Goal: Task Accomplishment & Management: Manage account settings

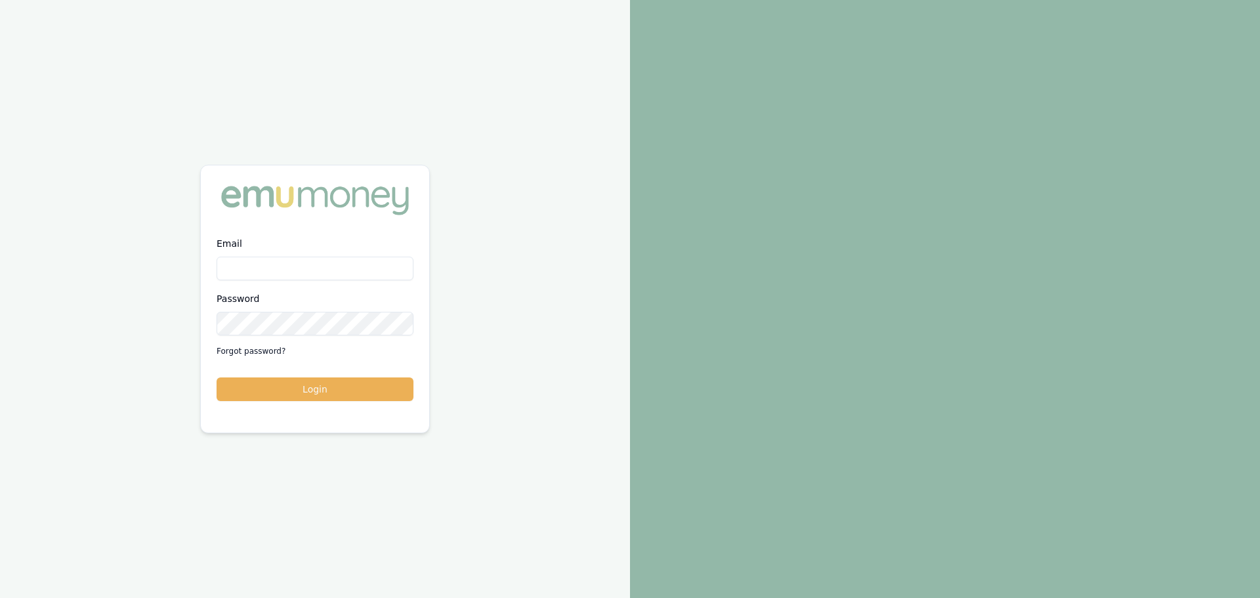
click at [307, 267] on input "Email" at bounding box center [315, 269] width 197 height 24
type input "erin.shield@emumoney.com.au"
click at [322, 385] on button "Login" at bounding box center [315, 389] width 197 height 24
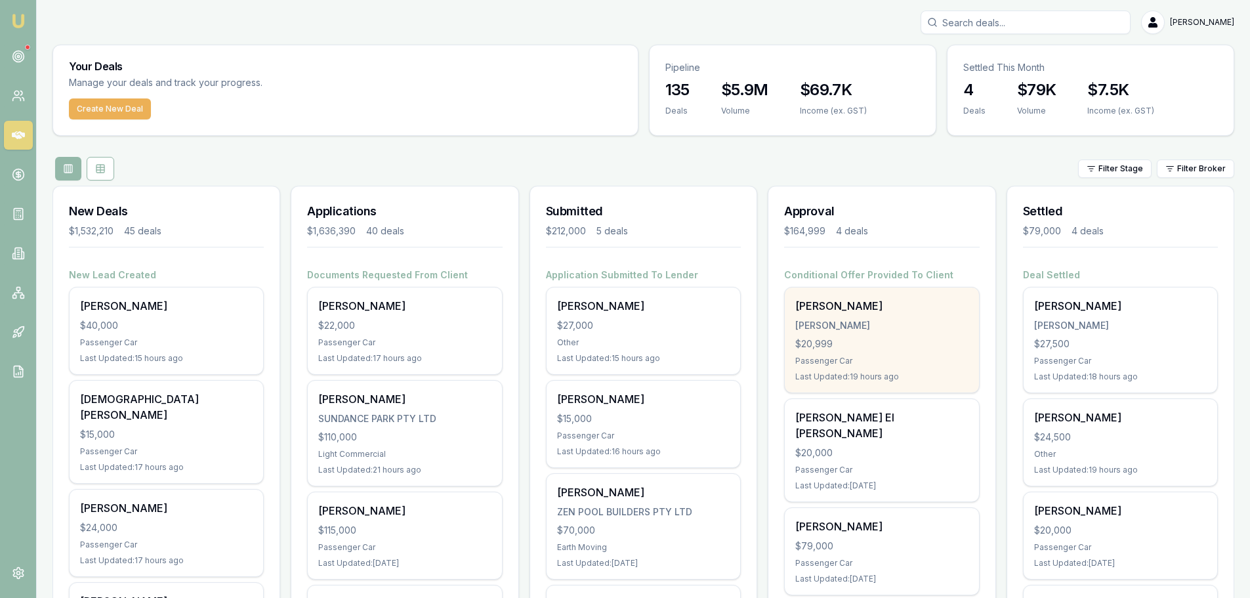
click at [891, 344] on div "$20,999" at bounding box center [882, 343] width 173 height 13
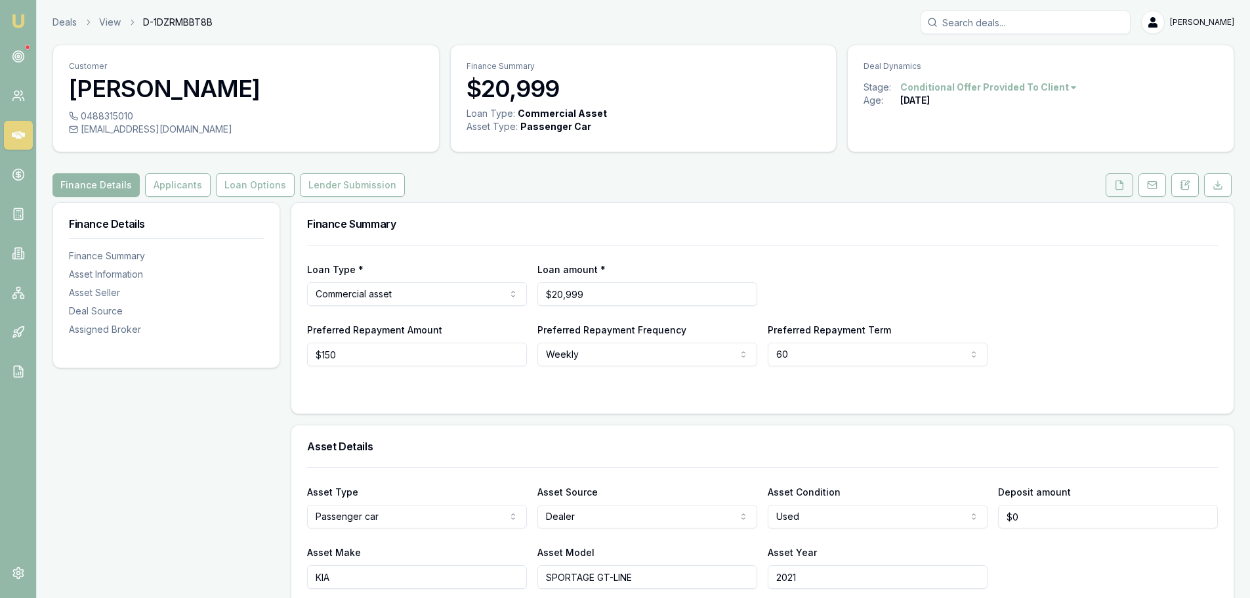
click at [1115, 187] on icon at bounding box center [1120, 185] width 11 height 11
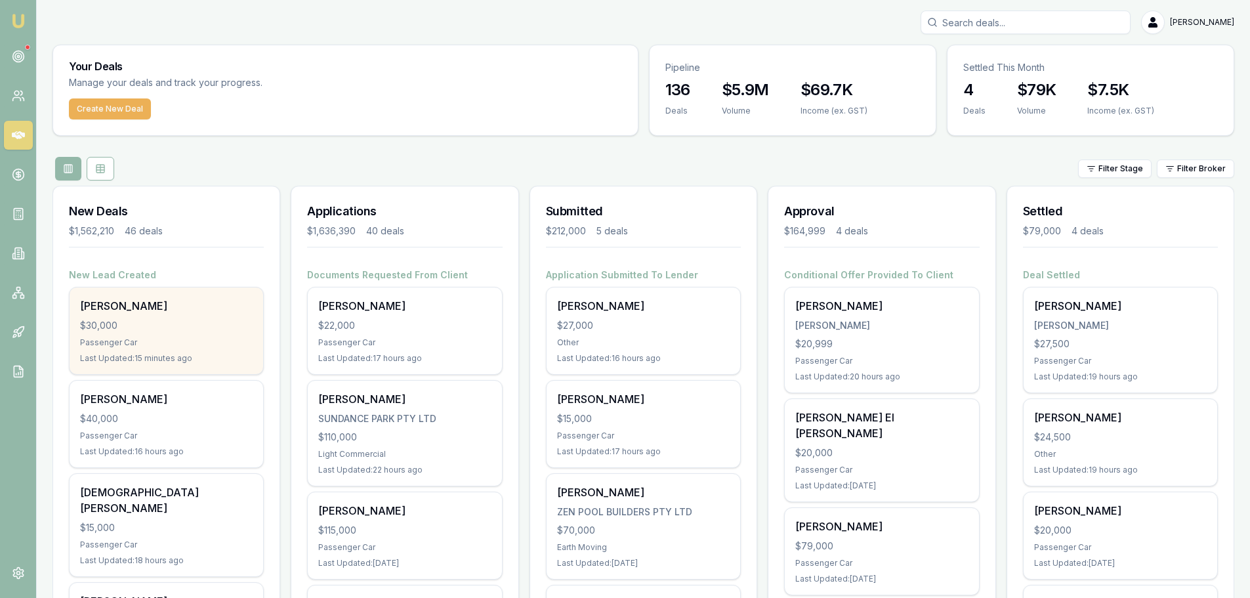
click at [169, 320] on div "$30,000" at bounding box center [166, 325] width 173 height 13
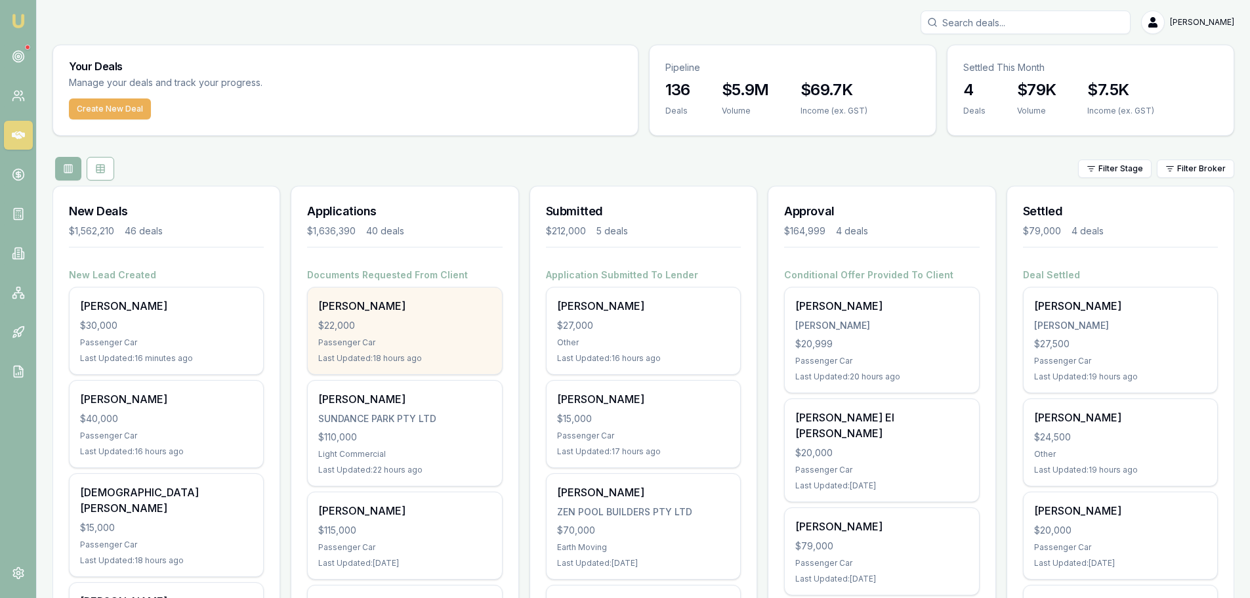
click at [370, 314] on div "[PERSON_NAME] $22,000 Passenger Car Last Updated: 18 hours ago" at bounding box center [405, 331] width 194 height 87
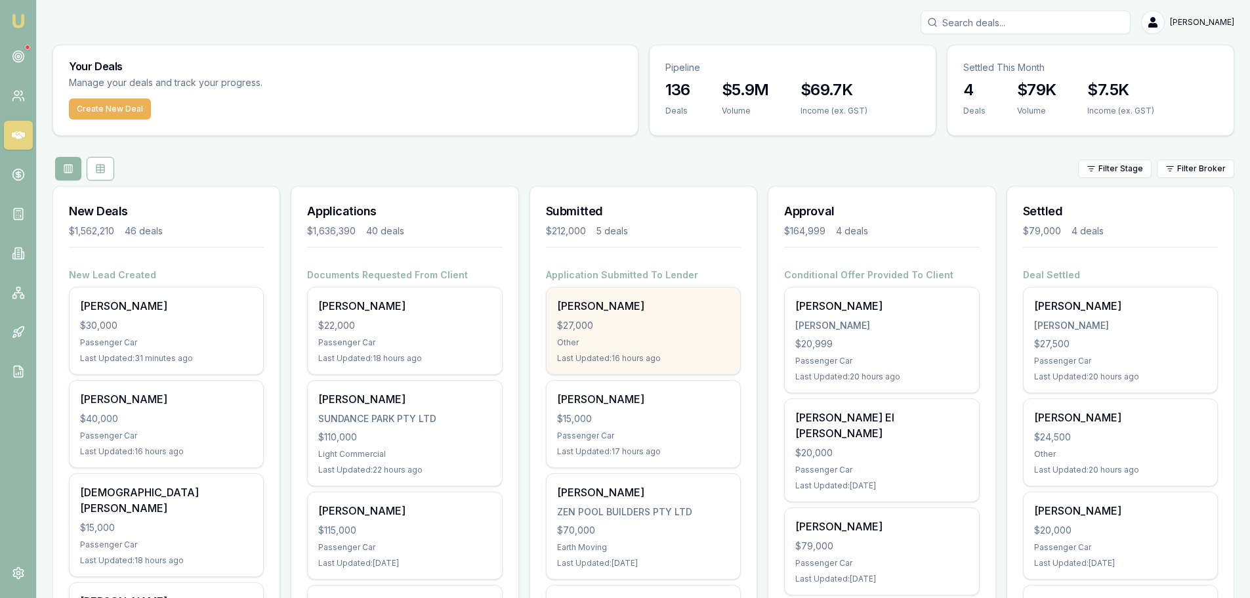
click at [668, 336] on div "Jarrad Learoyd $27,000 Other Last Updated: 16 hours ago" at bounding box center [644, 331] width 194 height 87
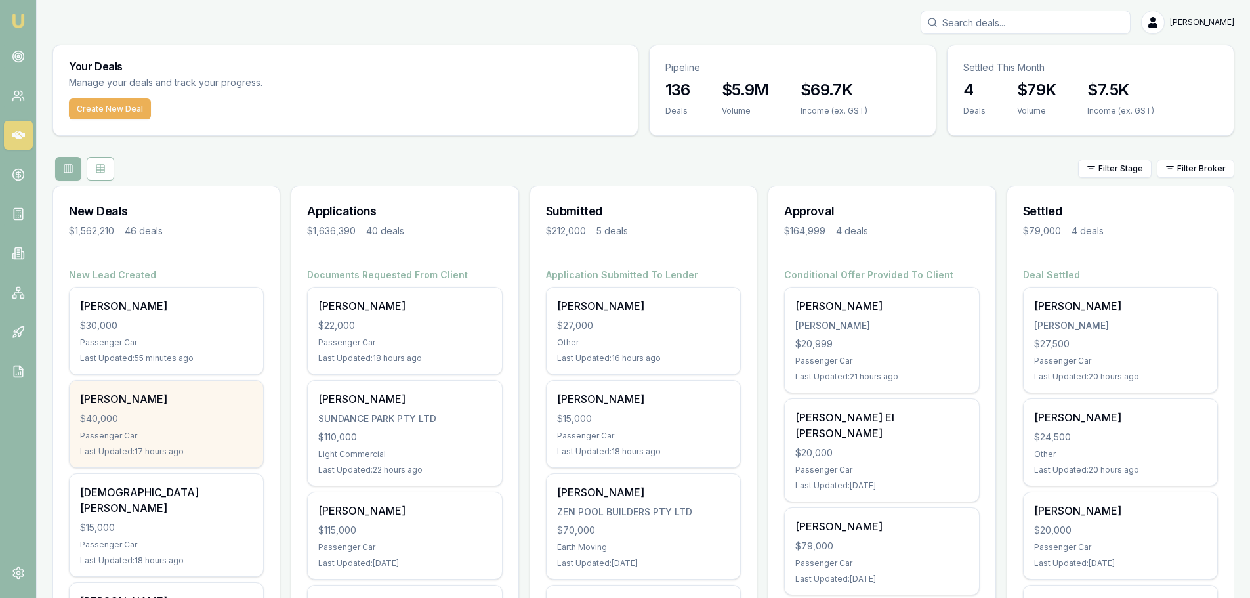
click at [210, 417] on div "$40,000" at bounding box center [166, 418] width 173 height 13
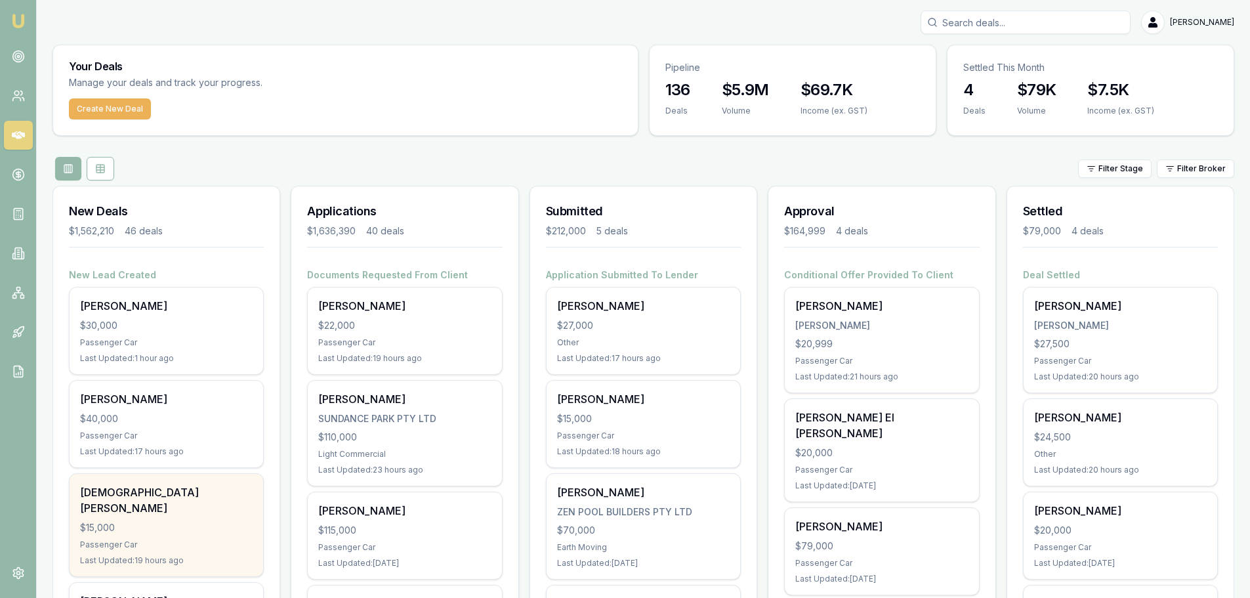
click at [209, 540] on div "Passenger Car" at bounding box center [166, 545] width 173 height 11
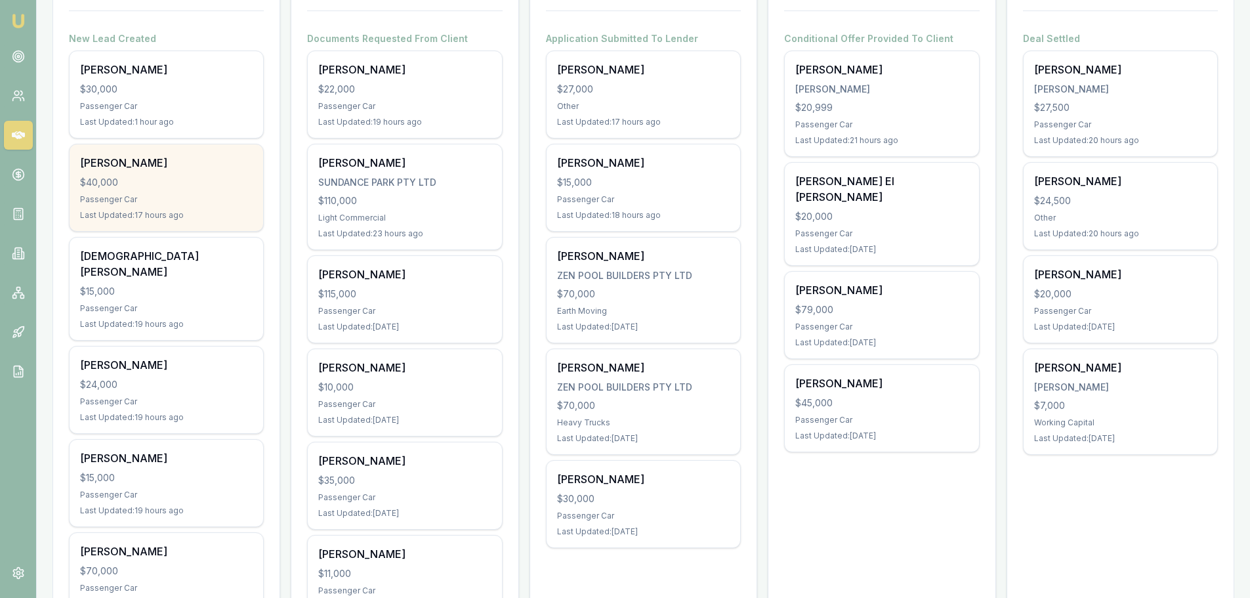
scroll to position [263, 0]
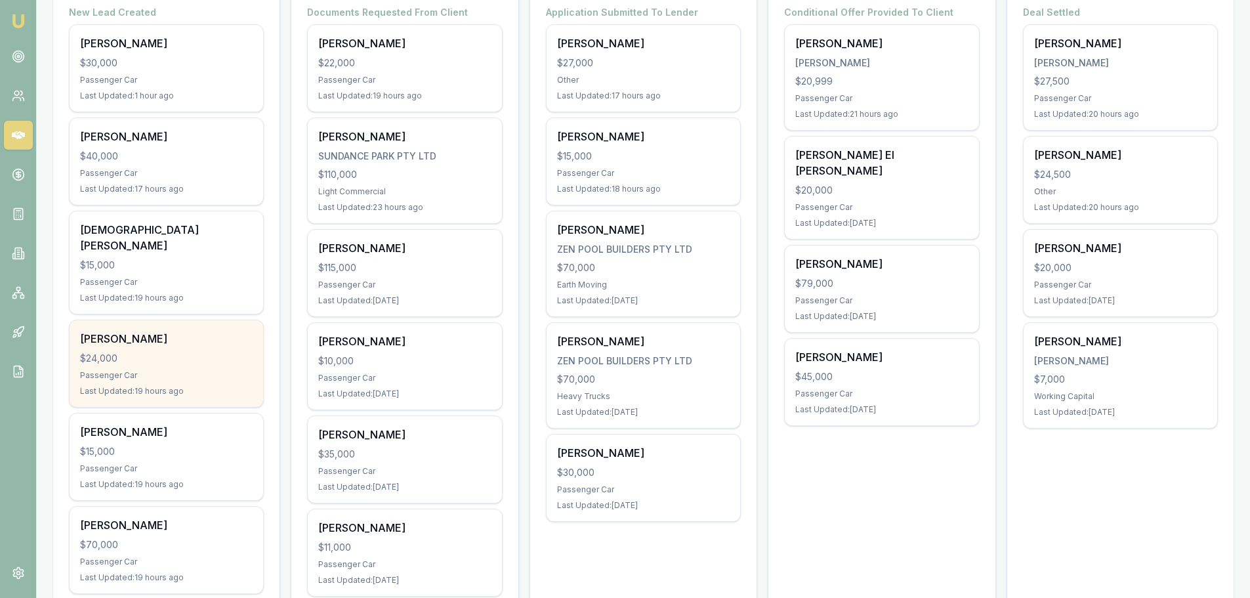
click at [177, 352] on div "$24,000" at bounding box center [166, 358] width 173 height 13
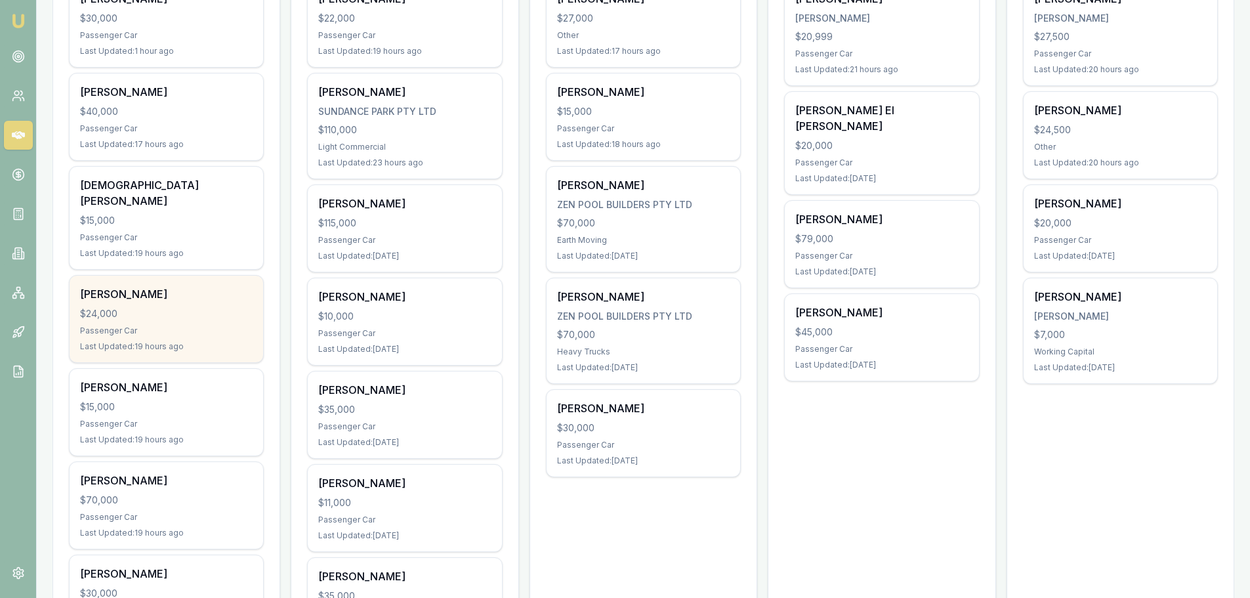
scroll to position [328, 0]
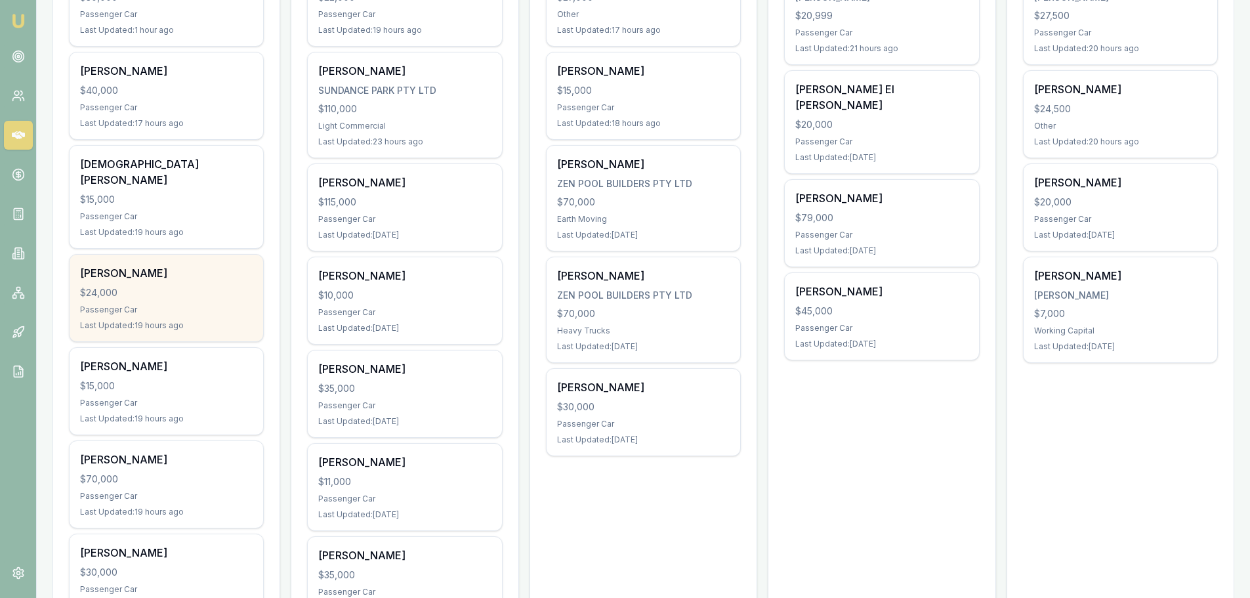
click at [173, 358] on div "Scott Cryer" at bounding box center [166, 366] width 173 height 16
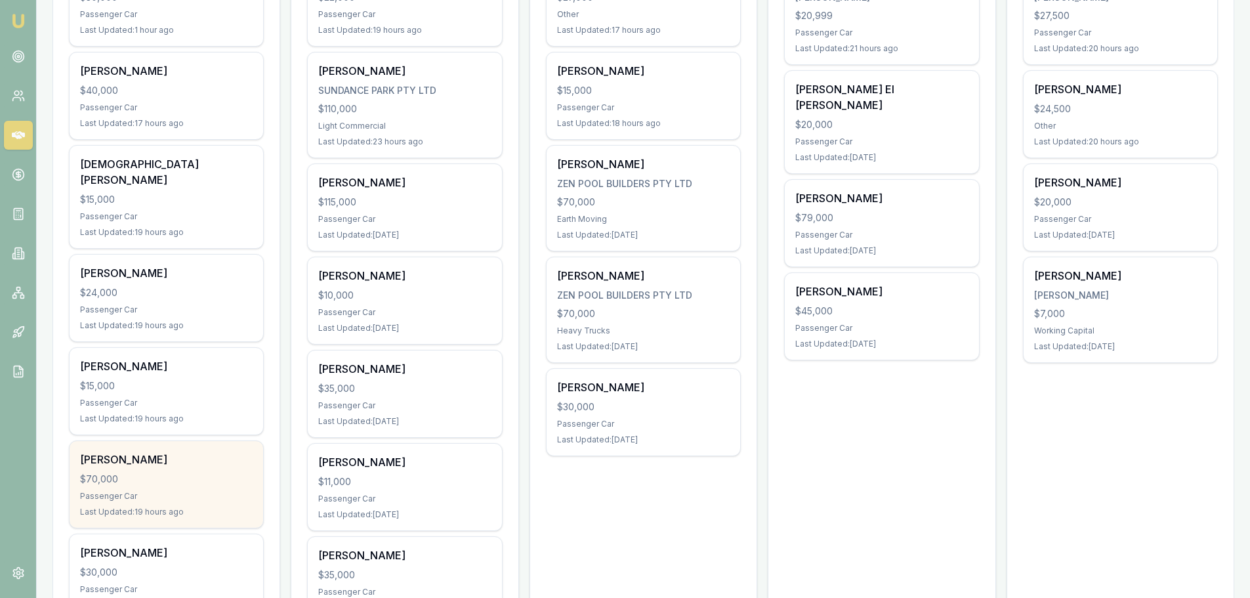
click at [188, 491] on div "Passenger Car" at bounding box center [166, 496] width 173 height 11
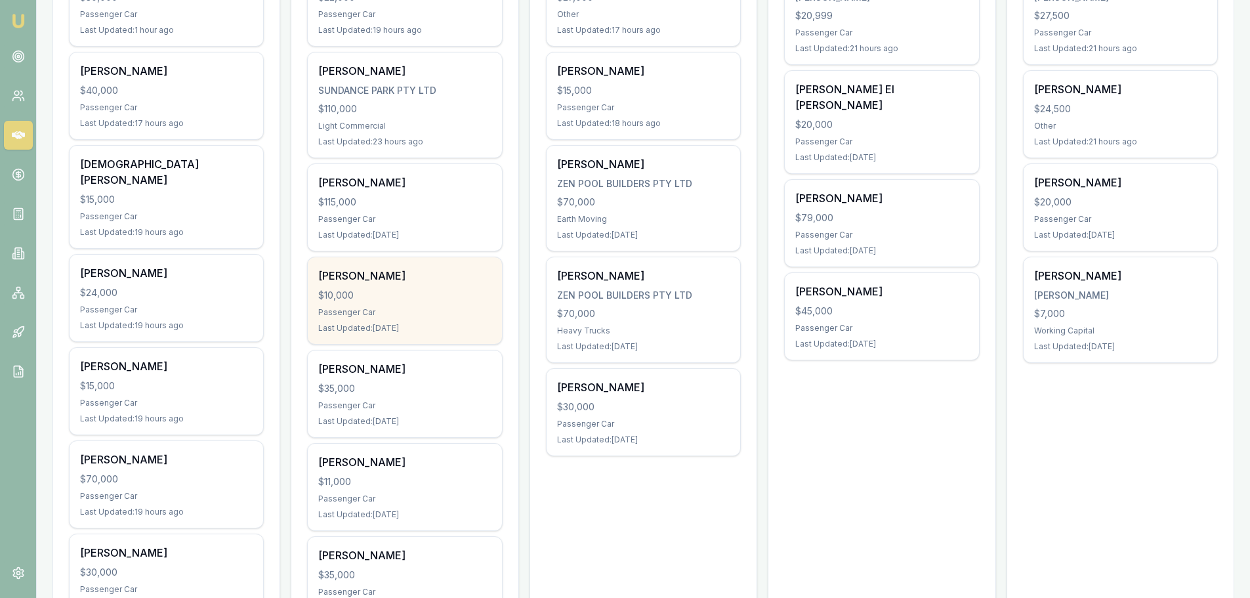
scroll to position [66, 0]
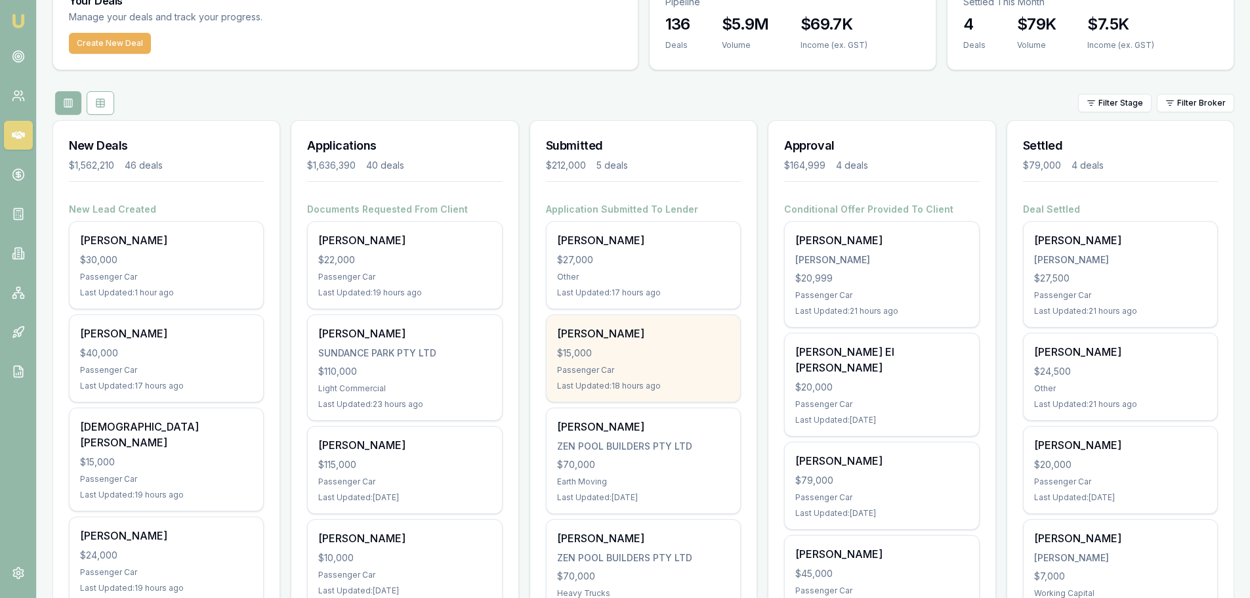
click at [630, 356] on div "$15,000" at bounding box center [643, 353] width 173 height 13
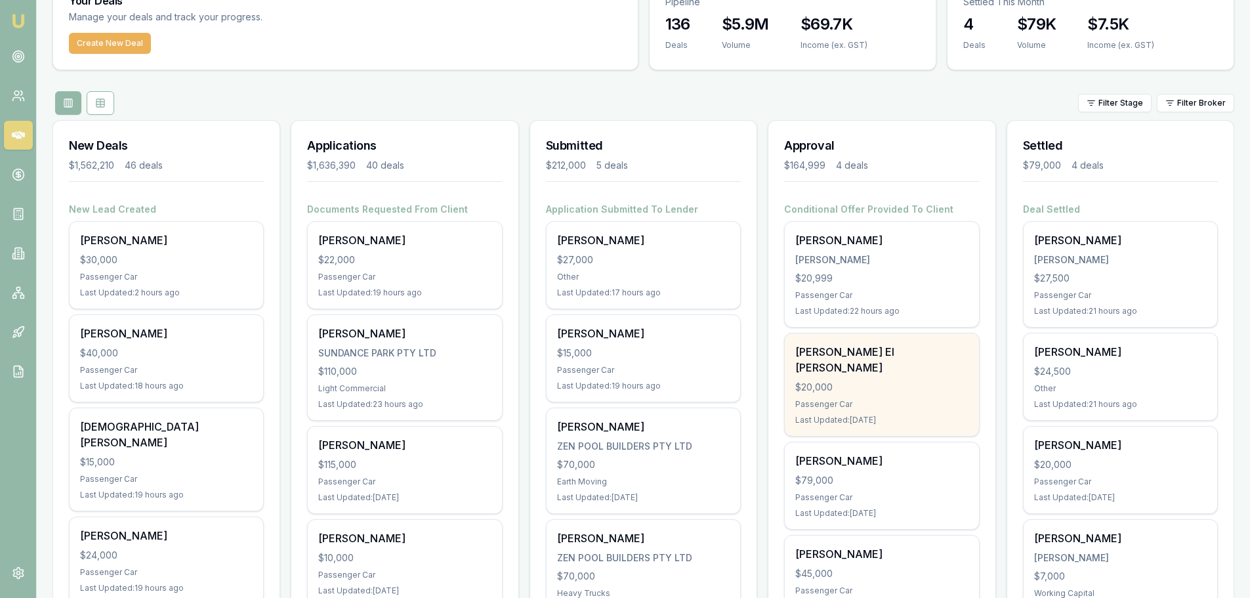
click at [861, 396] on div "Hassan El Abdallah $20,000 Passenger Car Last Updated: 1 day ago" at bounding box center [882, 384] width 194 height 102
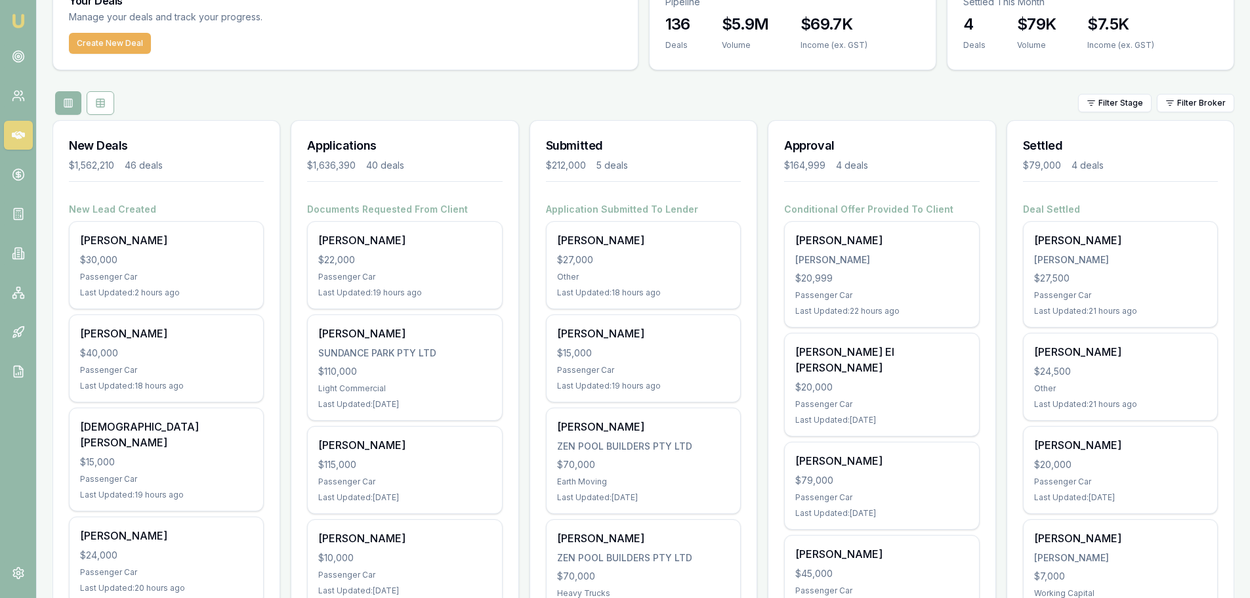
click at [363, 95] on div "Filter Stage Filter Broker" at bounding box center [644, 103] width 1182 height 24
click at [257, 99] on div "Filter Stage Filter Broker" at bounding box center [644, 103] width 1182 height 24
click at [251, 94] on div "Filter Stage Filter Broker" at bounding box center [644, 103] width 1182 height 24
click at [251, 92] on div "Filter Stage Filter Broker" at bounding box center [644, 103] width 1182 height 24
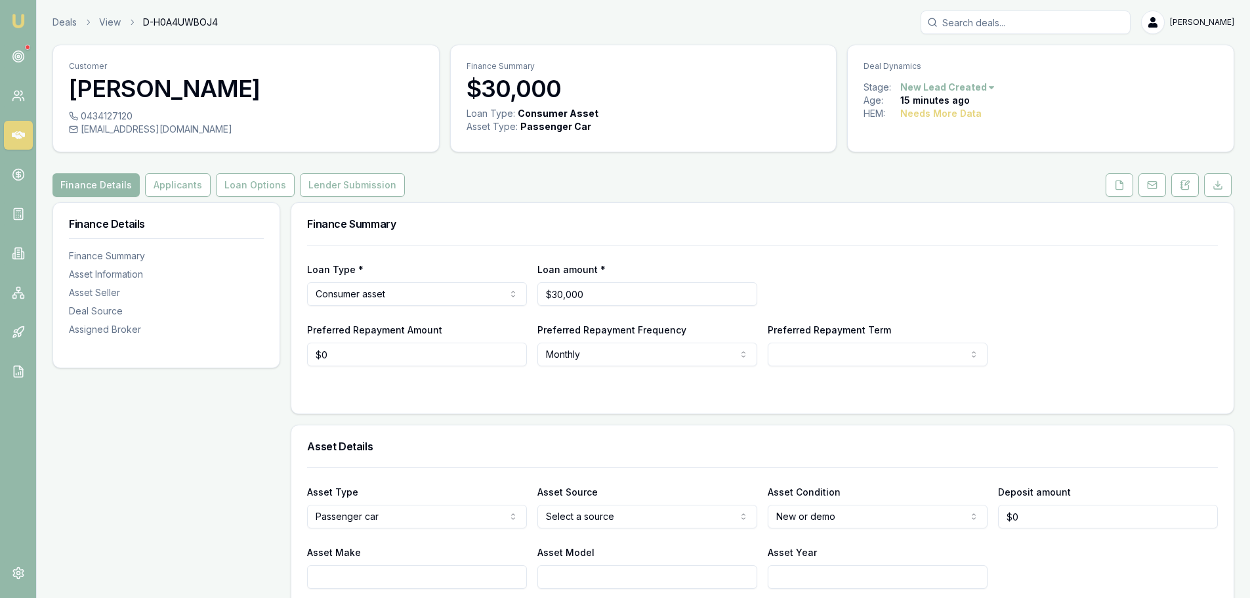
drag, startPoint x: 1191, startPoint y: 178, endPoint x: 1188, endPoint y: 201, distance: 23.2
click at [1191, 178] on button at bounding box center [1186, 185] width 28 height 24
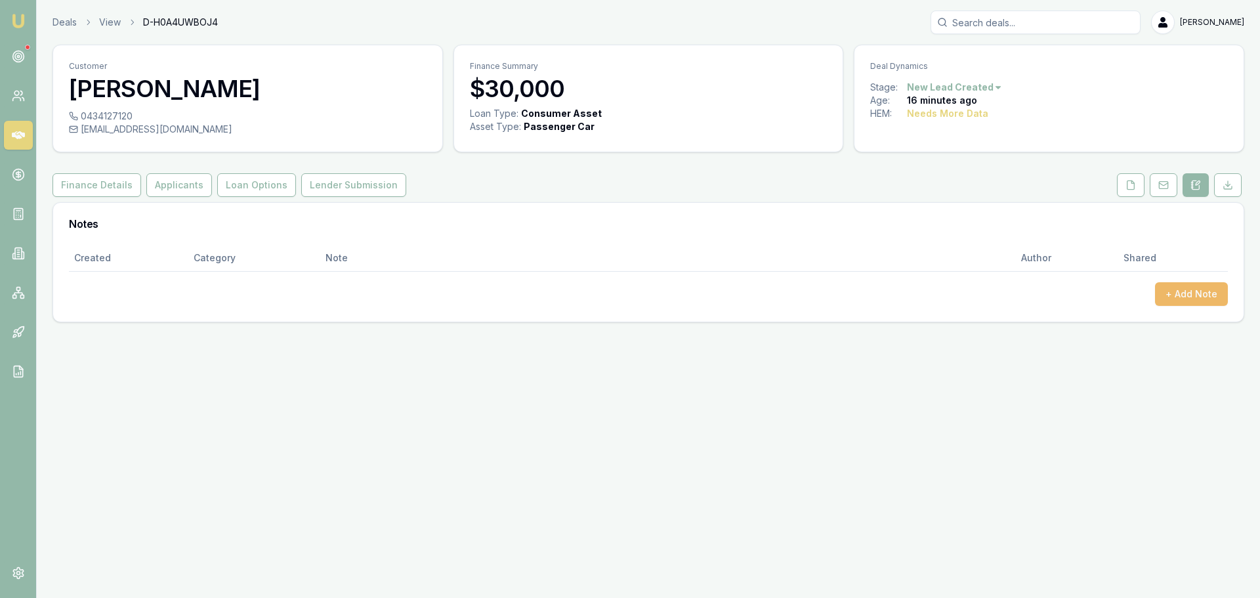
click at [1205, 295] on button "+ Add Note" at bounding box center [1191, 294] width 73 height 24
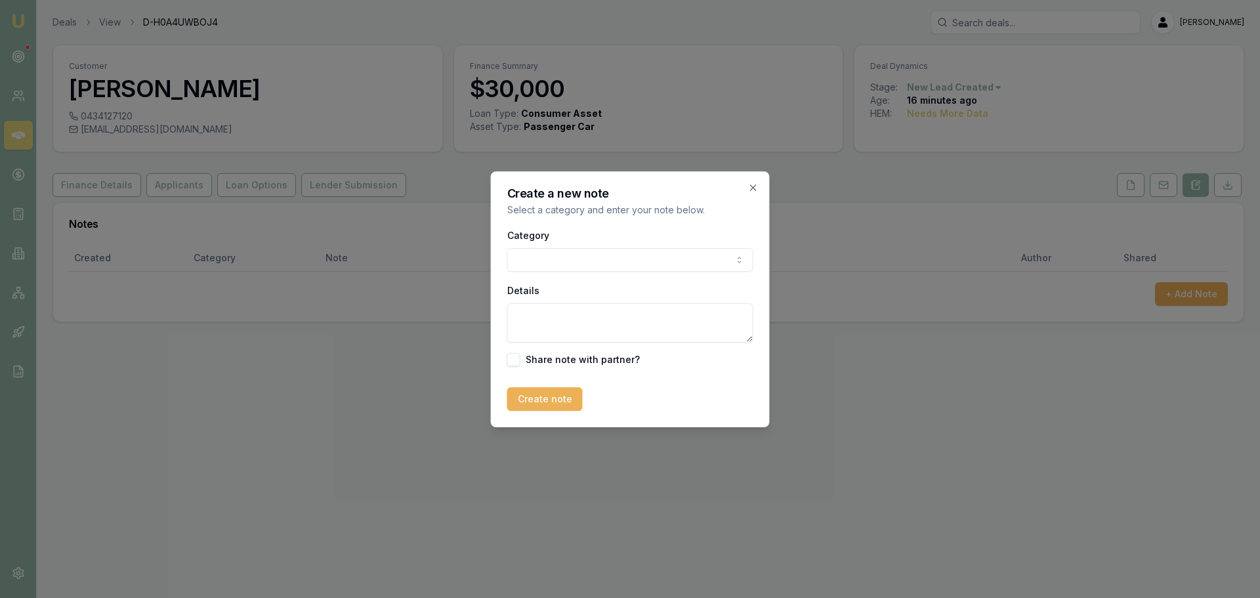
click at [608, 260] on body "Emu Broker Deals View D-H0A4UWBOJ4 Erin Shield Toggle Menu Customer Alahnie Roz…" at bounding box center [630, 299] width 1260 height 598
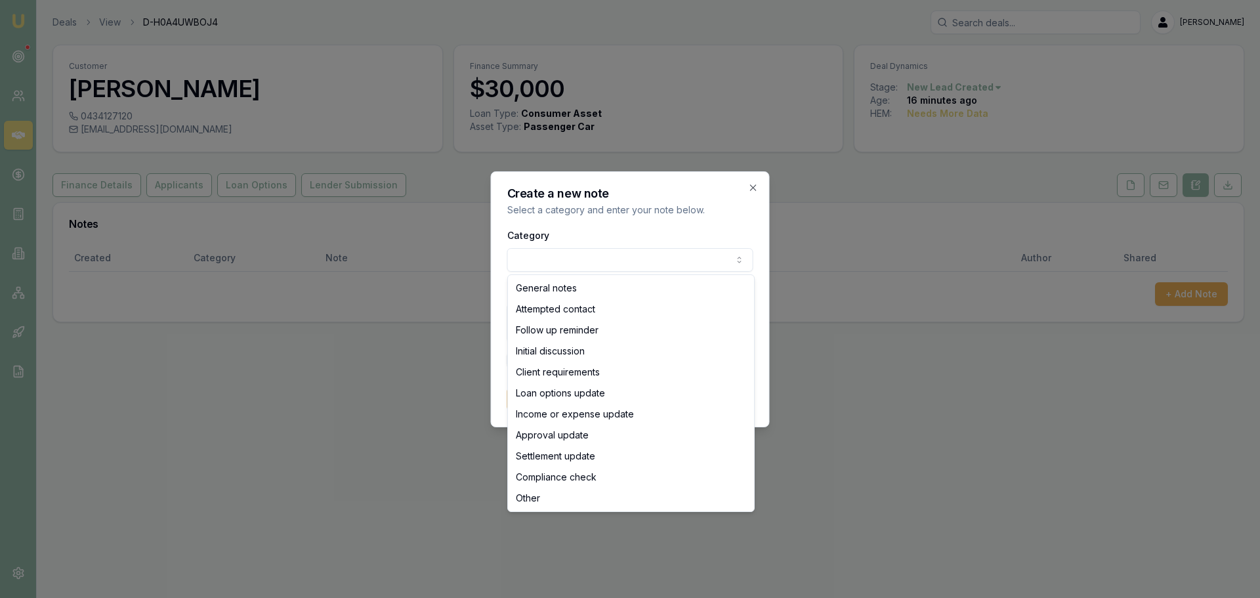
select select "ATTEMPTED_CONTACT"
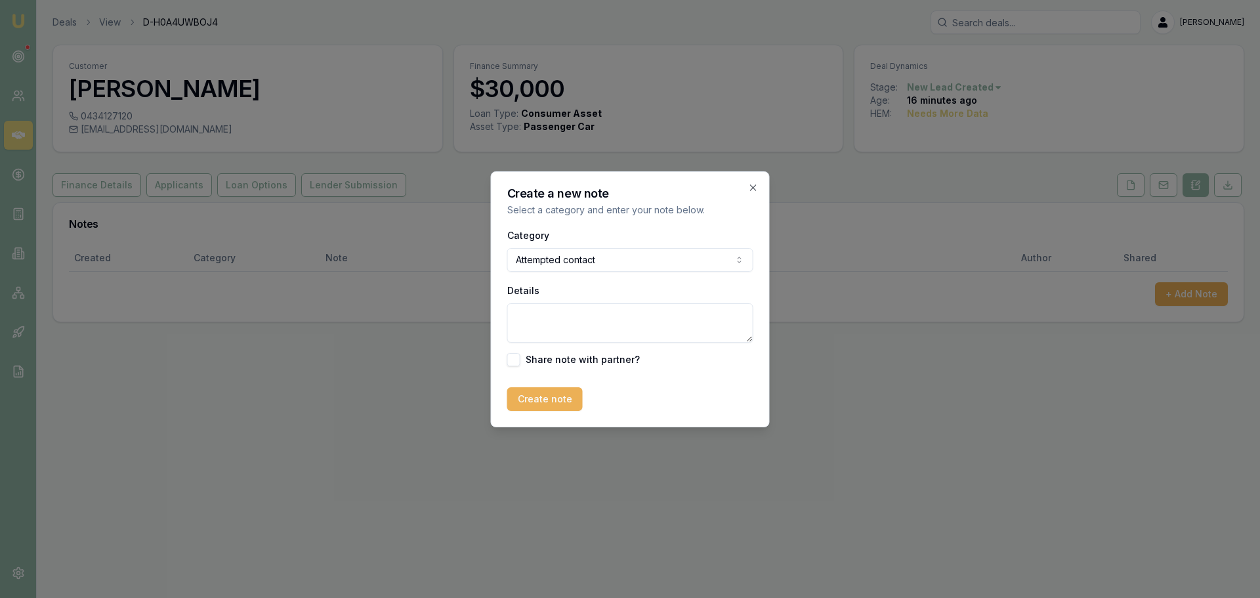
click at [575, 321] on textarea "Details" at bounding box center [630, 322] width 246 height 39
type textarea "sent intro text"
click at [548, 400] on button "Create note" at bounding box center [544, 399] width 75 height 24
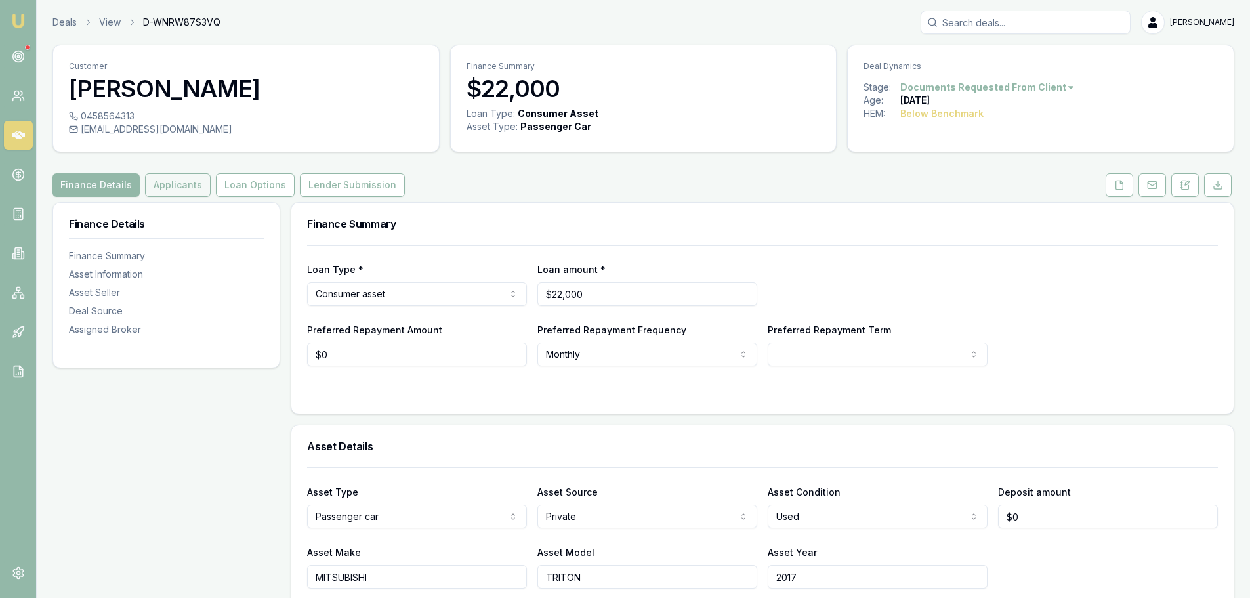
click at [188, 183] on button "Applicants" at bounding box center [178, 185] width 66 height 24
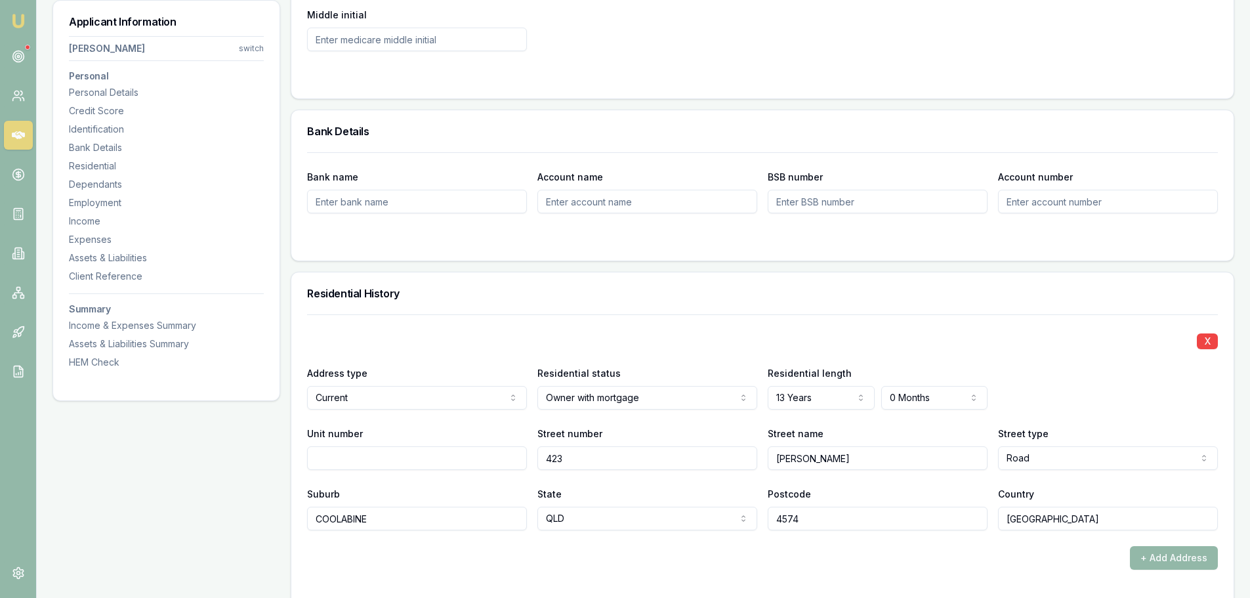
scroll to position [1182, 0]
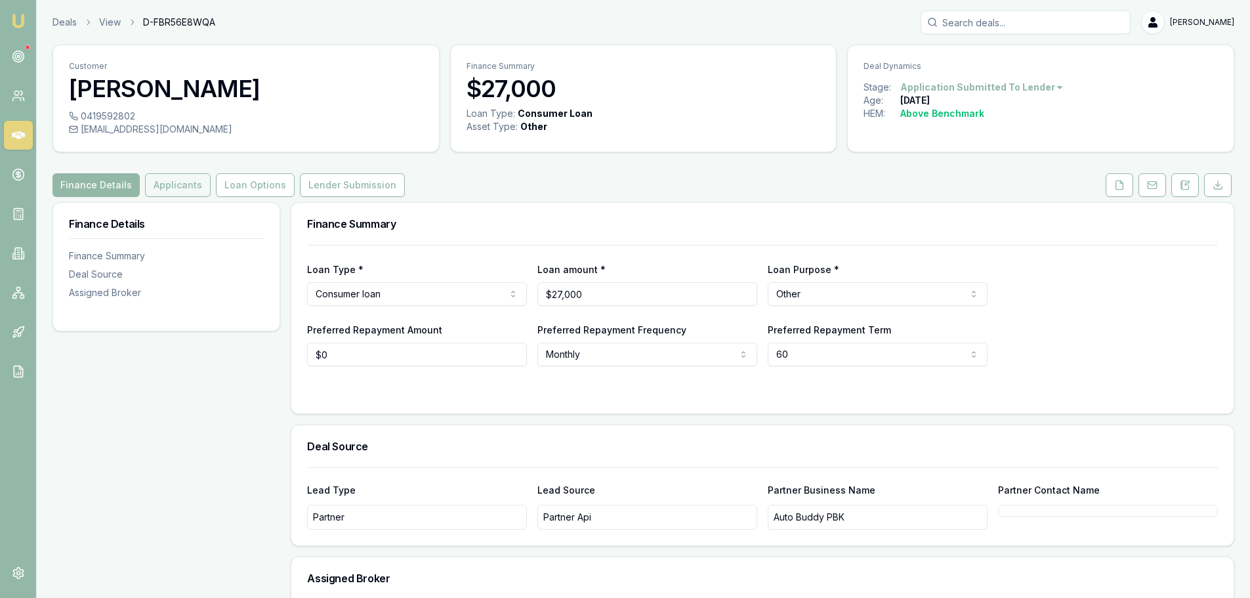
click at [179, 179] on button "Applicants" at bounding box center [178, 185] width 66 height 24
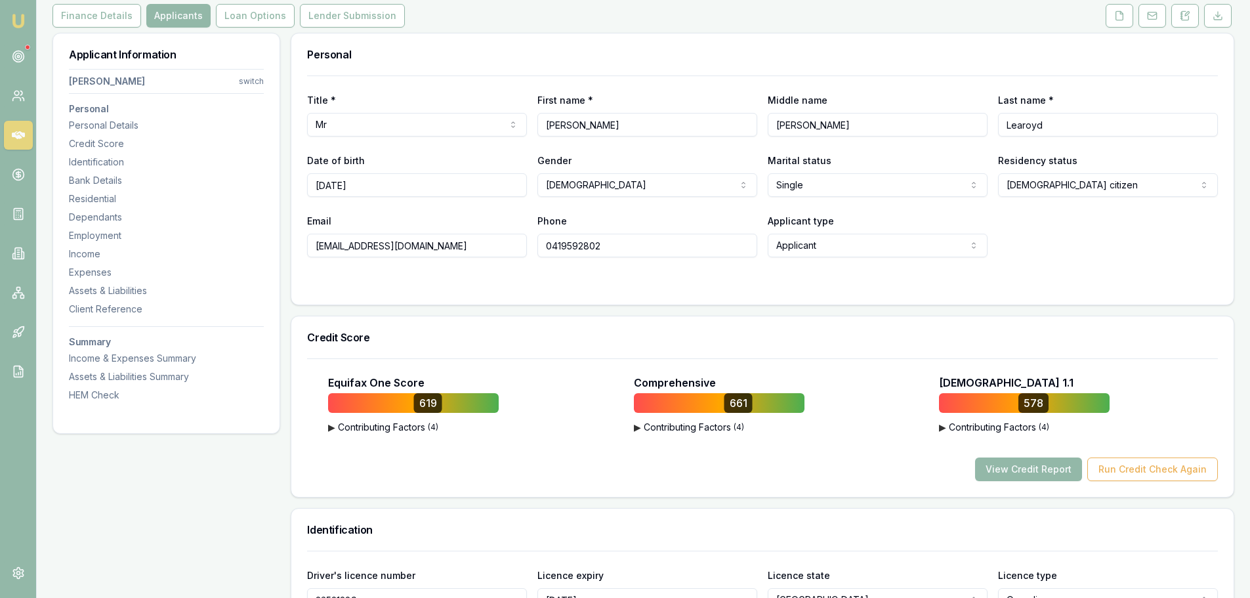
scroll to position [197, 0]
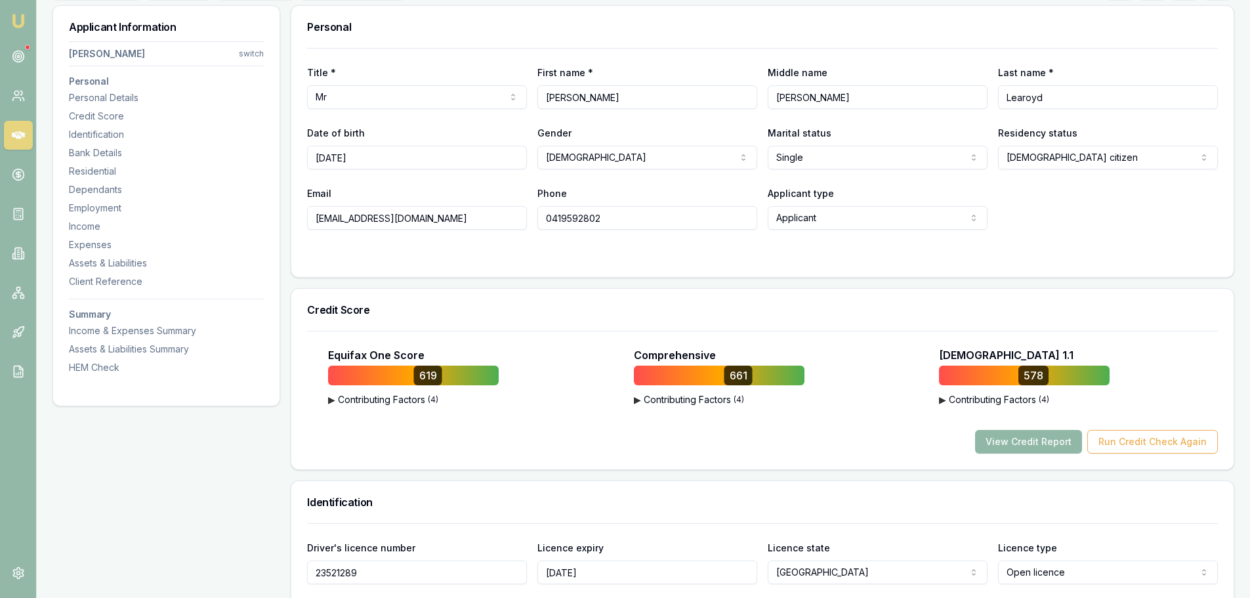
click at [1023, 449] on button "View Credit Report" at bounding box center [1028, 442] width 107 height 24
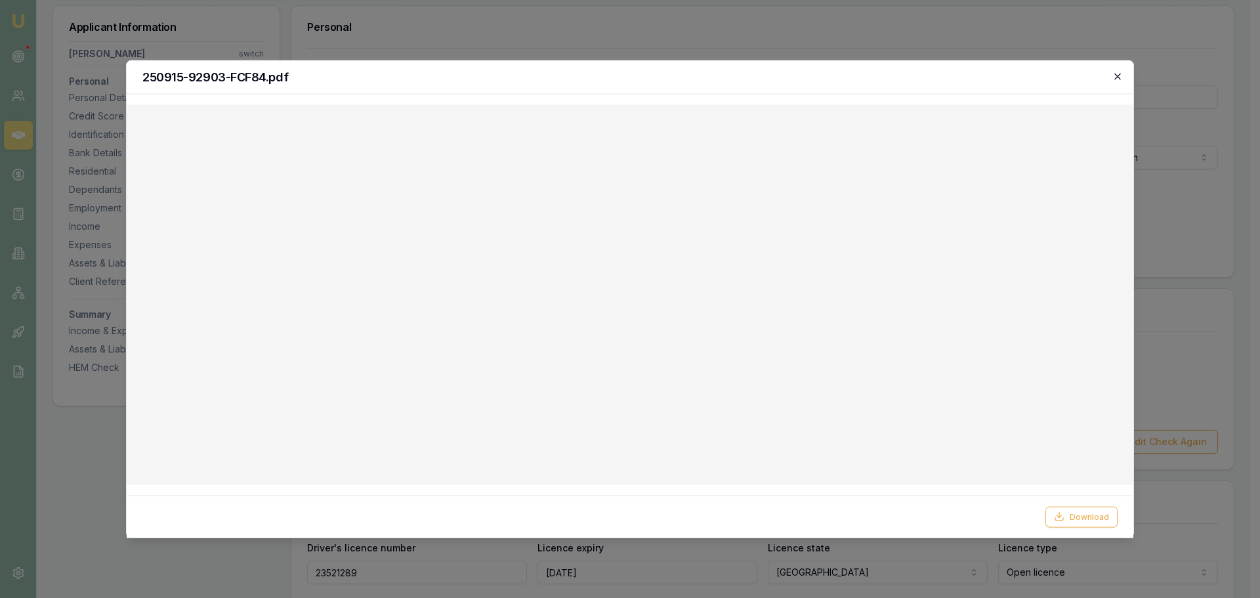
click at [1115, 74] on icon "button" at bounding box center [1118, 76] width 11 height 11
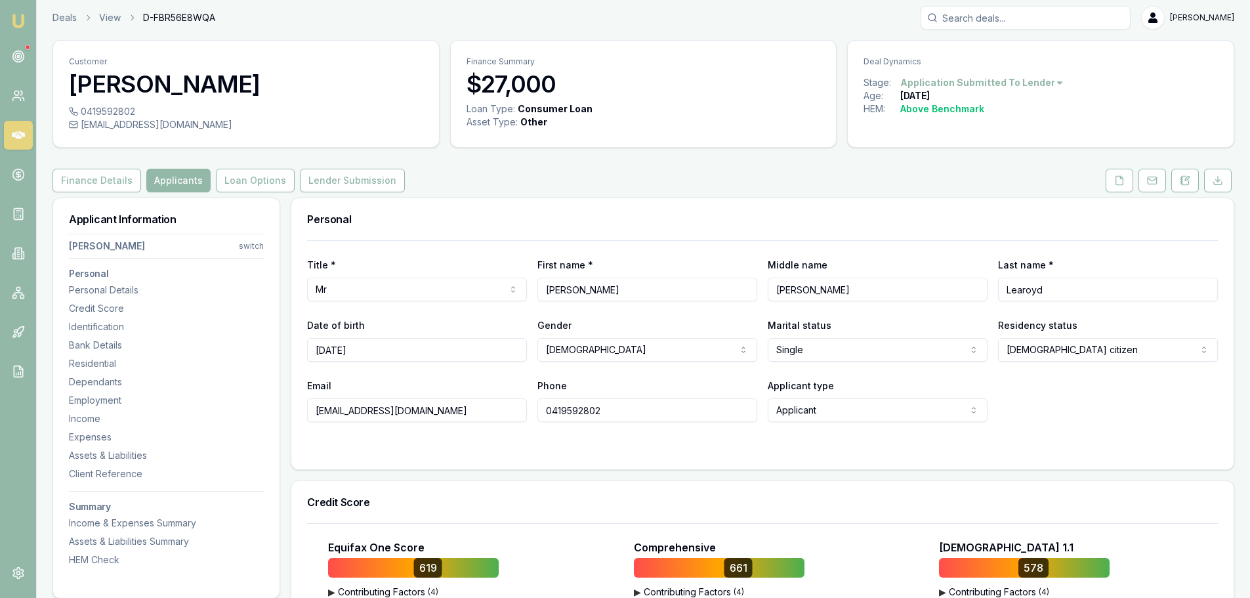
scroll to position [0, 0]
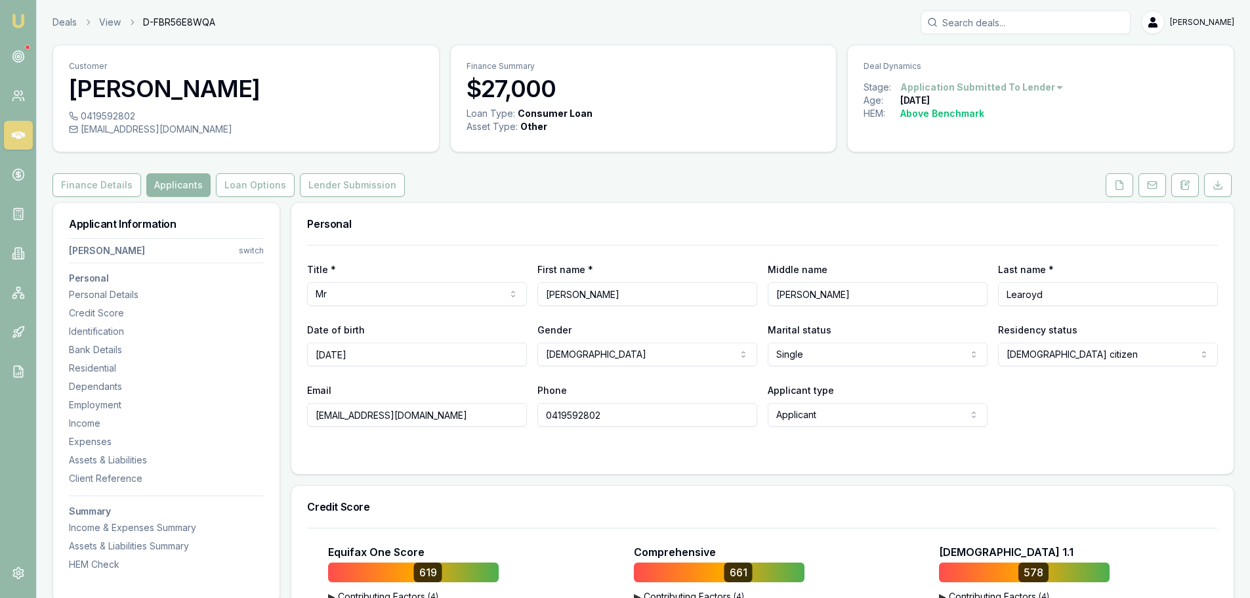
drag, startPoint x: 430, startPoint y: 415, endPoint x: 282, endPoint y: 407, distance: 147.9
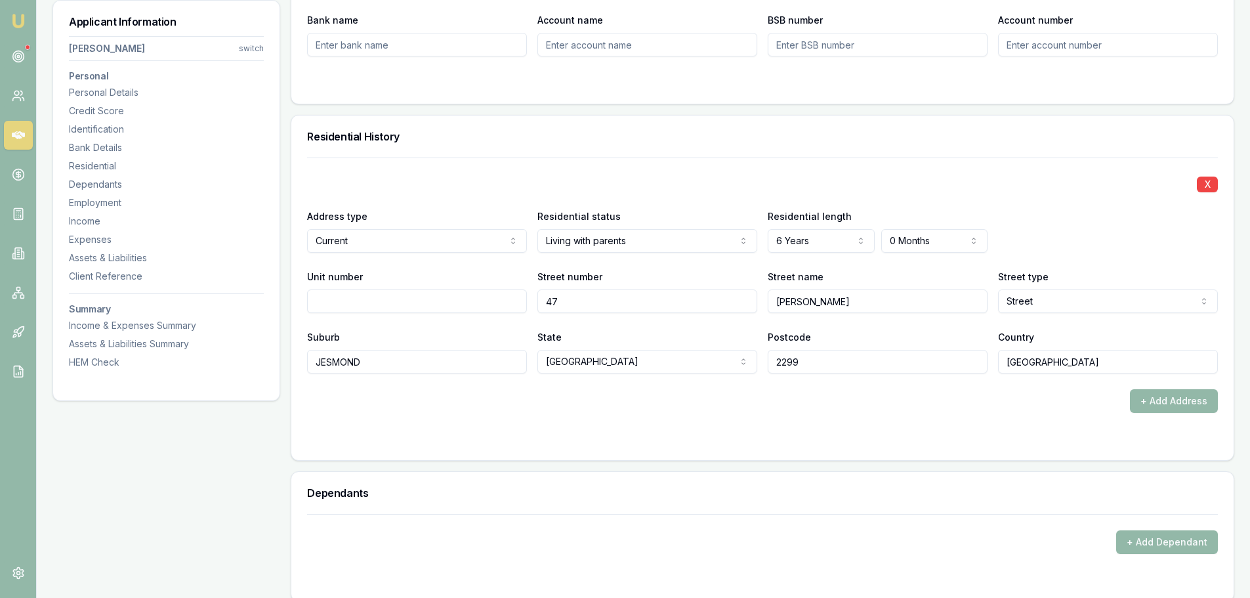
scroll to position [985, 0]
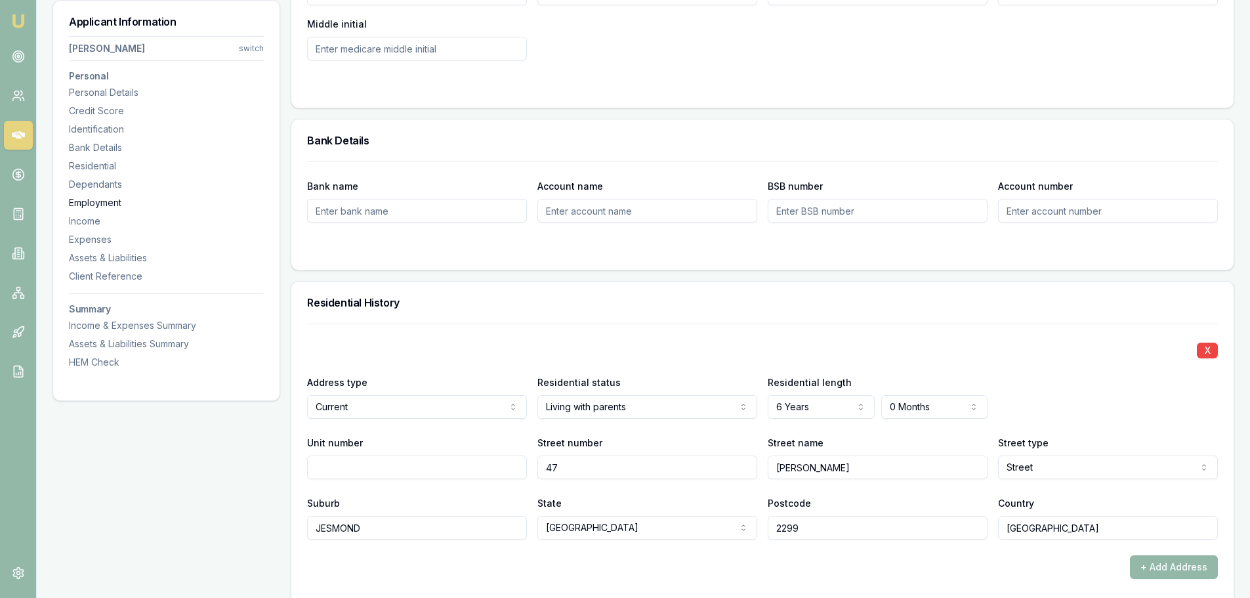
click at [121, 201] on div "Employment" at bounding box center [166, 202] width 195 height 13
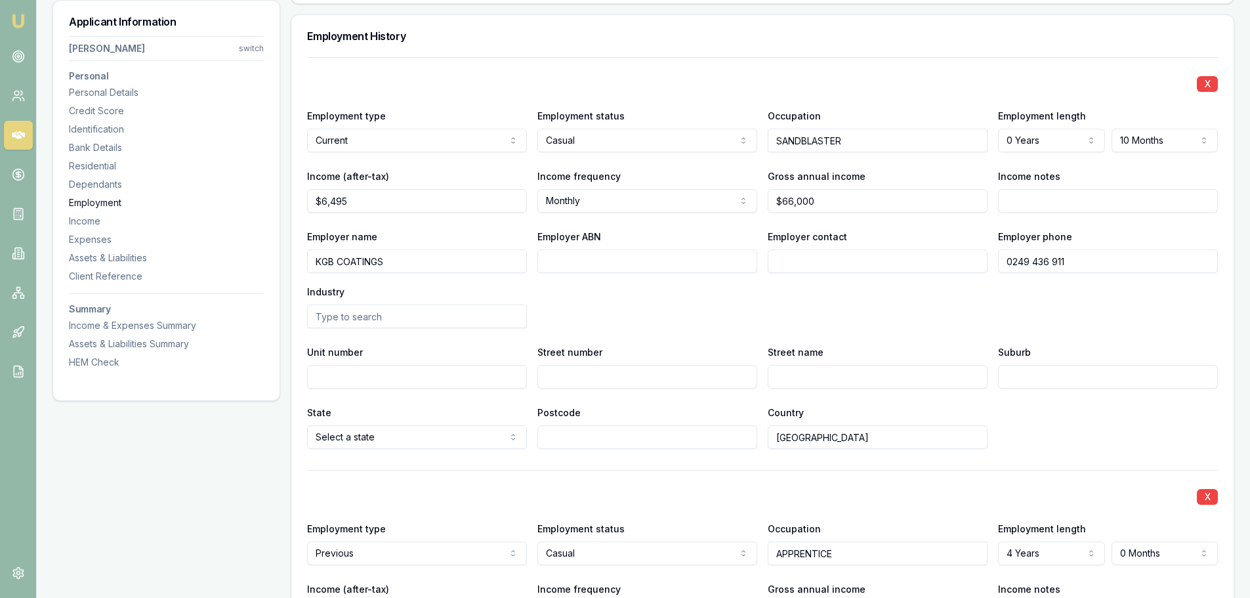
scroll to position [1763, 0]
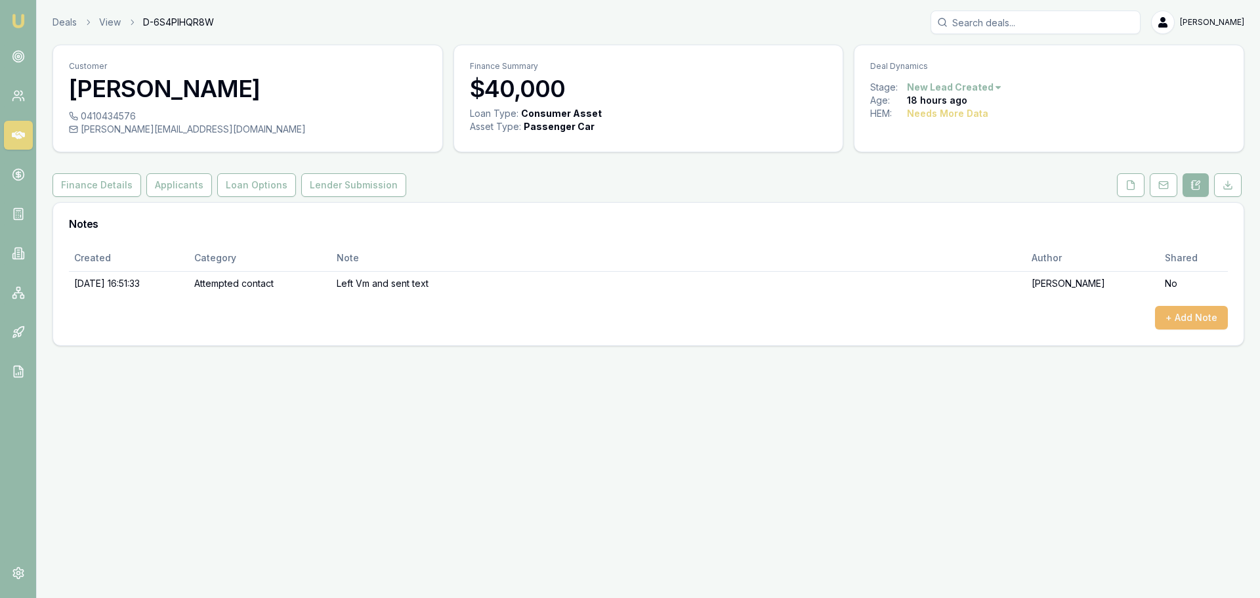
click at [1185, 323] on button "+ Add Note" at bounding box center [1191, 318] width 73 height 24
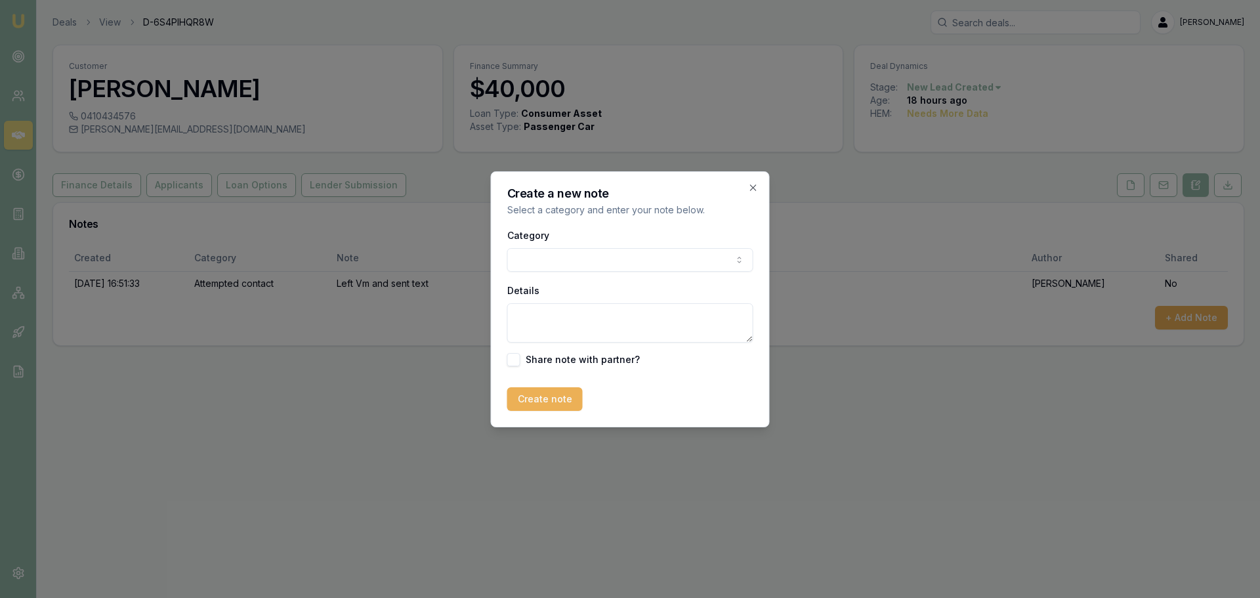
click at [549, 257] on body "Emu Broker Deals View D-6S4PIHQR8W Erin Shield Toggle Menu Customer Denny Blank…" at bounding box center [630, 299] width 1260 height 598
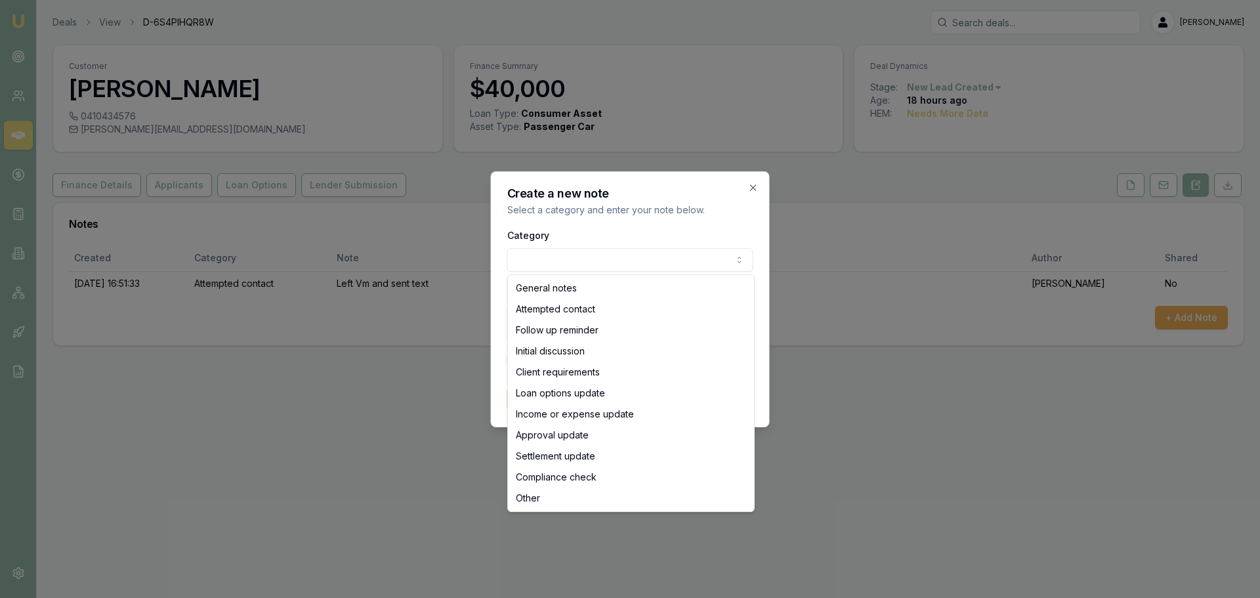
drag, startPoint x: 543, startPoint y: 288, endPoint x: 544, endPoint y: 306, distance: 17.8
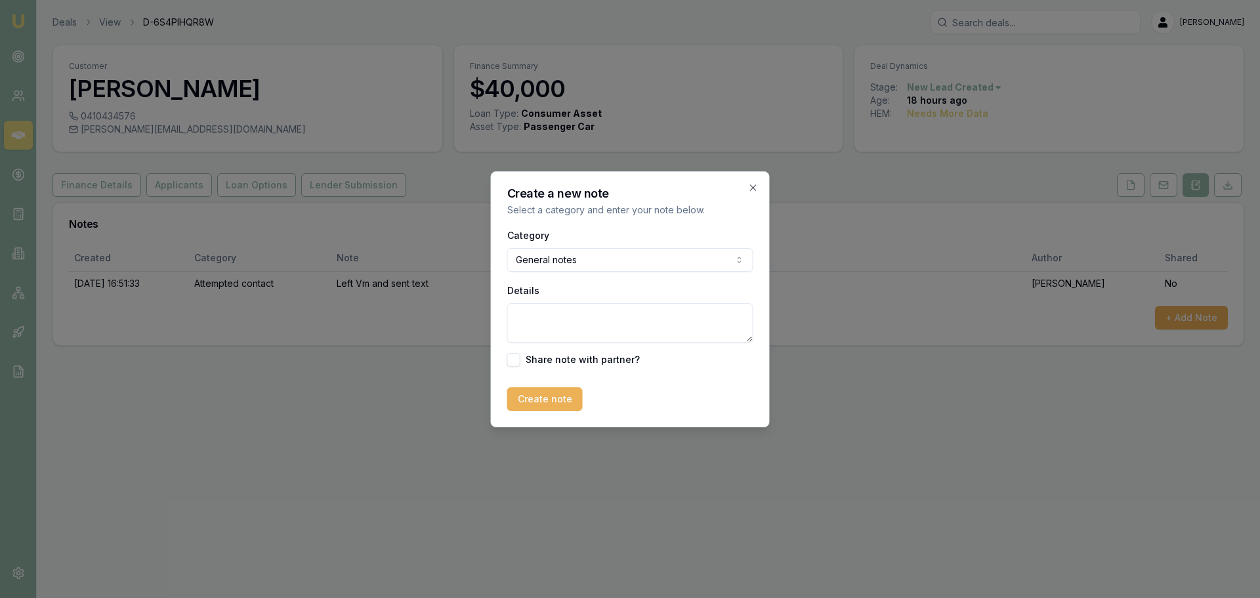
click at [549, 335] on textarea "Details" at bounding box center [630, 322] width 246 height 39
type textarea "g"
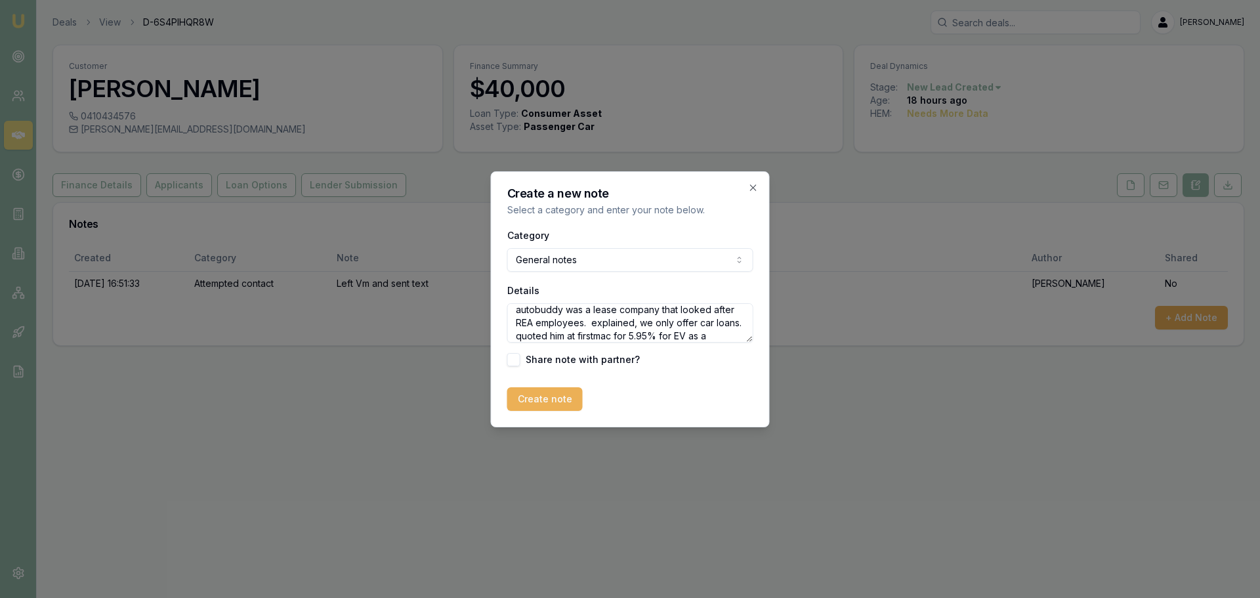
scroll to position [32, 0]
type textarea "Client got companies mixed up and thought autobuddy was a lease company that lo…"
click at [532, 399] on button "Create note" at bounding box center [544, 399] width 75 height 24
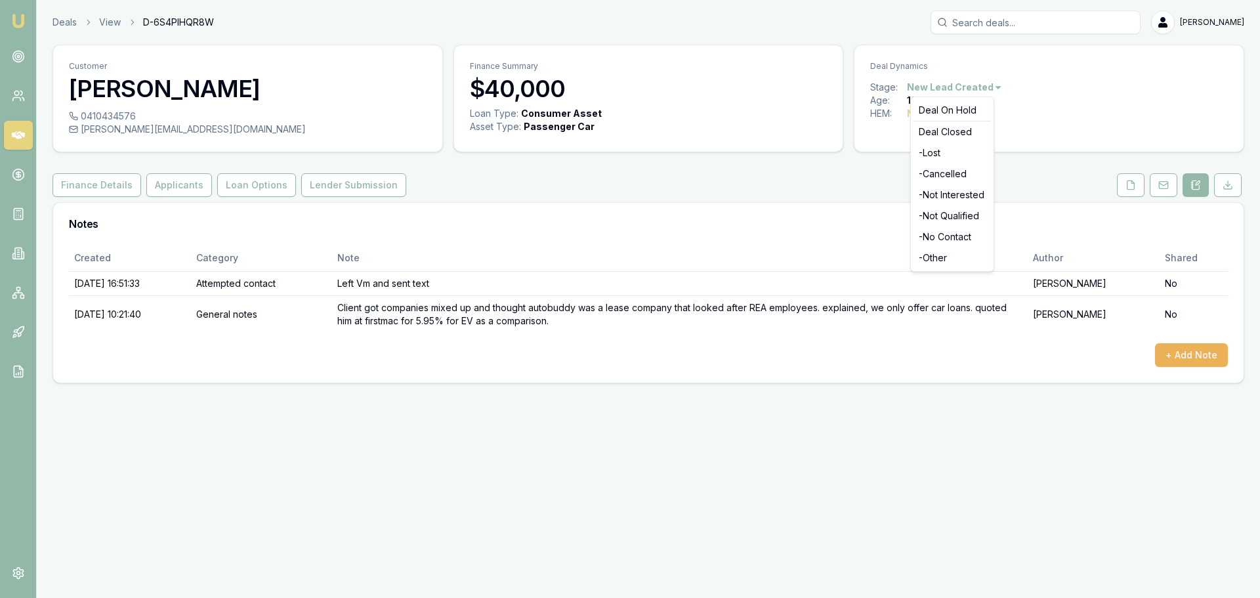
click at [964, 83] on html "Emu Broker Deals View D-6S4PIHQR8W Erin Shield Toggle Menu Customer Denny Blank…" at bounding box center [630, 299] width 1260 height 598
click at [957, 217] on div "- Not Qualified" at bounding box center [952, 215] width 77 height 21
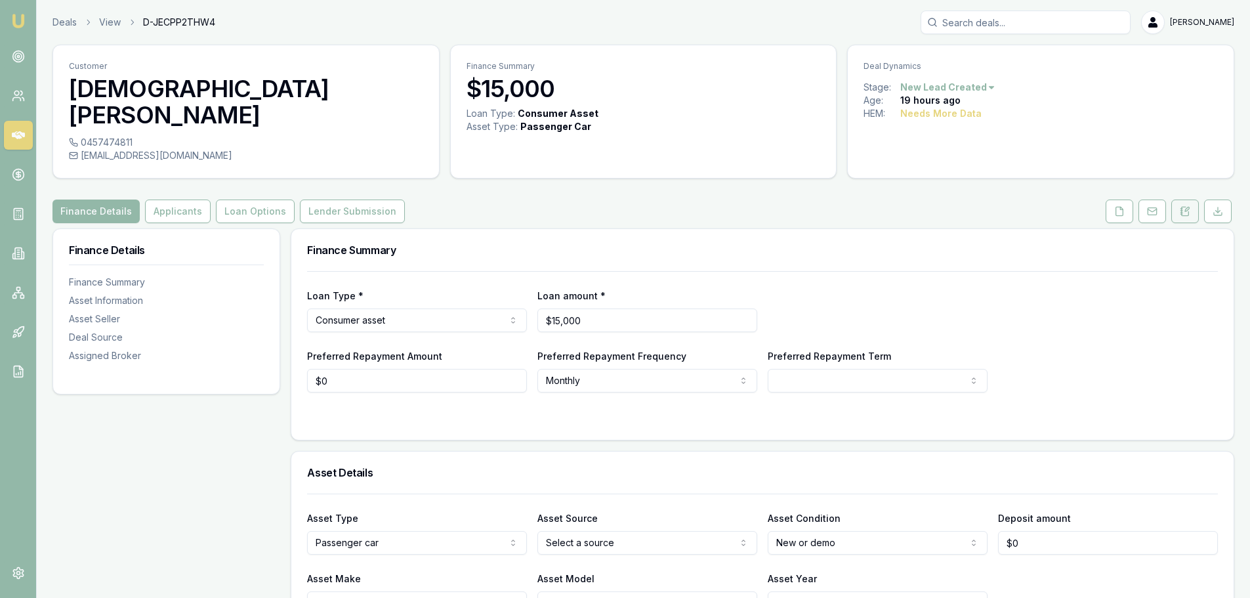
click at [1184, 206] on icon at bounding box center [1185, 211] width 11 height 11
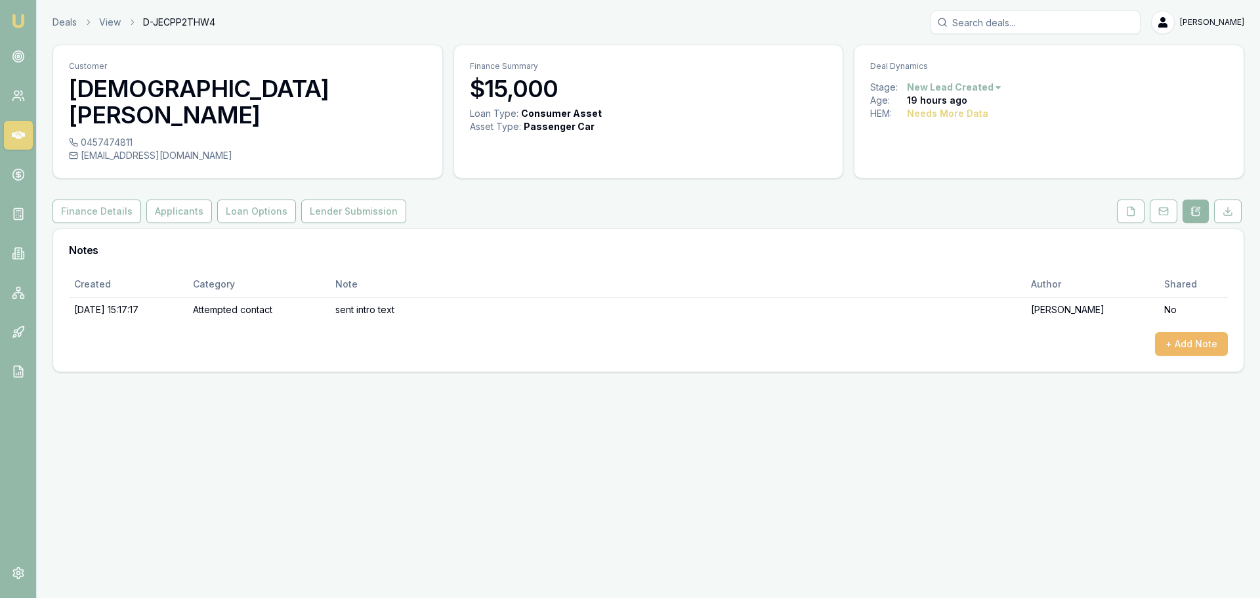
click at [1207, 332] on button "+ Add Note" at bounding box center [1191, 344] width 73 height 24
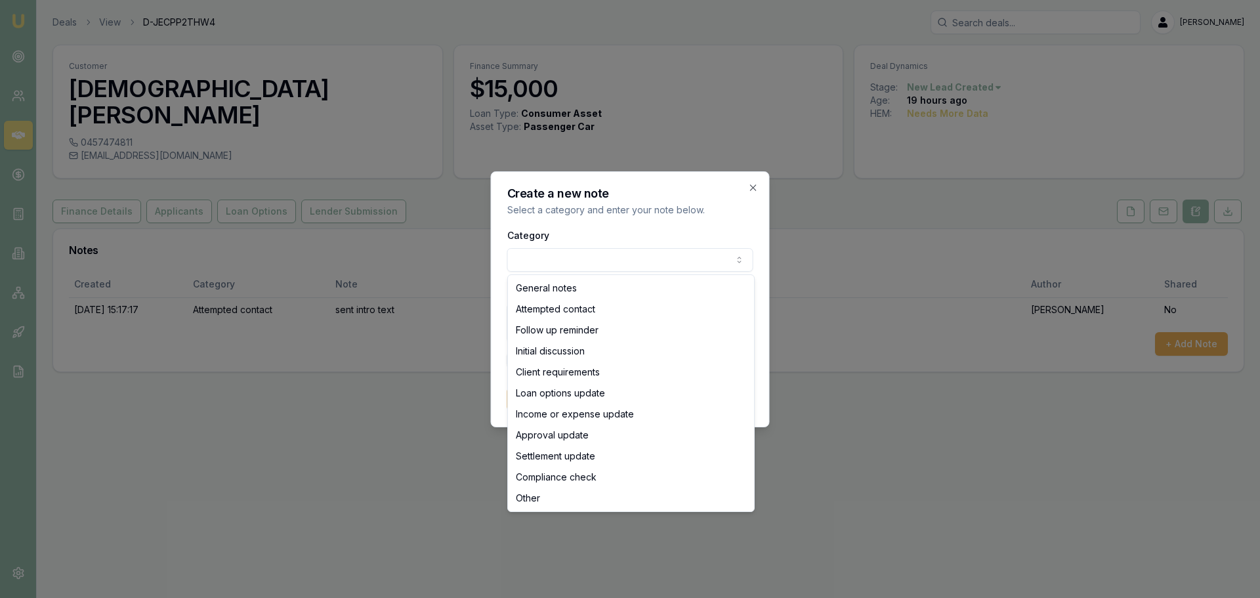
click at [573, 260] on body "Emu Broker Deals View D-JECPP2THW4 Erin Shield Toggle Menu Customer Mohammed al…" at bounding box center [630, 299] width 1260 height 598
select select "ATTEMPTED_CONTACT"
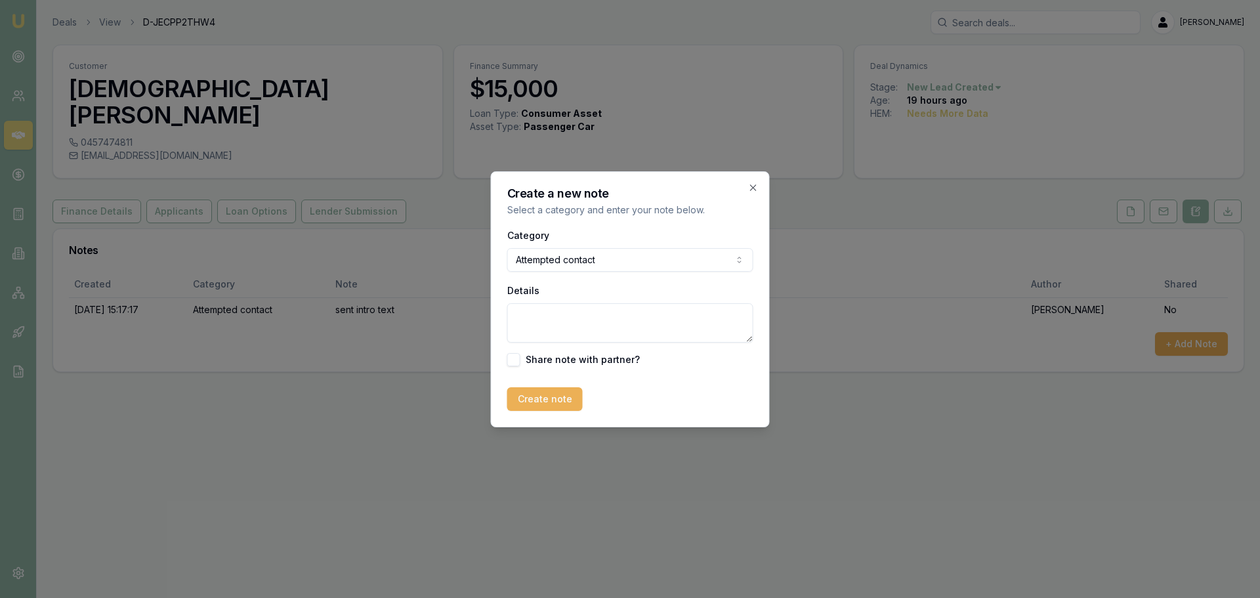
click at [584, 315] on textarea "Details" at bounding box center [630, 322] width 246 height 39
click at [590, 312] on textarea "left VM" at bounding box center [630, 322] width 246 height 39
type textarea "left VM and sent text"
click at [515, 398] on button "Create note" at bounding box center [544, 399] width 75 height 24
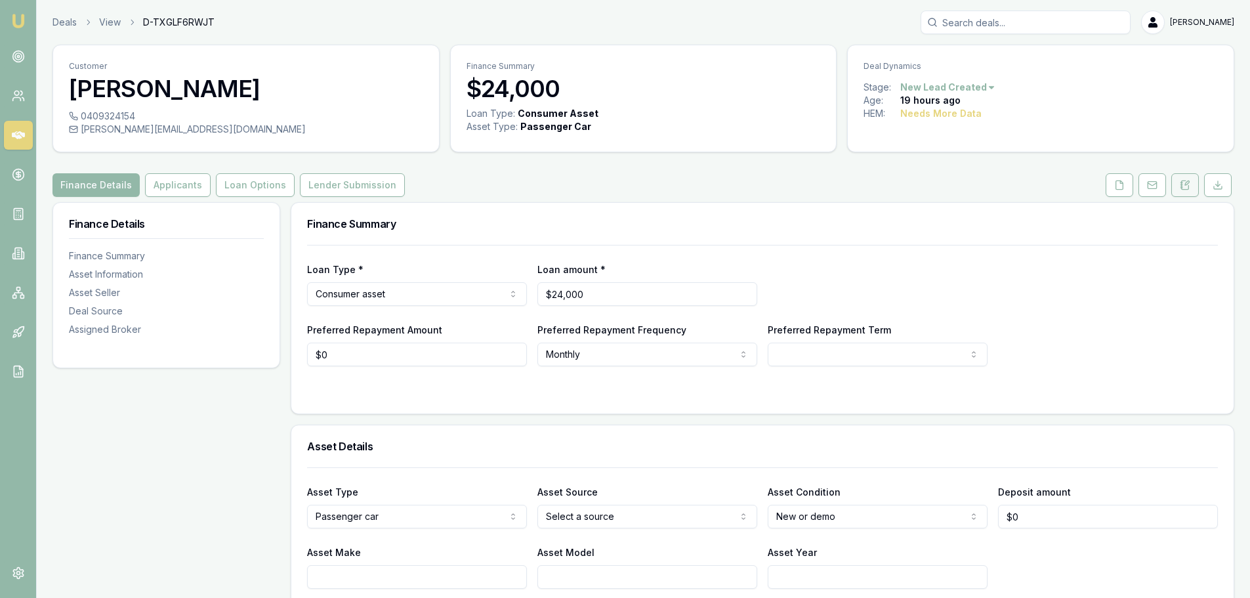
click at [1185, 181] on icon at bounding box center [1185, 185] width 7 height 9
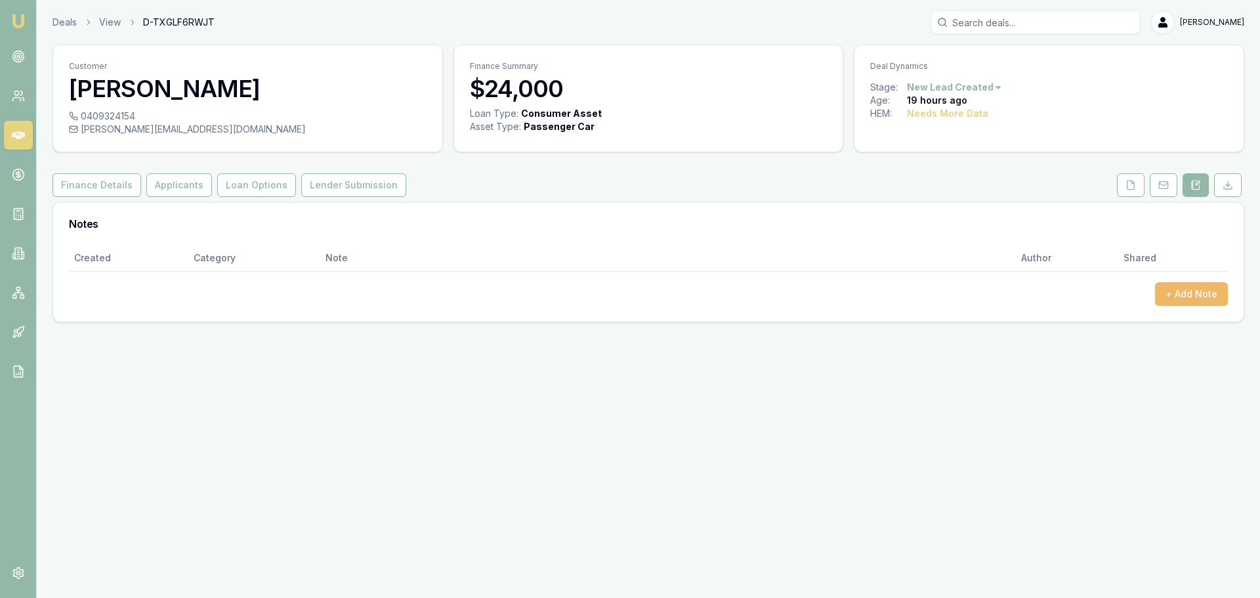
click at [1193, 294] on button "+ Add Note" at bounding box center [1191, 294] width 73 height 24
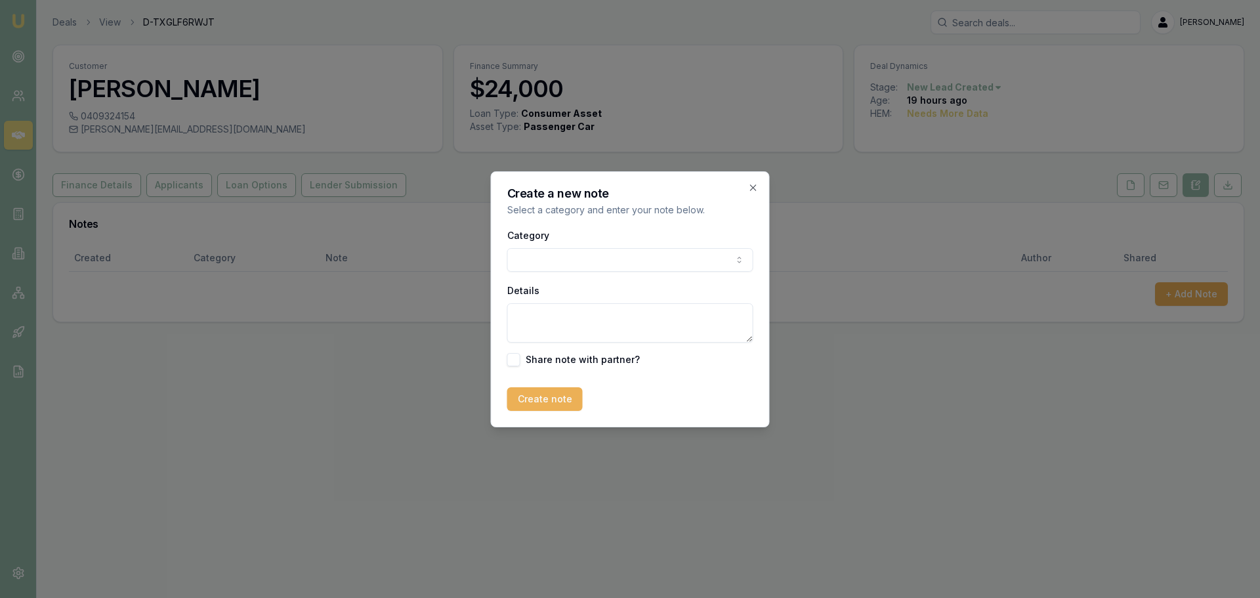
click at [639, 258] on body "Emu Broker Deals View D-TXGLF6RWJT Erin Shield Toggle Menu Customer Carlin Hods…" at bounding box center [630, 299] width 1260 height 598
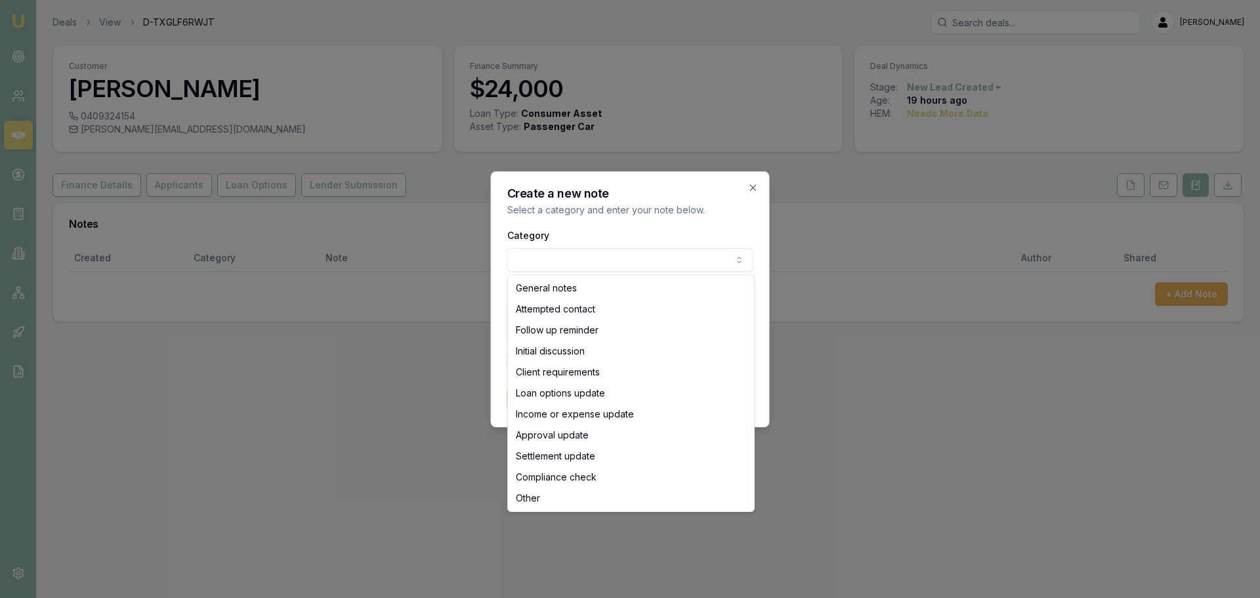
select select "ATTEMPTED_CONTACT"
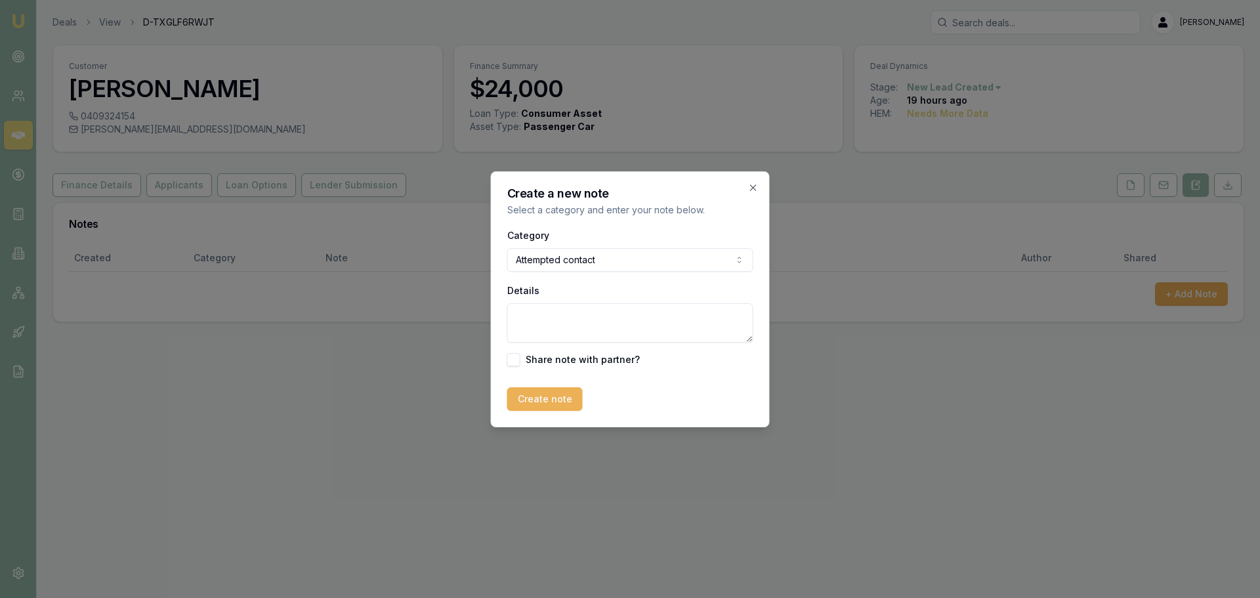
click at [596, 324] on textarea "Details" at bounding box center [630, 322] width 246 height 39
click at [753, 190] on icon "button" at bounding box center [753, 187] width 11 height 11
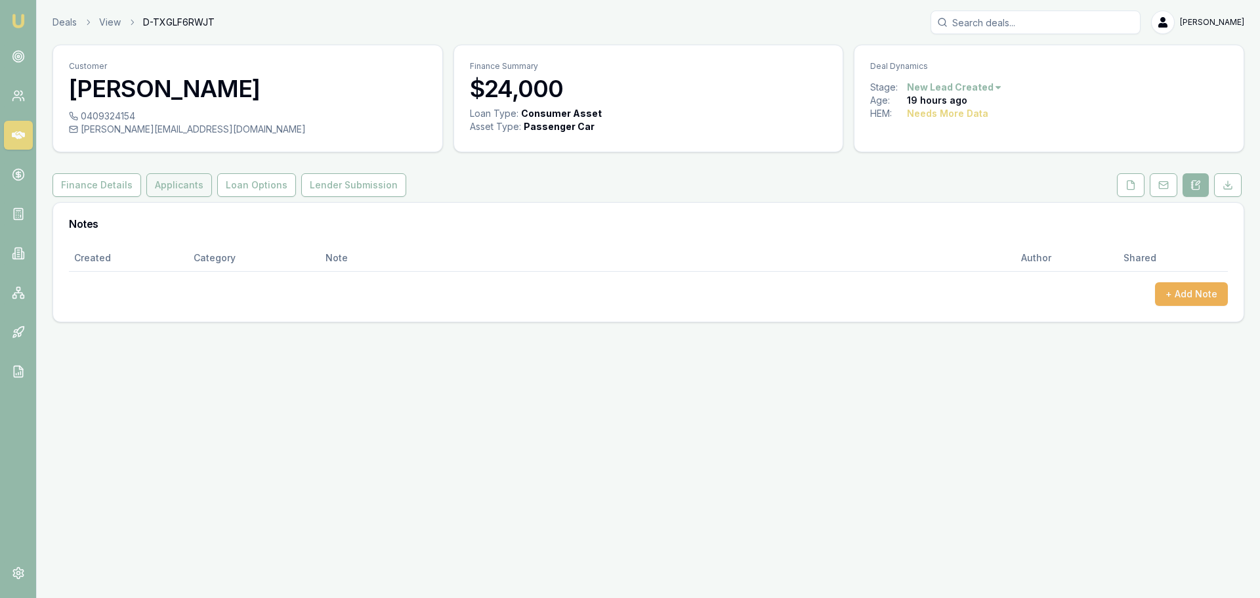
click at [181, 179] on button "Applicants" at bounding box center [179, 185] width 66 height 24
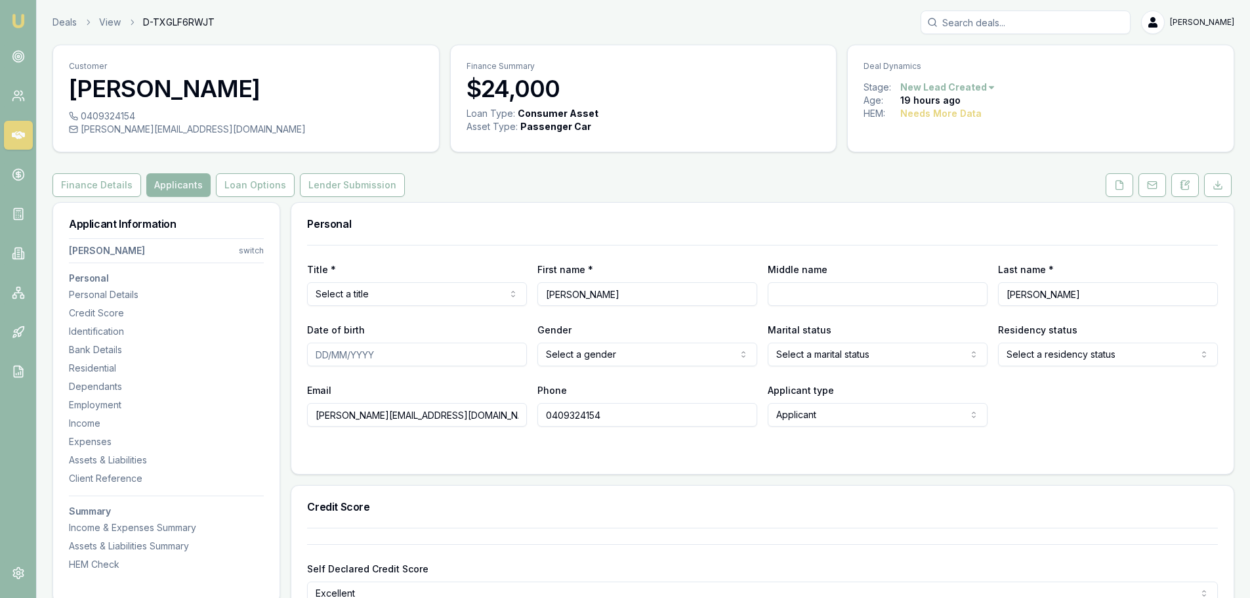
click at [540, 204] on div "Personal" at bounding box center [762, 224] width 943 height 42
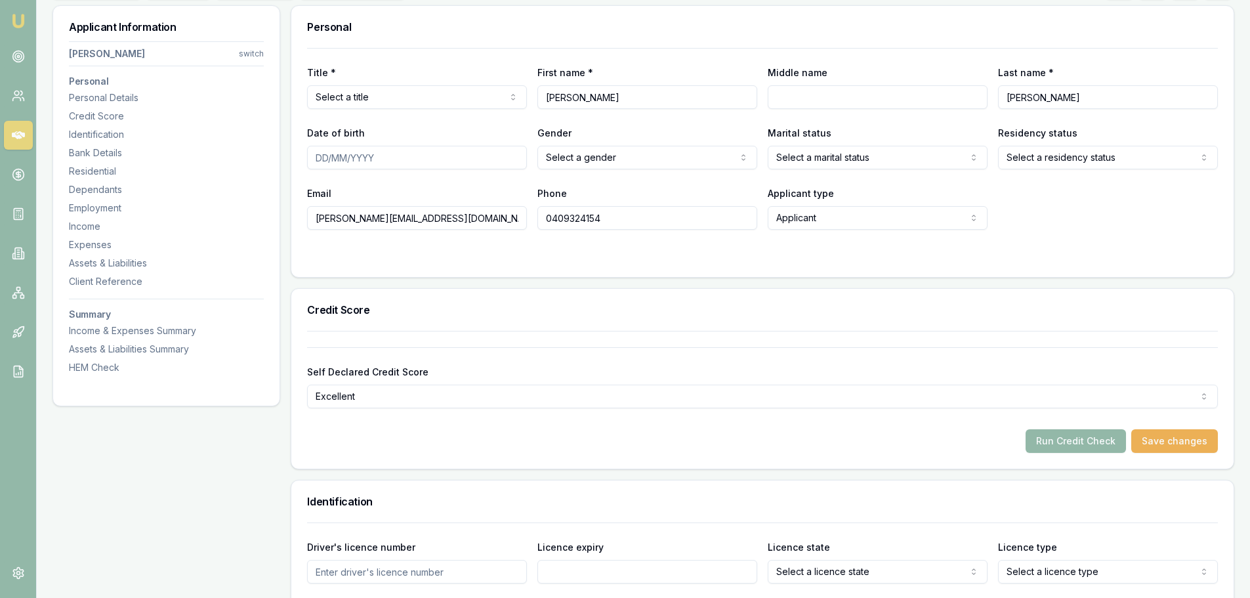
scroll to position [66, 0]
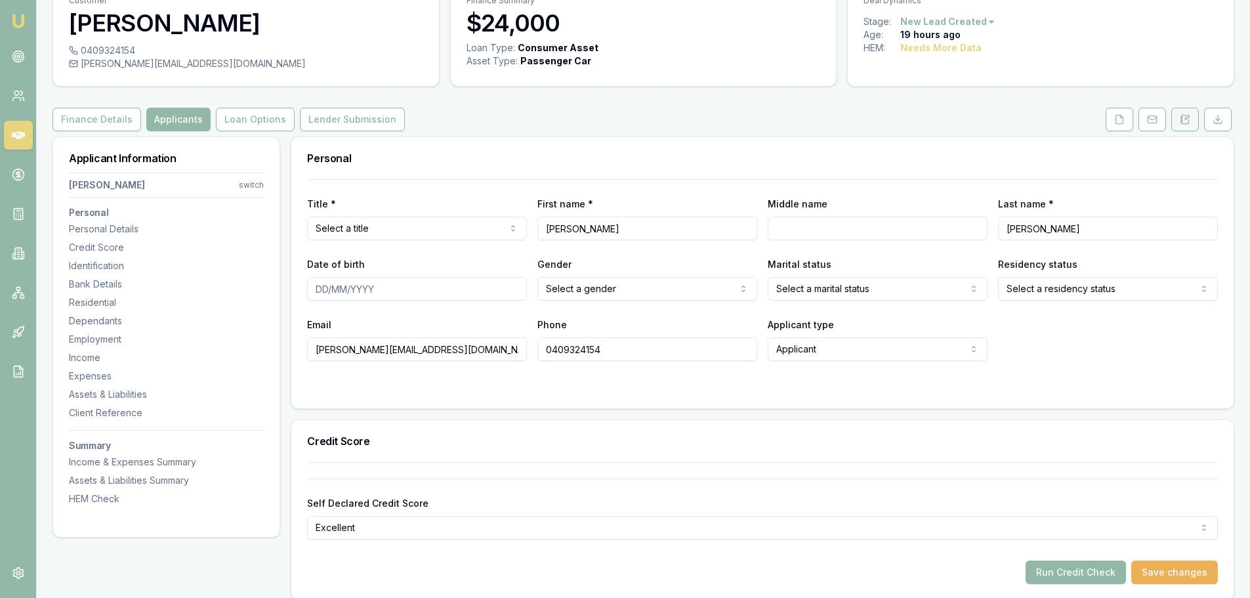
drag, startPoint x: 1185, startPoint y: 119, endPoint x: 1189, endPoint y: 110, distance: 10.0
click at [1185, 119] on icon at bounding box center [1185, 119] width 11 height 11
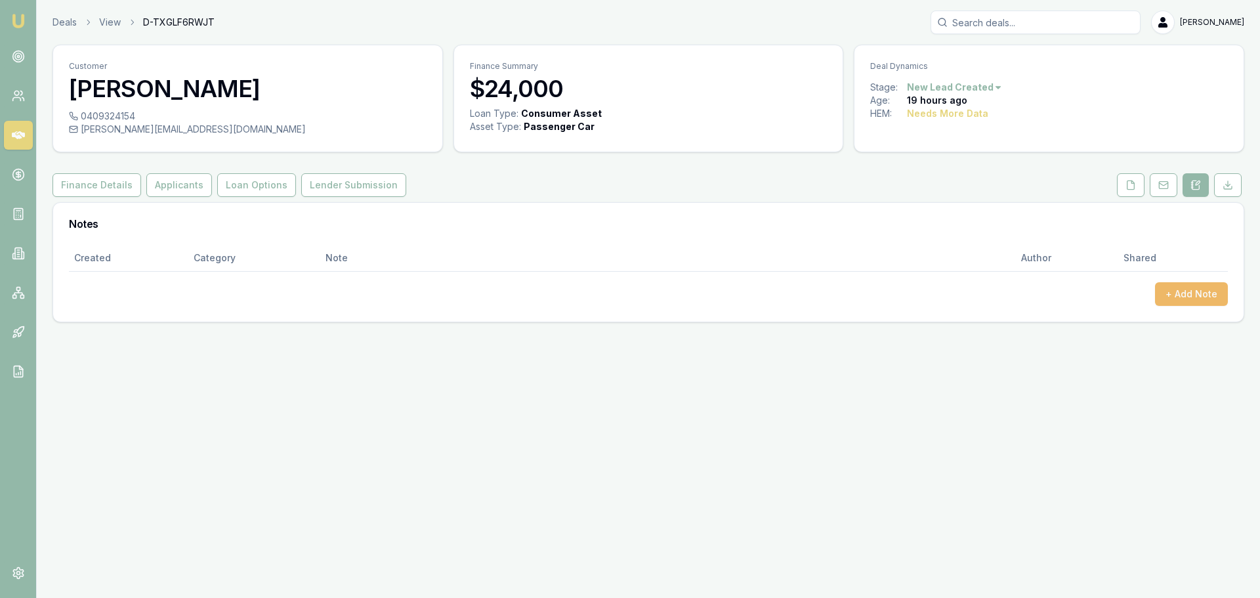
click at [1201, 288] on button "+ Add Note" at bounding box center [1191, 294] width 73 height 24
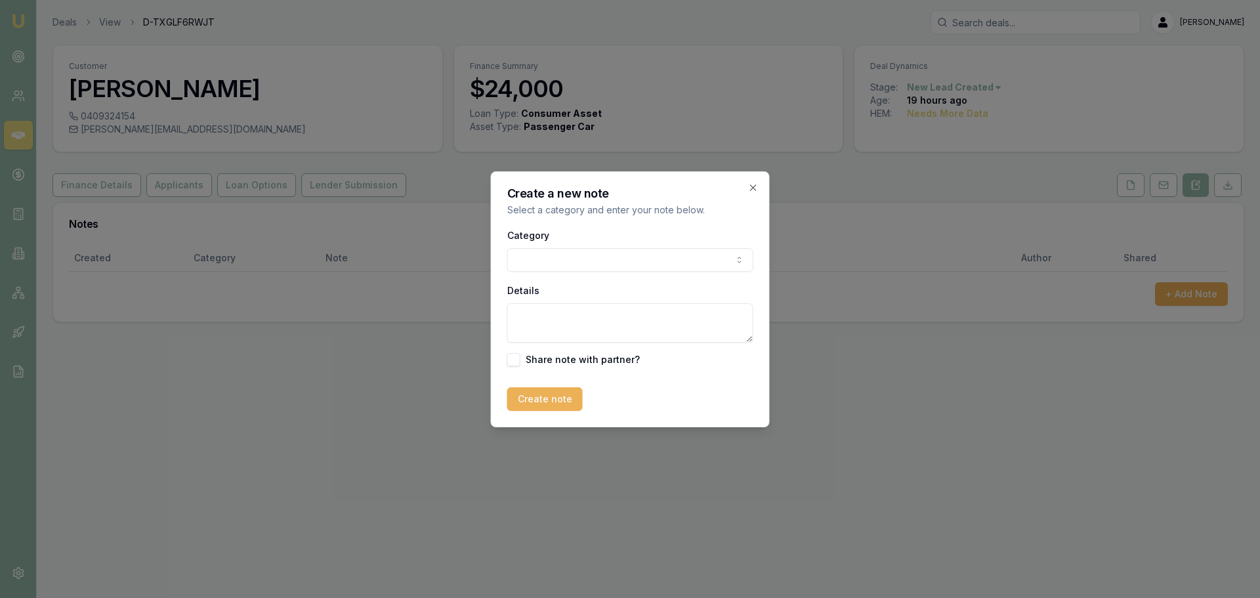
click at [618, 263] on body "Emu Broker Deals View D-TXGLF6RWJT Erin Shield Toggle Menu Customer Carlin Hods…" at bounding box center [630, 299] width 1260 height 598
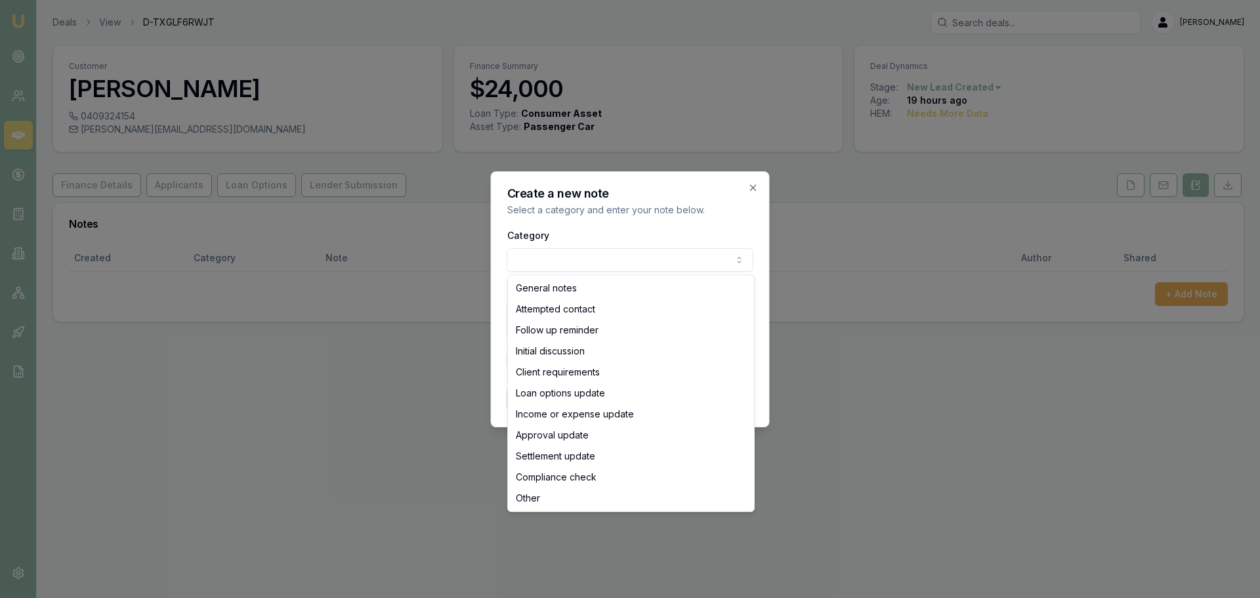
select select "ATTEMPTED_CONTACT"
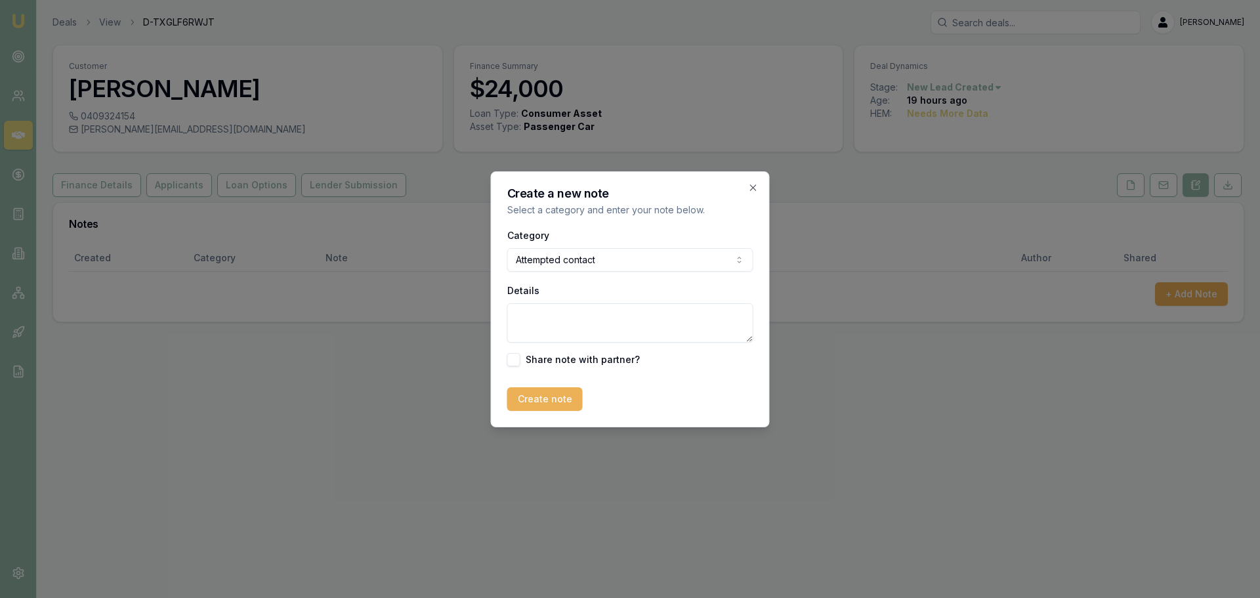
click at [603, 319] on textarea "Details" at bounding box center [630, 322] width 246 height 39
type textarea "Client requested call back this afternoon after 4pm - busy at work"
click at [555, 392] on button "Create note" at bounding box center [544, 399] width 75 height 24
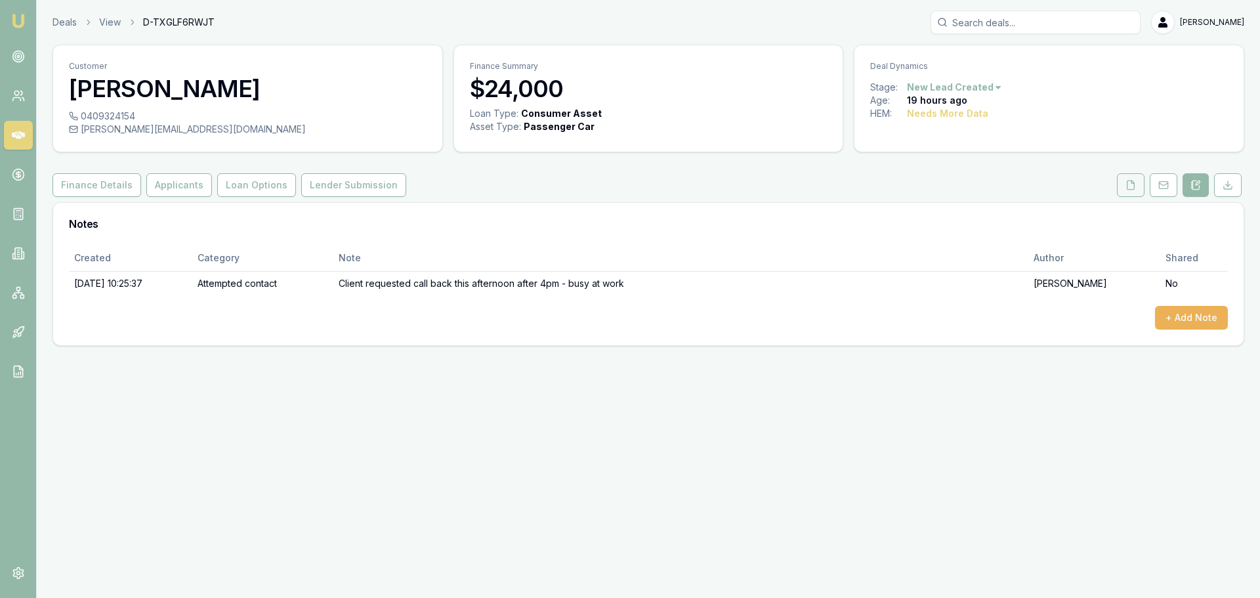
click at [1125, 188] on button at bounding box center [1131, 185] width 28 height 24
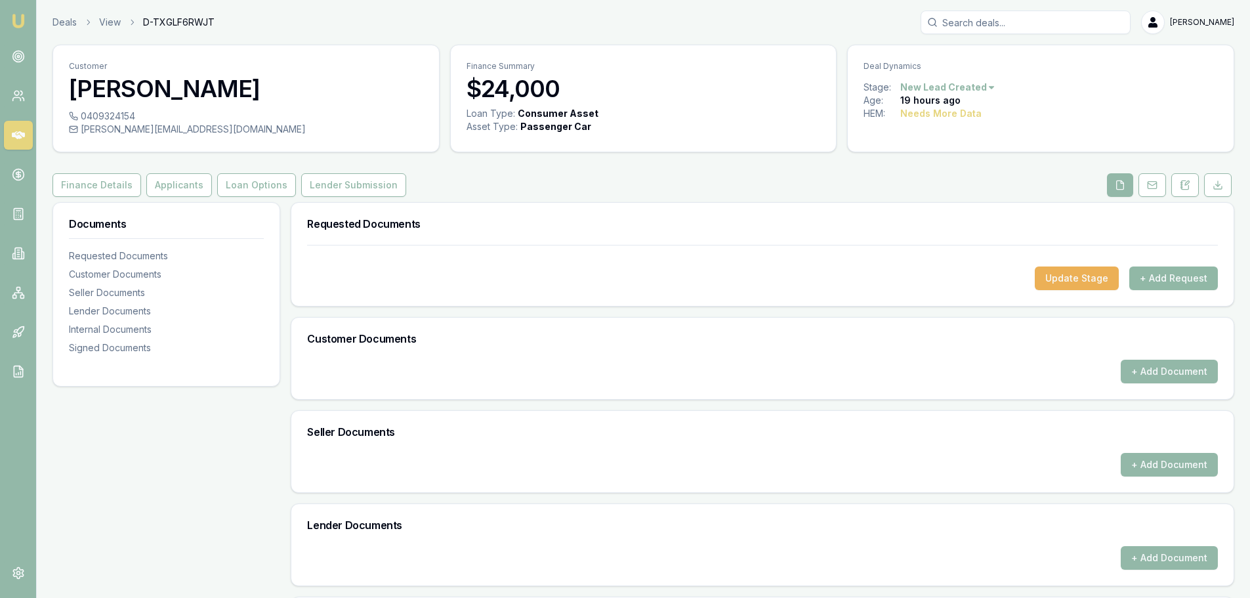
click at [1171, 278] on button "+ Add Request" at bounding box center [1174, 278] width 89 height 24
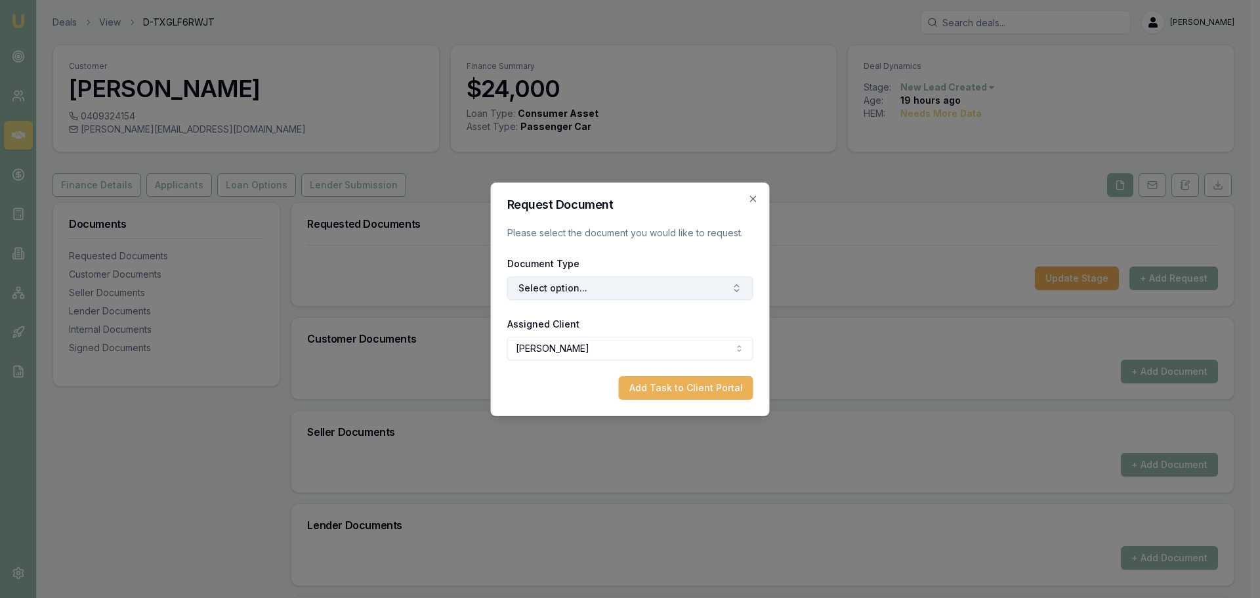
click at [565, 282] on button "Select option..." at bounding box center [630, 288] width 246 height 24
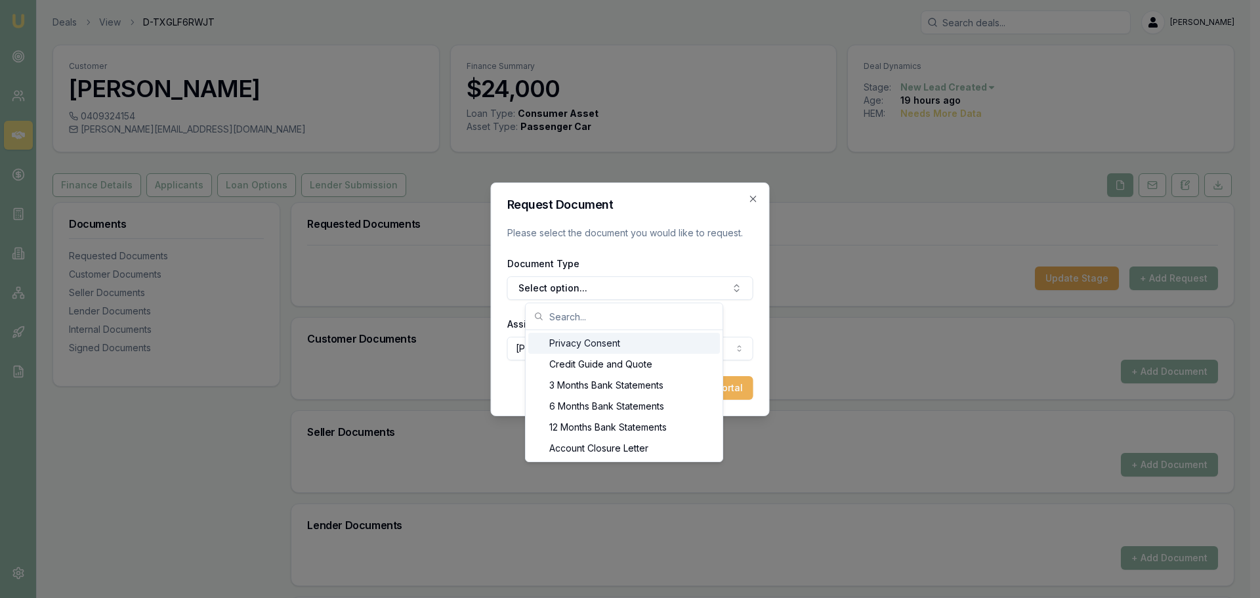
click at [562, 348] on div "Privacy Consent" at bounding box center [624, 343] width 192 height 21
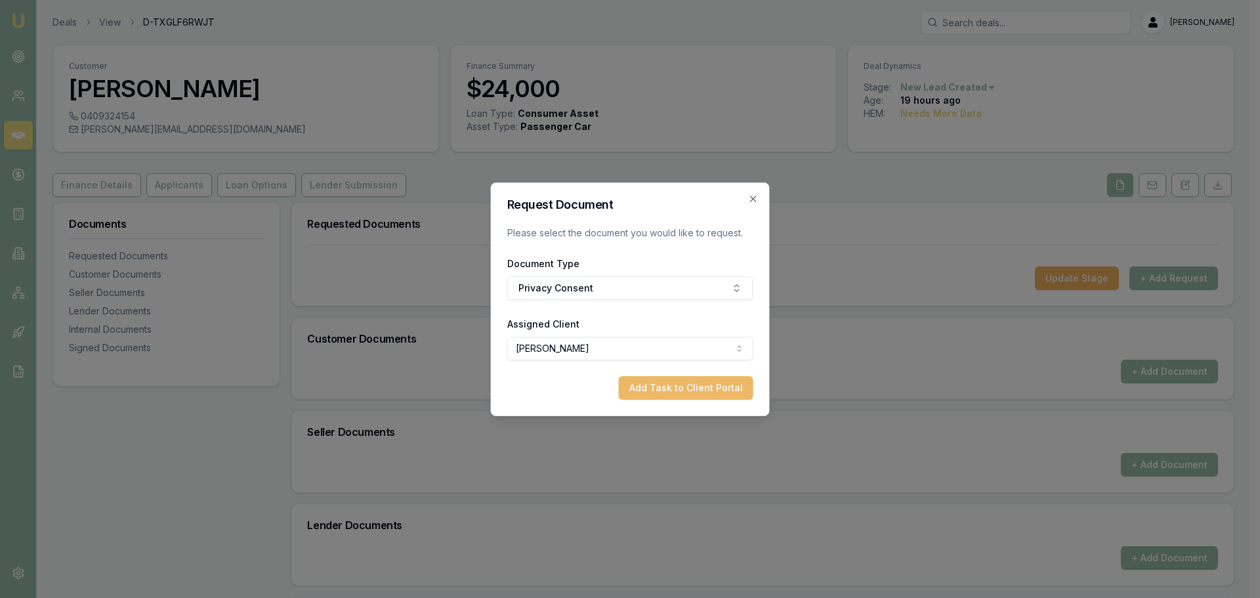
click at [647, 387] on button "Add Task to Client Portal" at bounding box center [686, 388] width 135 height 24
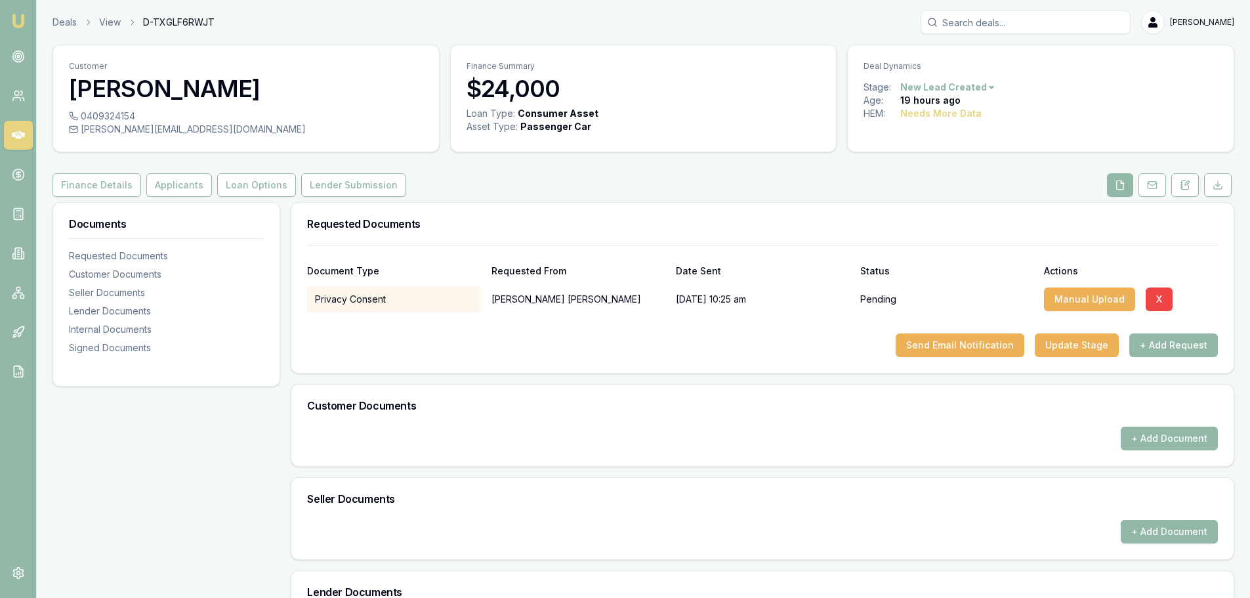
click at [599, 285] on div "Privacy Consent Carlin Hodson 16/09/2025, 10:25 am Pending Manual Upload X" at bounding box center [762, 297] width 911 height 32
click at [1162, 347] on button "+ Add Request" at bounding box center [1174, 345] width 89 height 24
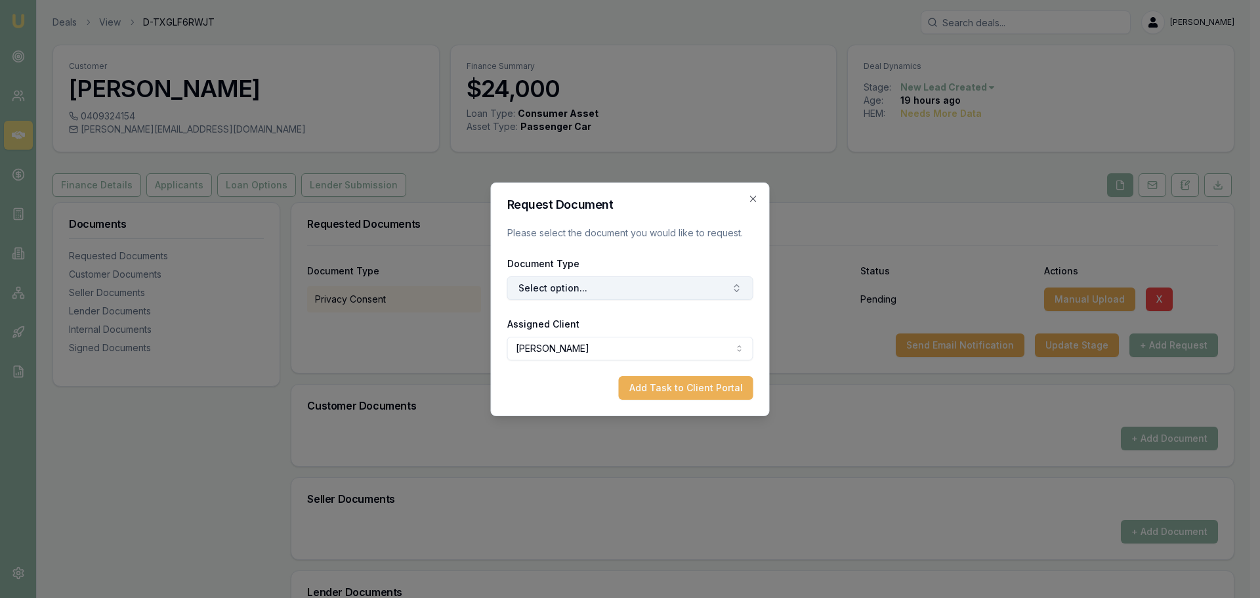
click at [677, 290] on button "Select option..." at bounding box center [630, 288] width 246 height 24
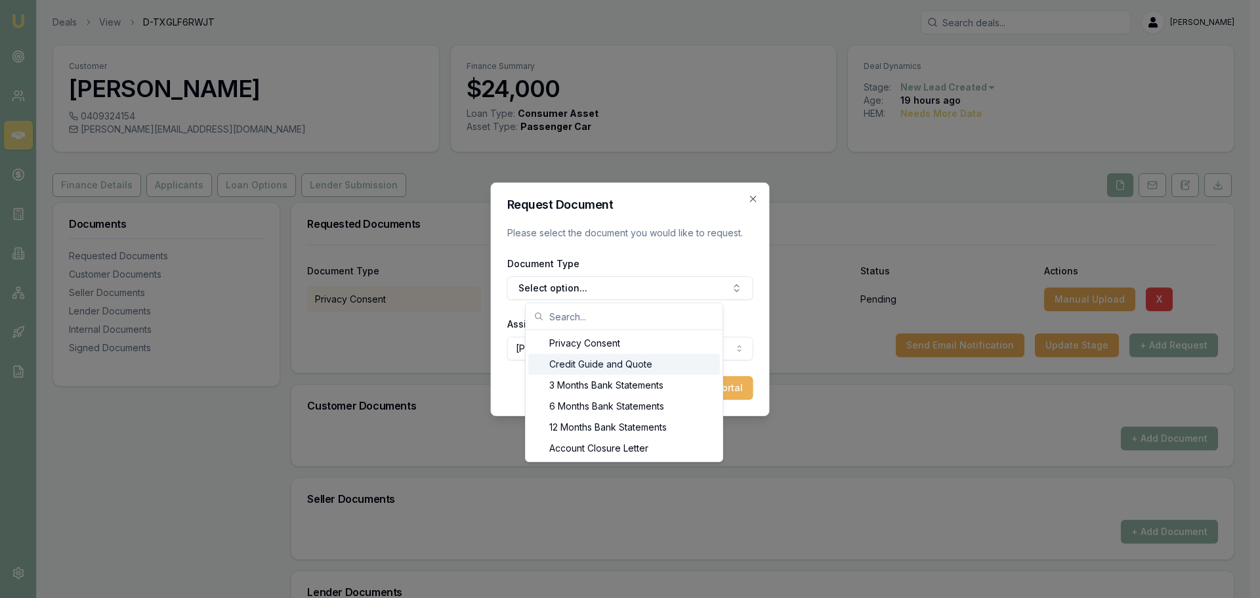
click at [637, 367] on div "Credit Guide and Quote" at bounding box center [624, 364] width 192 height 21
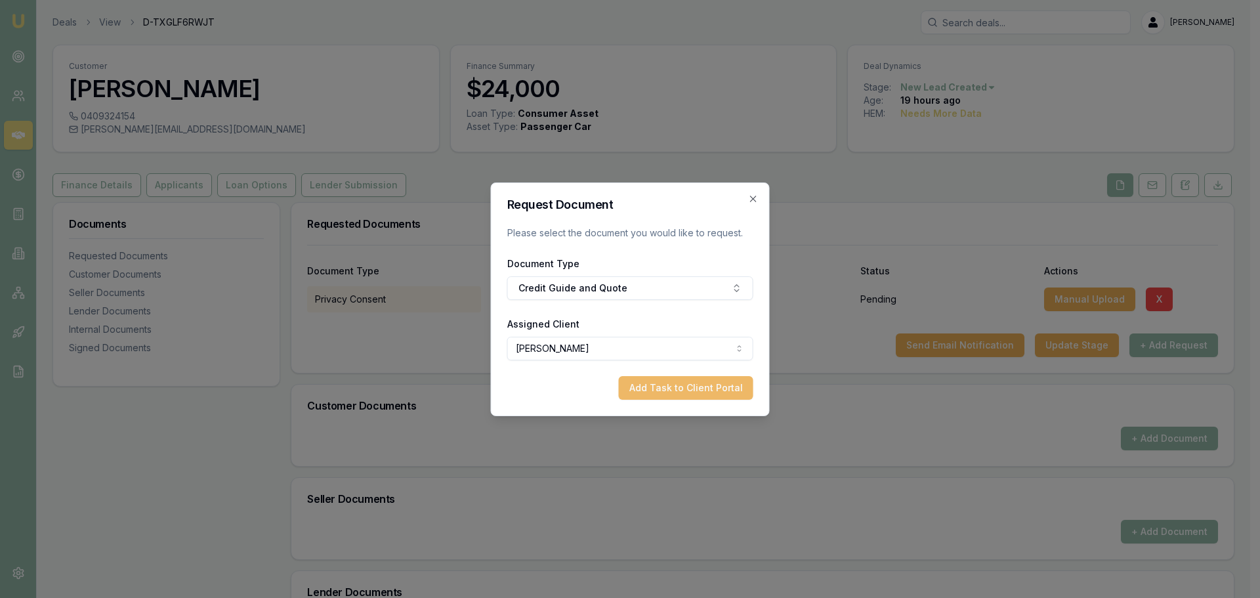
click at [711, 389] on button "Add Task to Client Portal" at bounding box center [686, 388] width 135 height 24
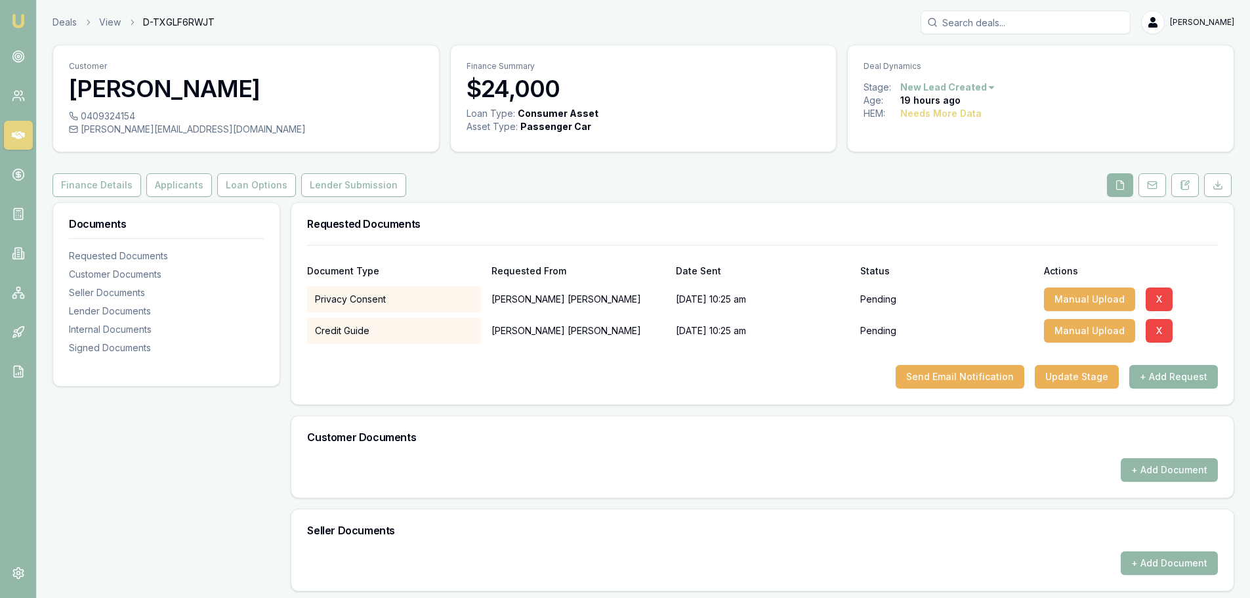
click at [1167, 380] on button "+ Add Request" at bounding box center [1174, 377] width 89 height 24
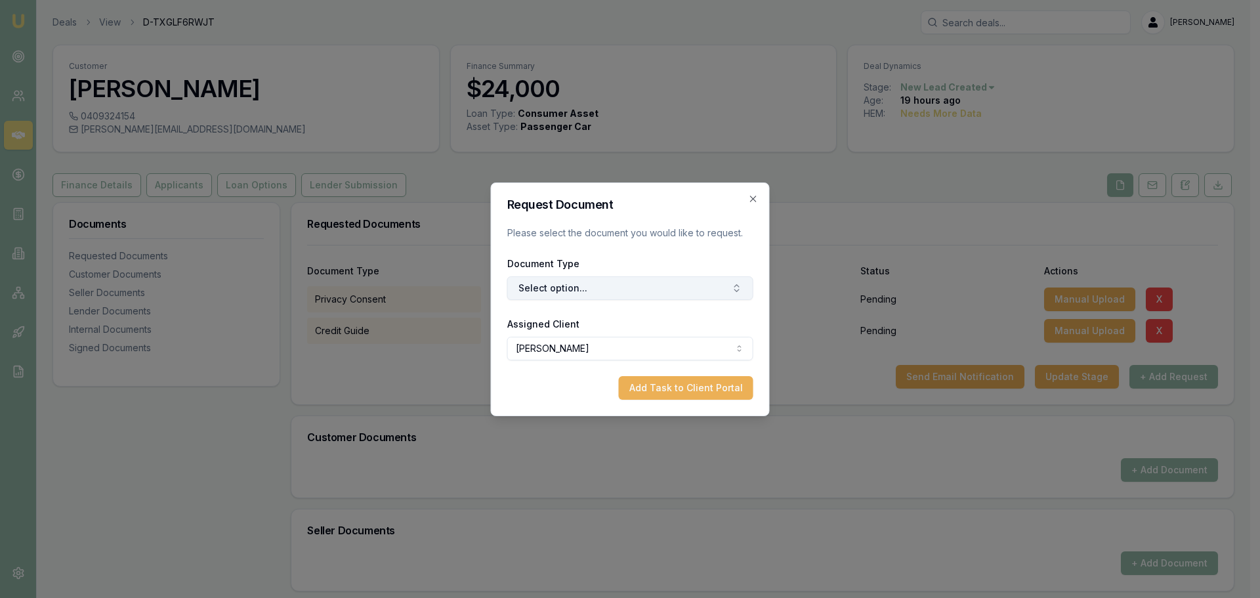
click at [607, 290] on button "Select option..." at bounding box center [630, 288] width 246 height 24
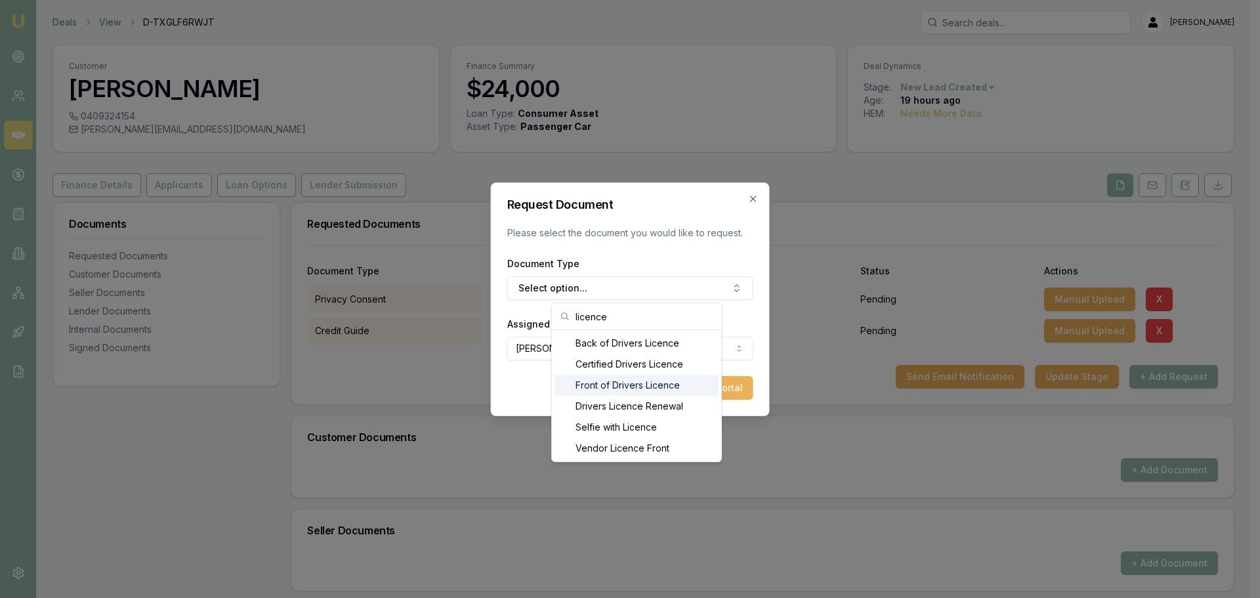
type input "licence"
click at [607, 385] on div "Front of Drivers Licence" at bounding box center [637, 385] width 164 height 21
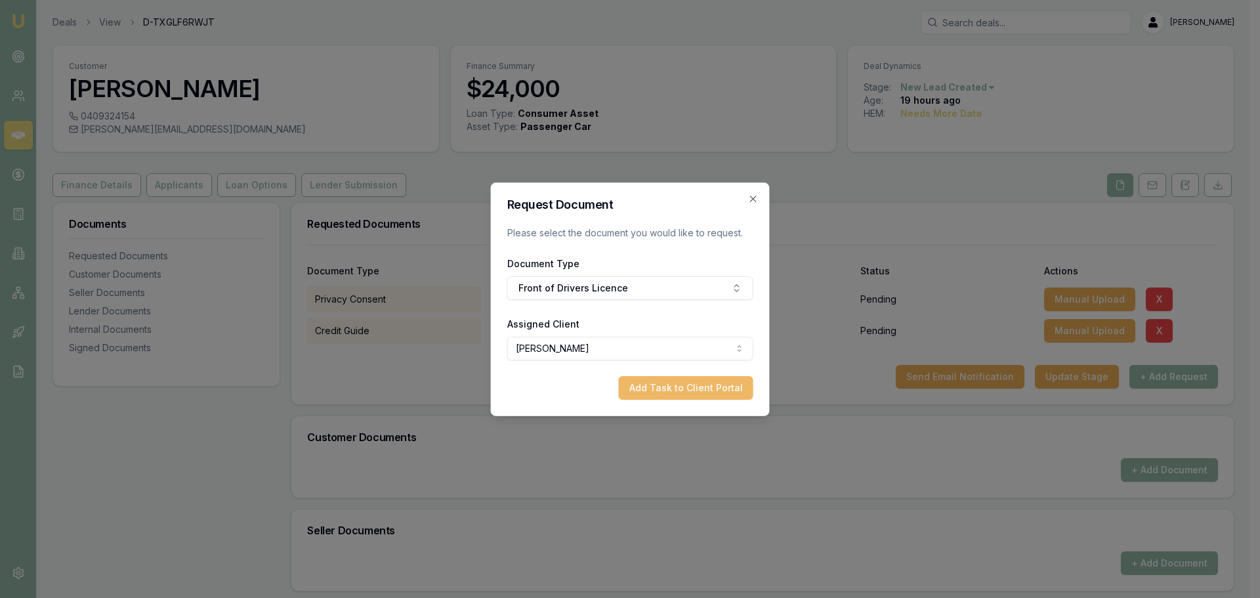
click at [703, 389] on button "Add Task to Client Portal" at bounding box center [686, 388] width 135 height 24
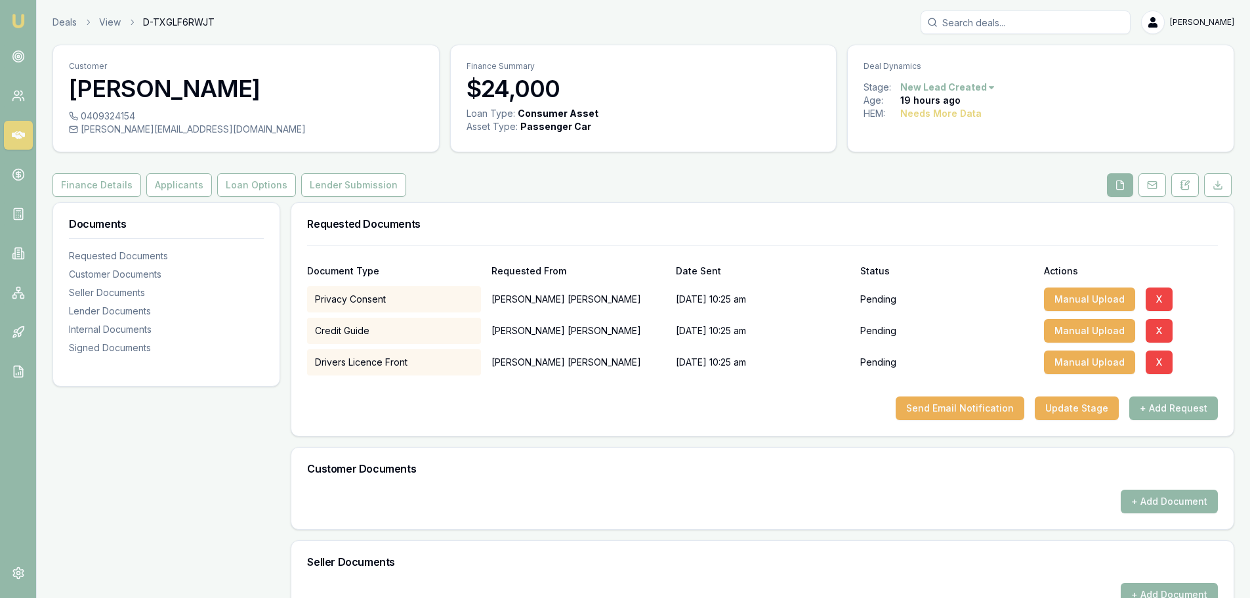
click at [1139, 407] on button "+ Add Request" at bounding box center [1174, 408] width 89 height 24
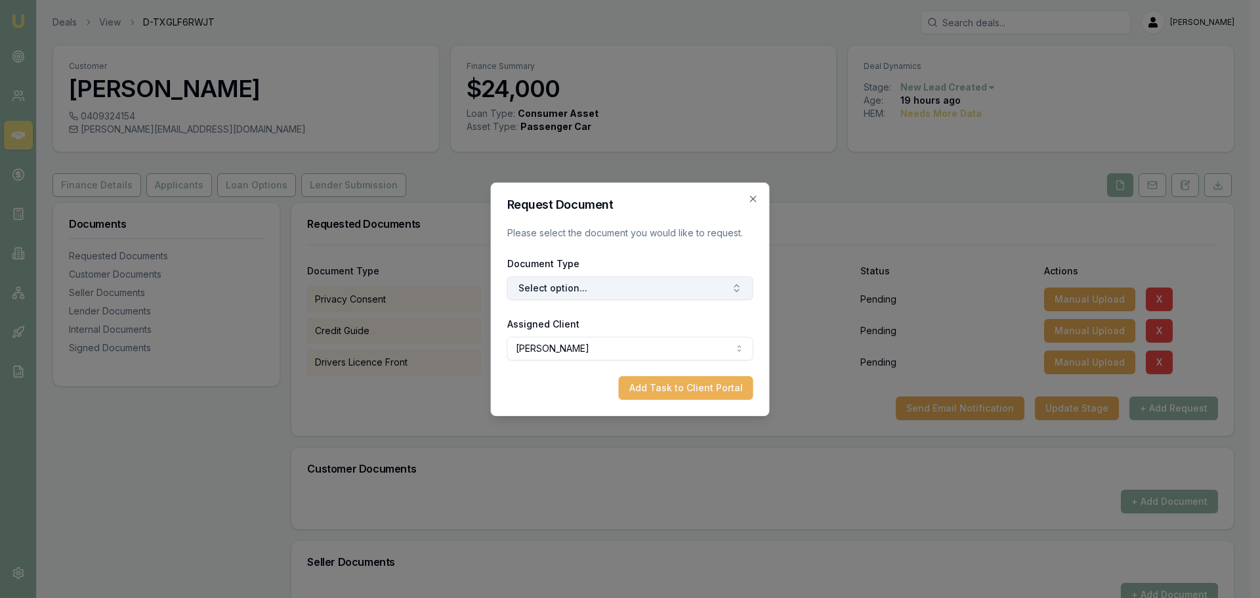
click at [665, 287] on button "Select option..." at bounding box center [630, 288] width 246 height 24
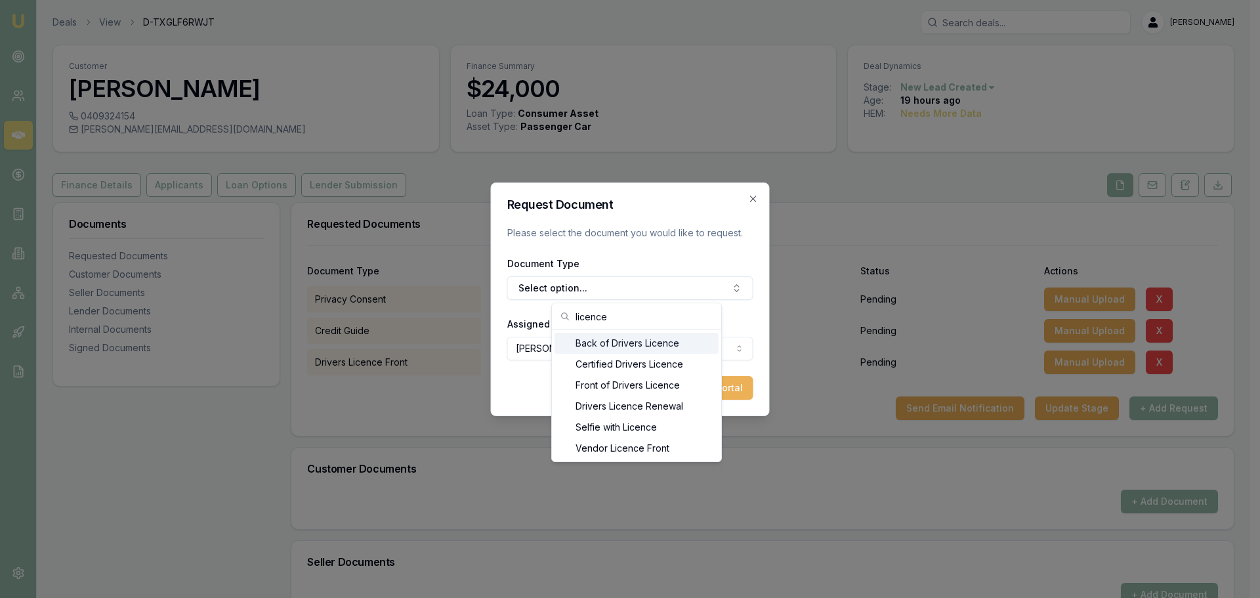
type input "licence"
click at [635, 345] on div "Back of Drivers Licence" at bounding box center [637, 343] width 164 height 21
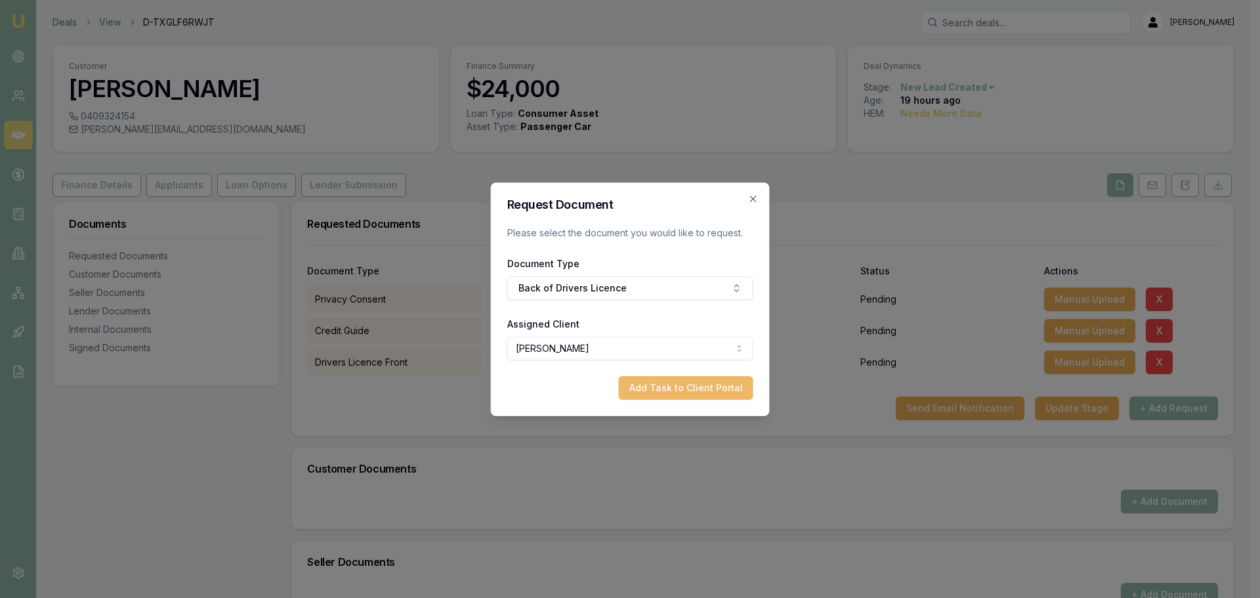
click at [697, 385] on button "Add Task to Client Portal" at bounding box center [686, 388] width 135 height 24
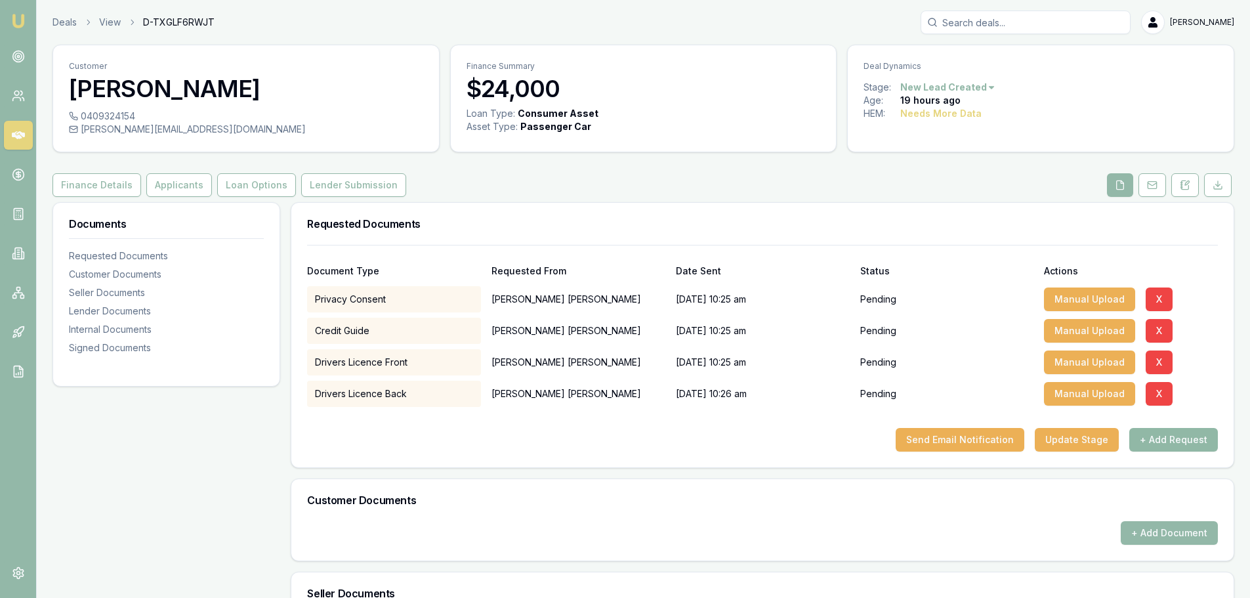
click at [1153, 443] on button "+ Add Request" at bounding box center [1174, 440] width 89 height 24
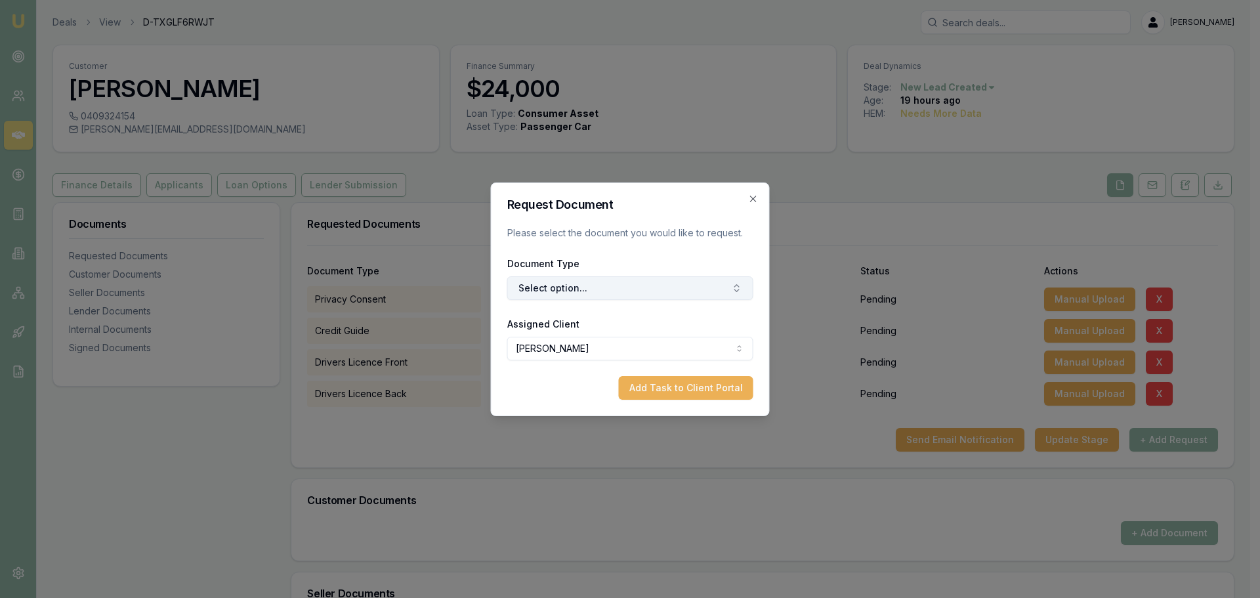
click at [706, 286] on button "Select option..." at bounding box center [630, 288] width 246 height 24
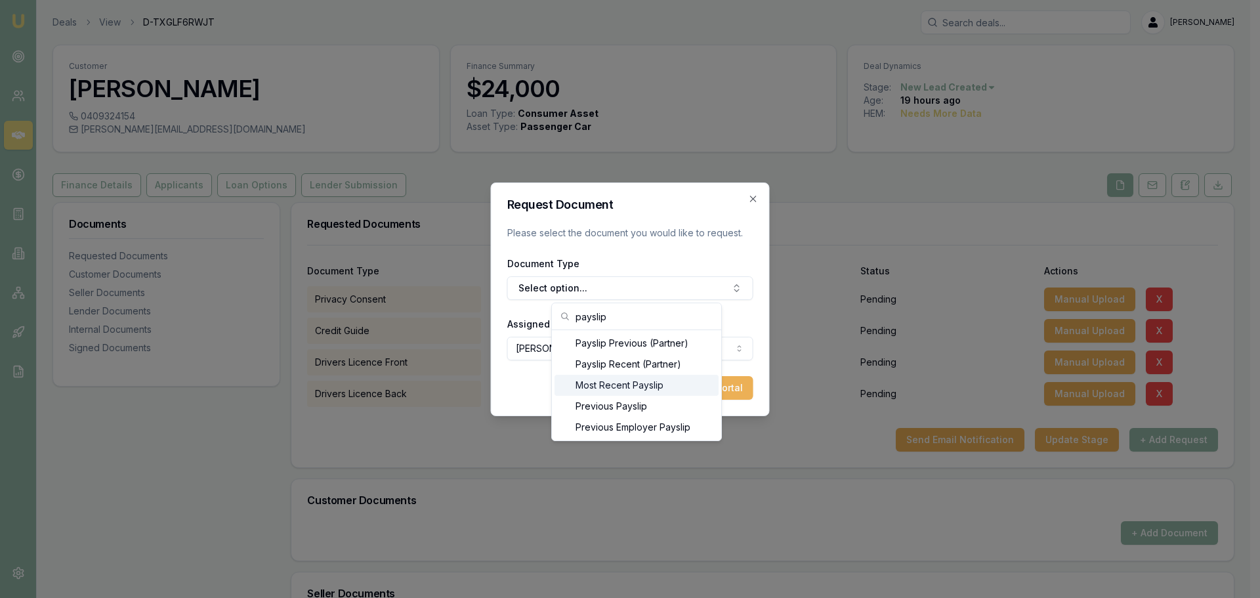
type input "payslip"
click at [607, 389] on div "Most Recent Payslip" at bounding box center [637, 385] width 164 height 21
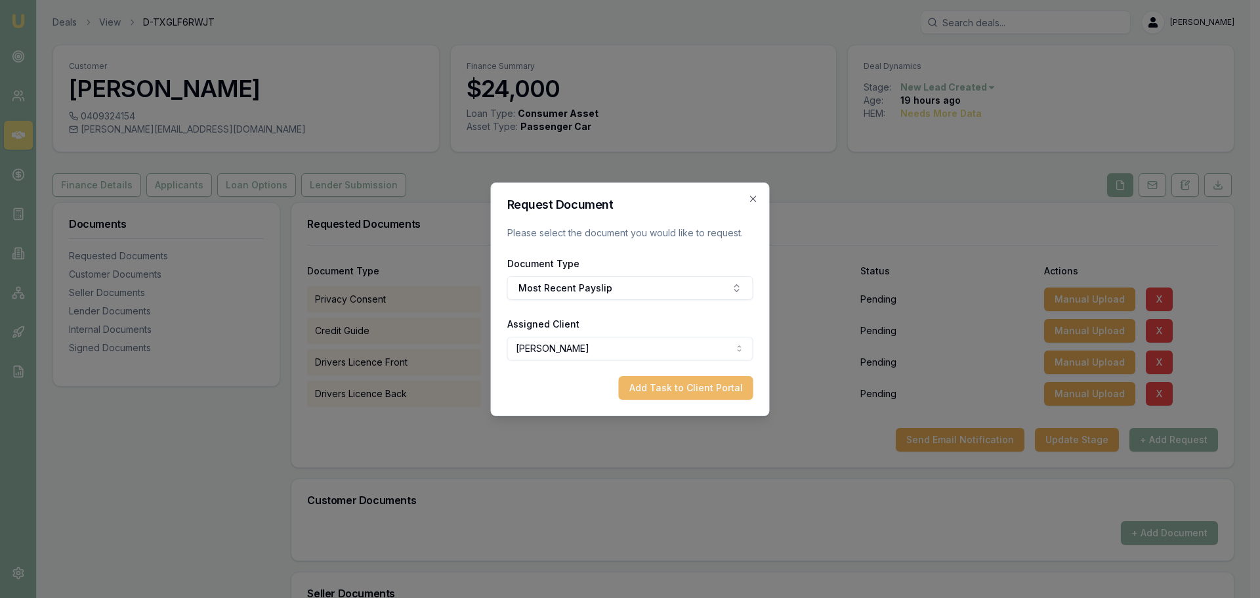
click at [681, 396] on button "Add Task to Client Portal" at bounding box center [686, 388] width 135 height 24
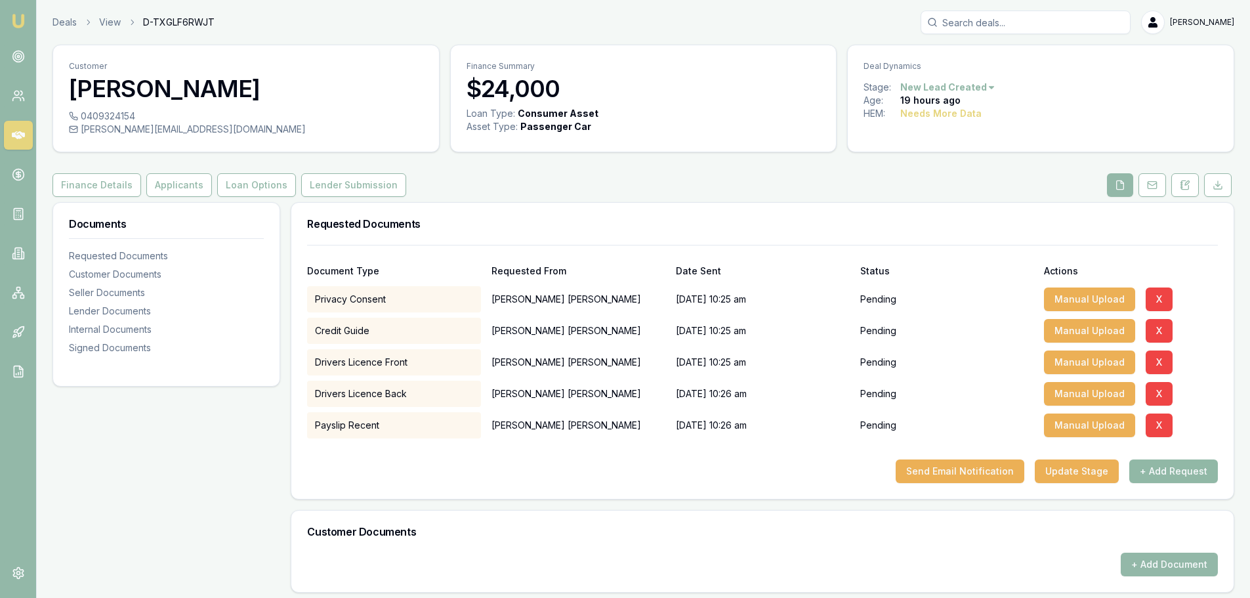
click at [1179, 479] on button "+ Add Request" at bounding box center [1174, 471] width 89 height 24
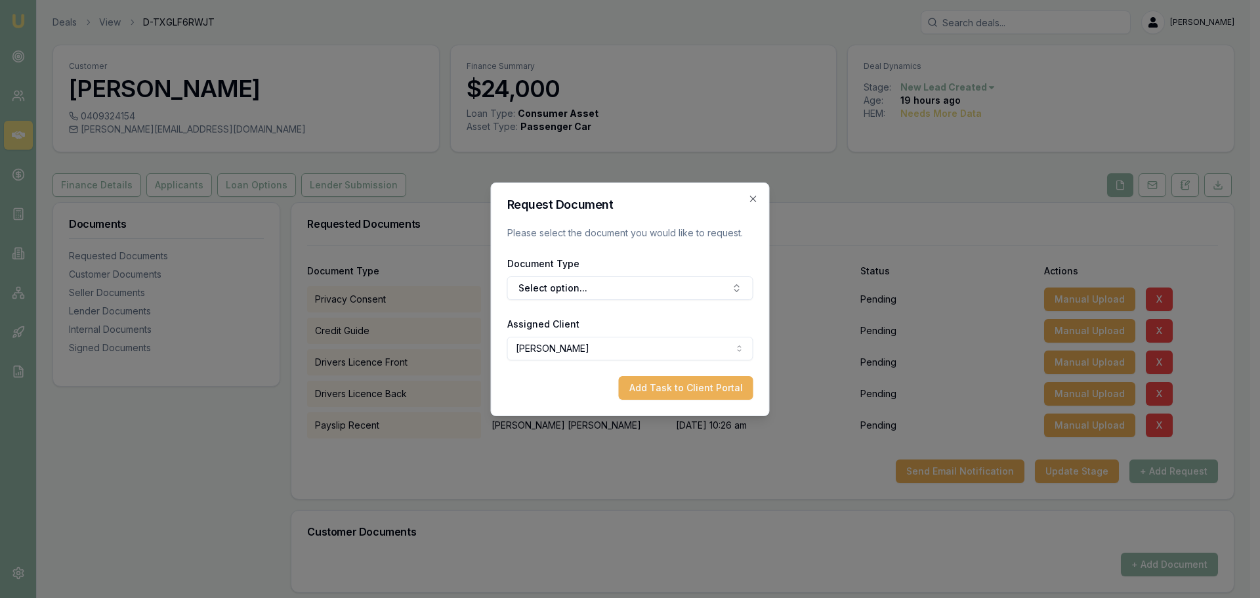
click at [690, 301] on form "Request Document Please select the document you would like to request. Document…" at bounding box center [630, 299] width 246 height 201
click at [687, 295] on button "Select option..." at bounding box center [630, 288] width 246 height 24
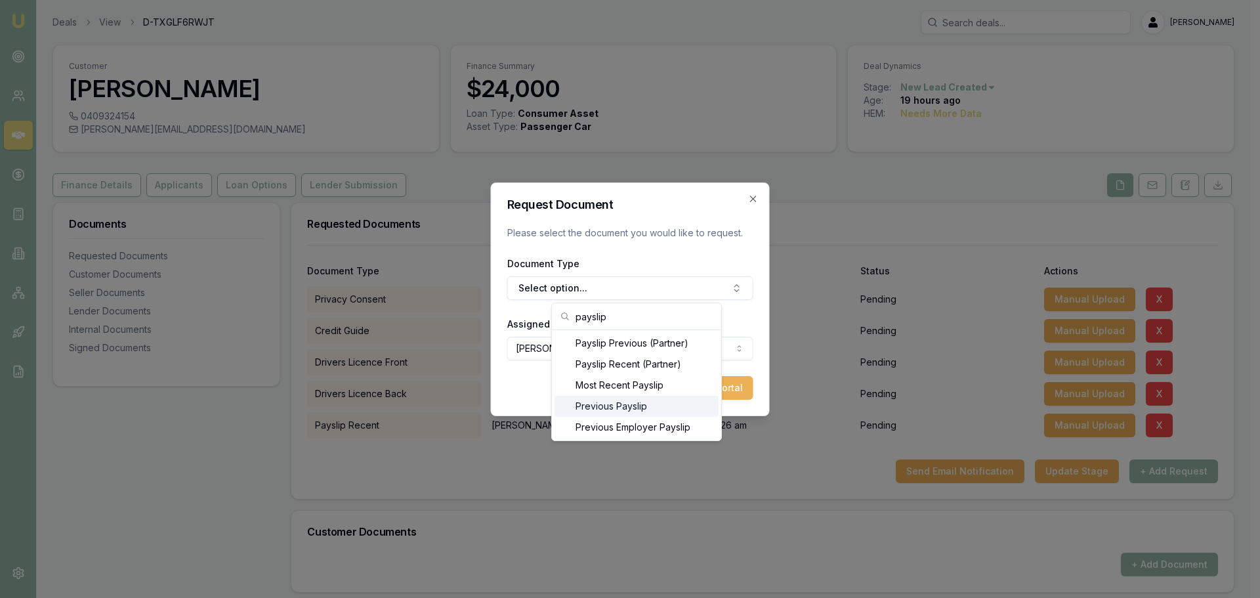
type input "payslip"
click at [618, 408] on div "Previous Payslip" at bounding box center [637, 406] width 164 height 21
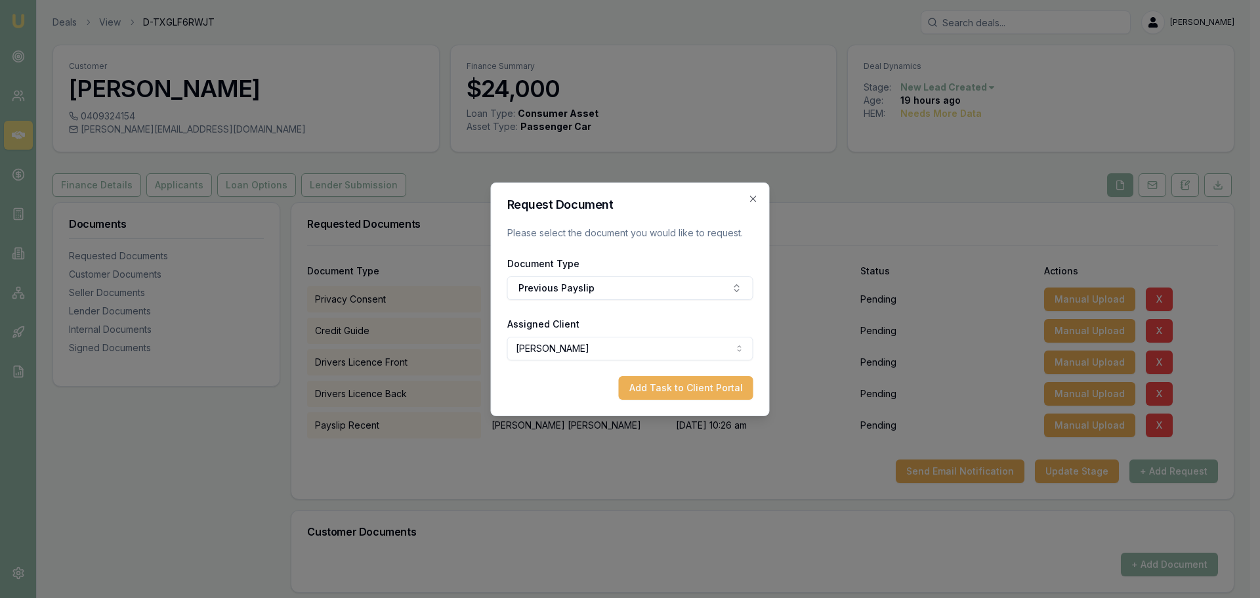
click at [694, 380] on button "Add Task to Client Portal" at bounding box center [686, 388] width 135 height 24
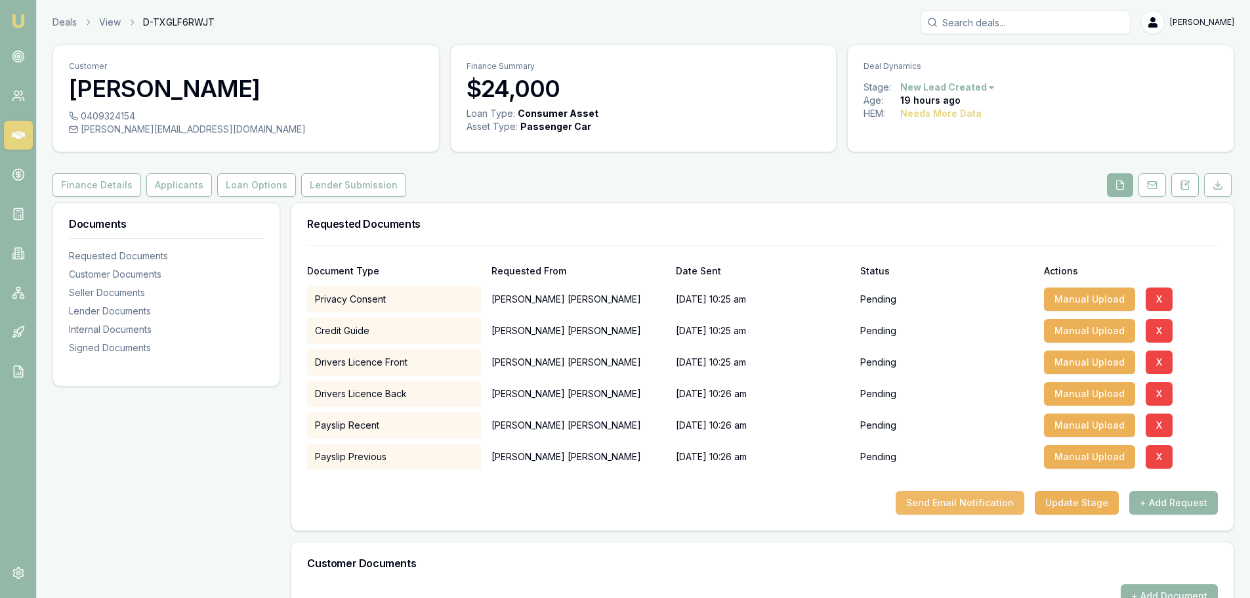
click at [1011, 503] on button "Send Email Notification" at bounding box center [960, 503] width 129 height 24
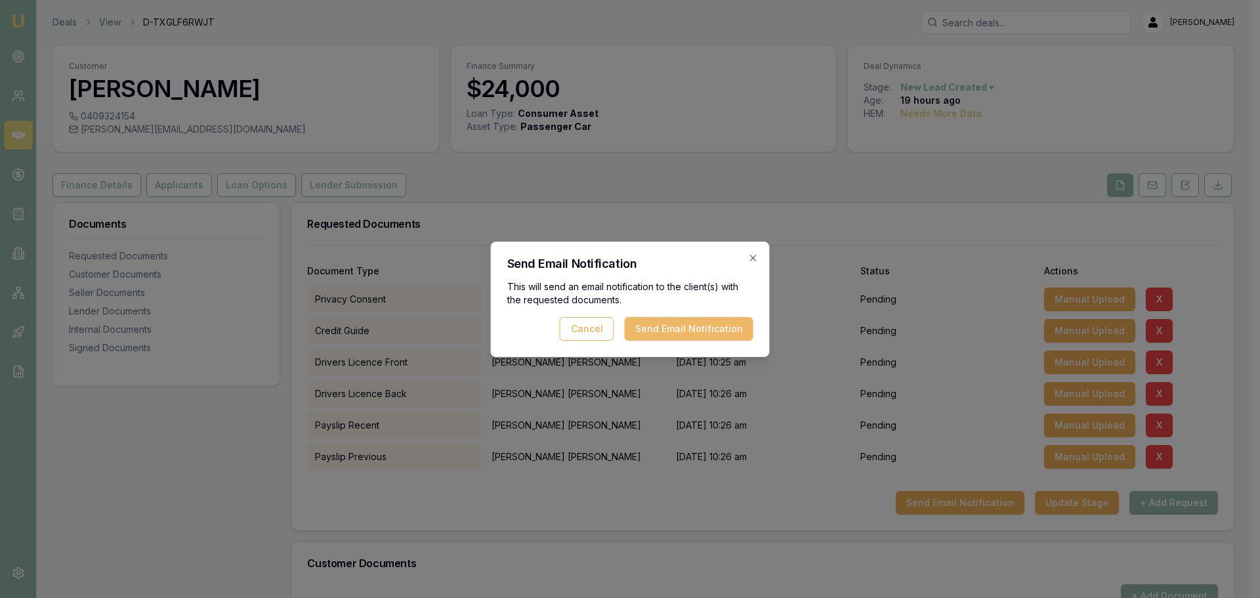
click at [694, 321] on button "Send Email Notification" at bounding box center [689, 329] width 129 height 24
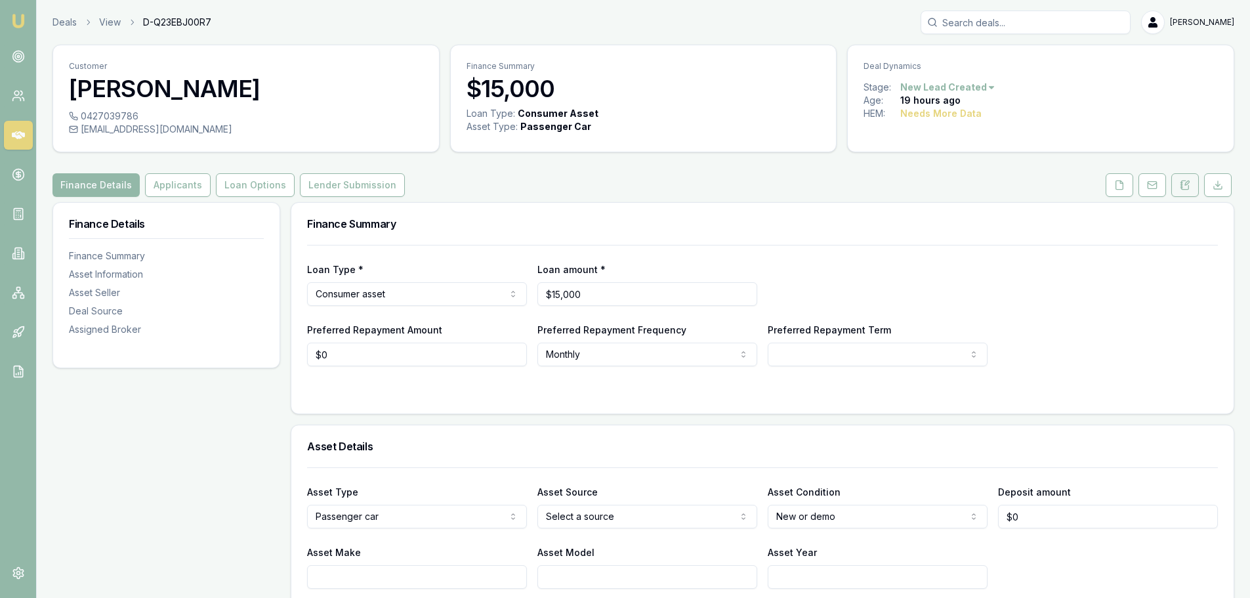
click at [1183, 179] on button at bounding box center [1186, 185] width 28 height 24
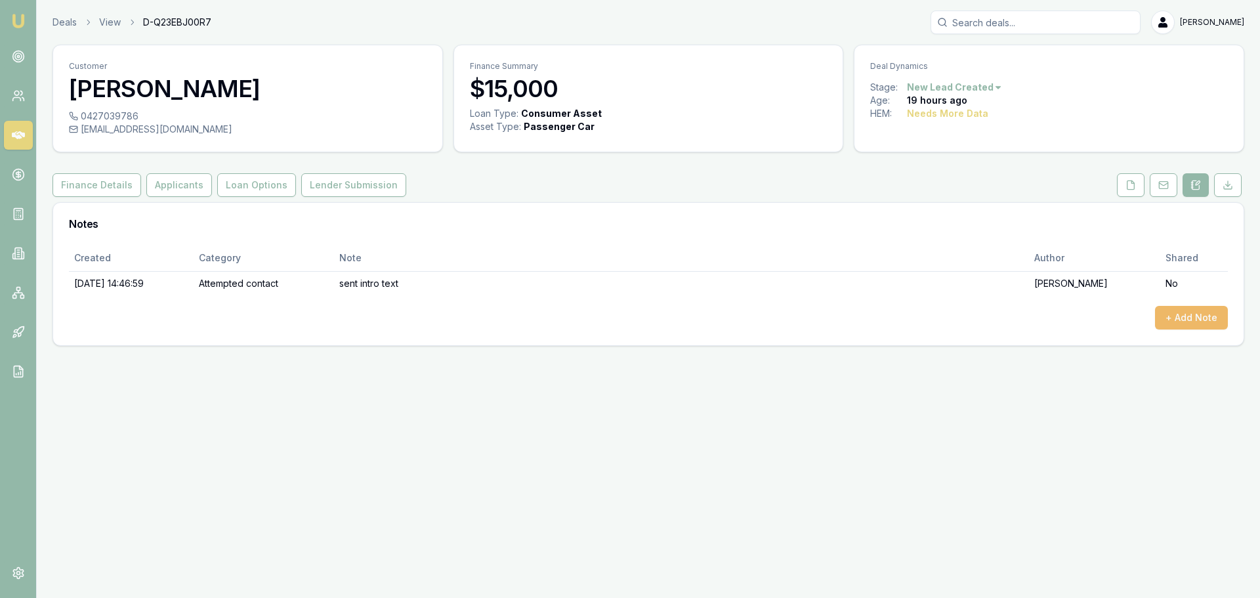
click at [1205, 324] on button "+ Add Note" at bounding box center [1191, 318] width 73 height 24
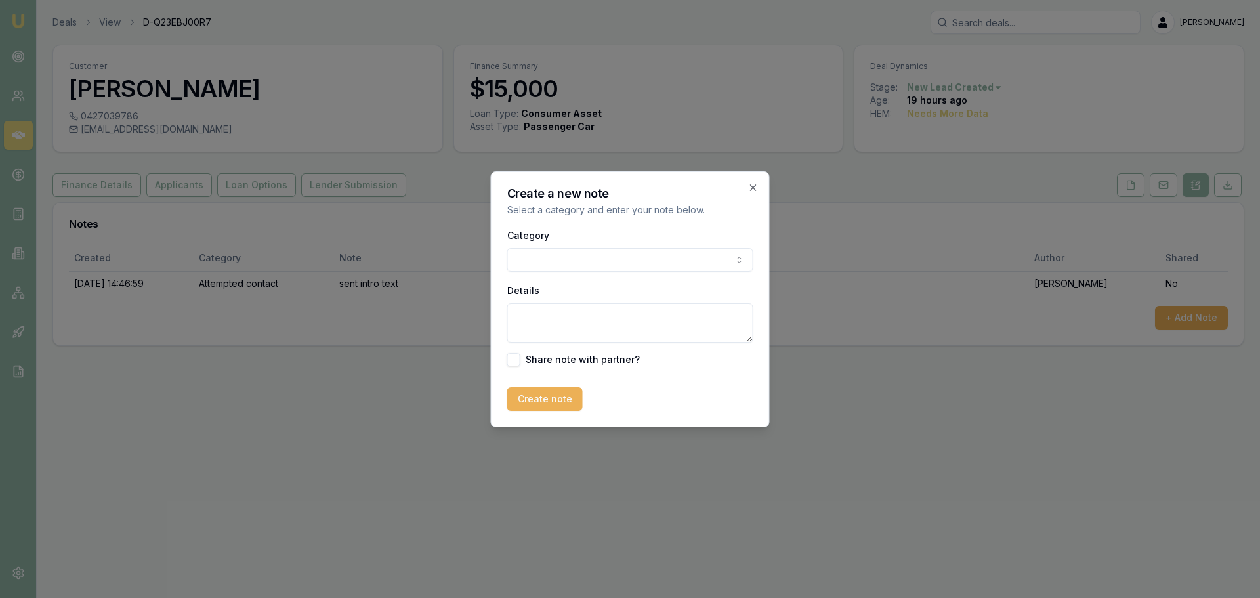
click at [584, 261] on body "Emu Broker Deals View D-Q23EBJ00R7 [PERSON_NAME] Toggle Menu Customer [PERSON_N…" at bounding box center [630, 299] width 1260 height 598
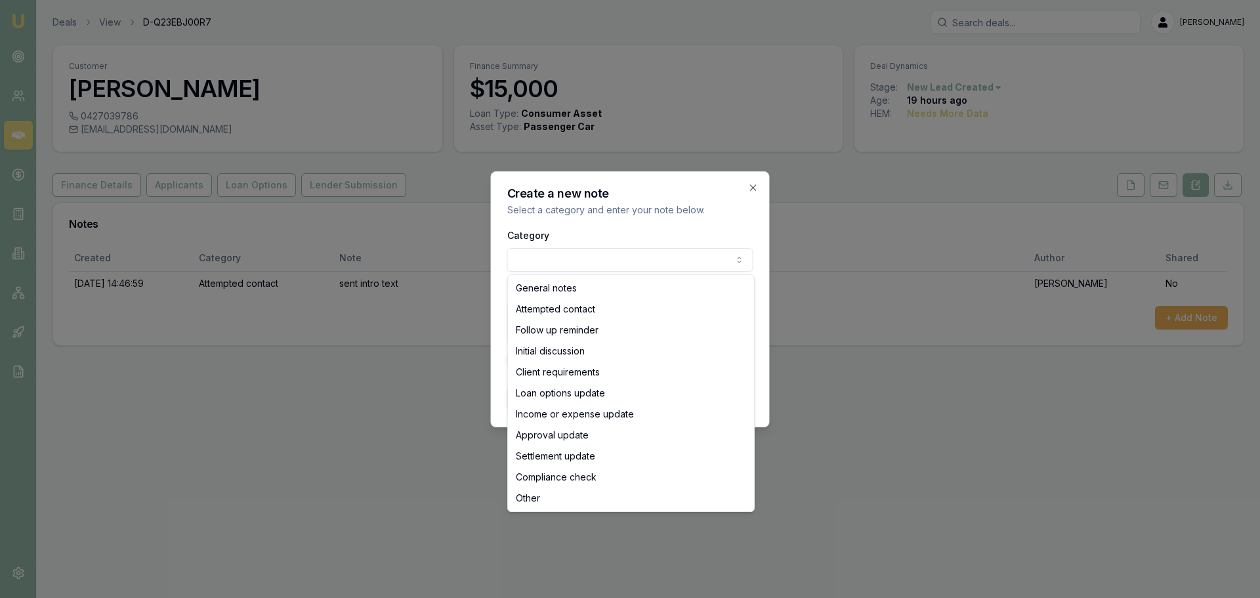
select select "ATTEMPTED_CONTACT"
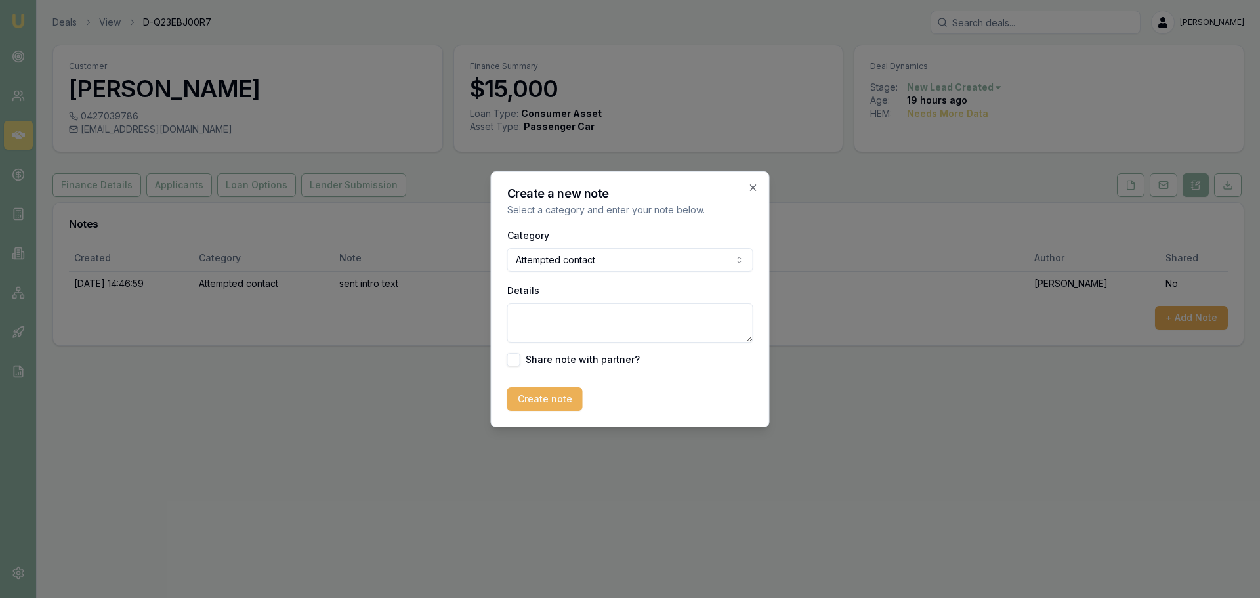
click at [576, 326] on textarea "Details" at bounding box center [630, 322] width 246 height 39
type textarea "left vm and sent text"
click at [546, 398] on button "Create note" at bounding box center [544, 399] width 75 height 24
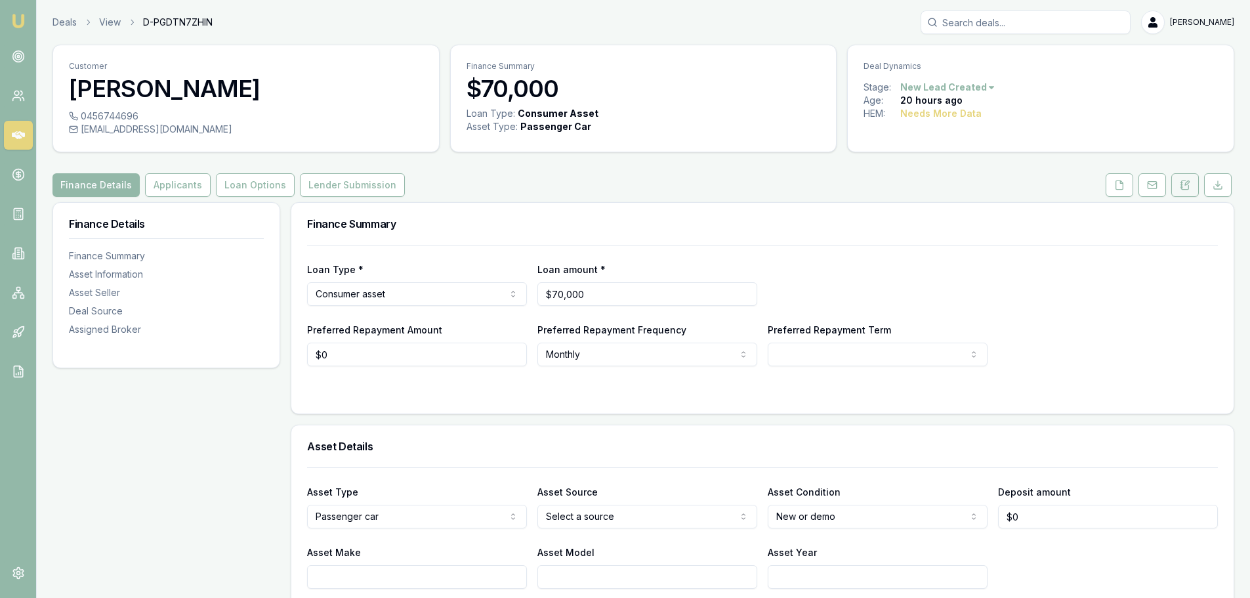
click at [1191, 186] on button at bounding box center [1186, 185] width 28 height 24
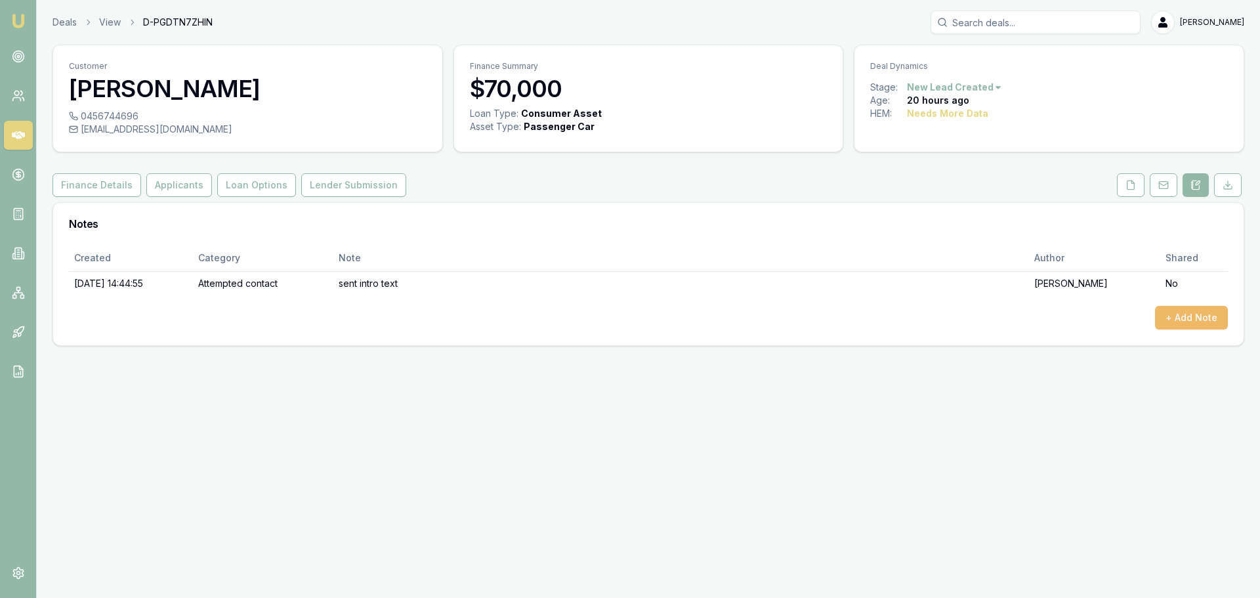
click at [1184, 312] on button "+ Add Note" at bounding box center [1191, 318] width 73 height 24
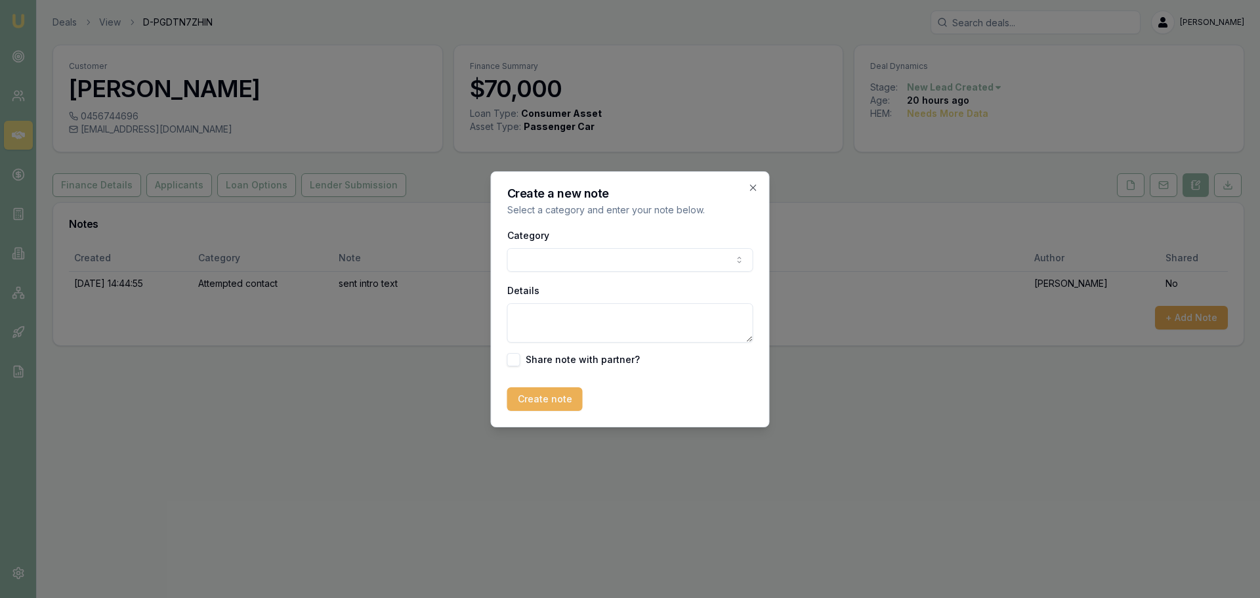
click at [591, 259] on body "Emu Broker Deals View D-PGDTN7ZHIN [PERSON_NAME] Toggle Menu Customer [PERSON_N…" at bounding box center [630, 299] width 1260 height 598
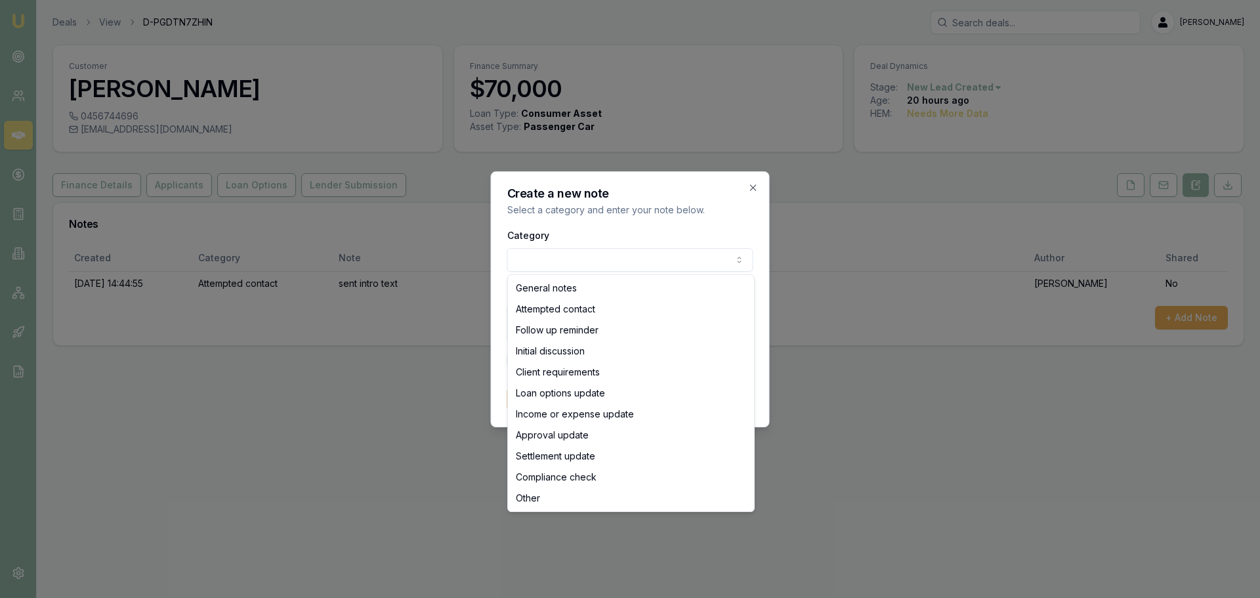
select select "ATTEMPTED_CONTACT"
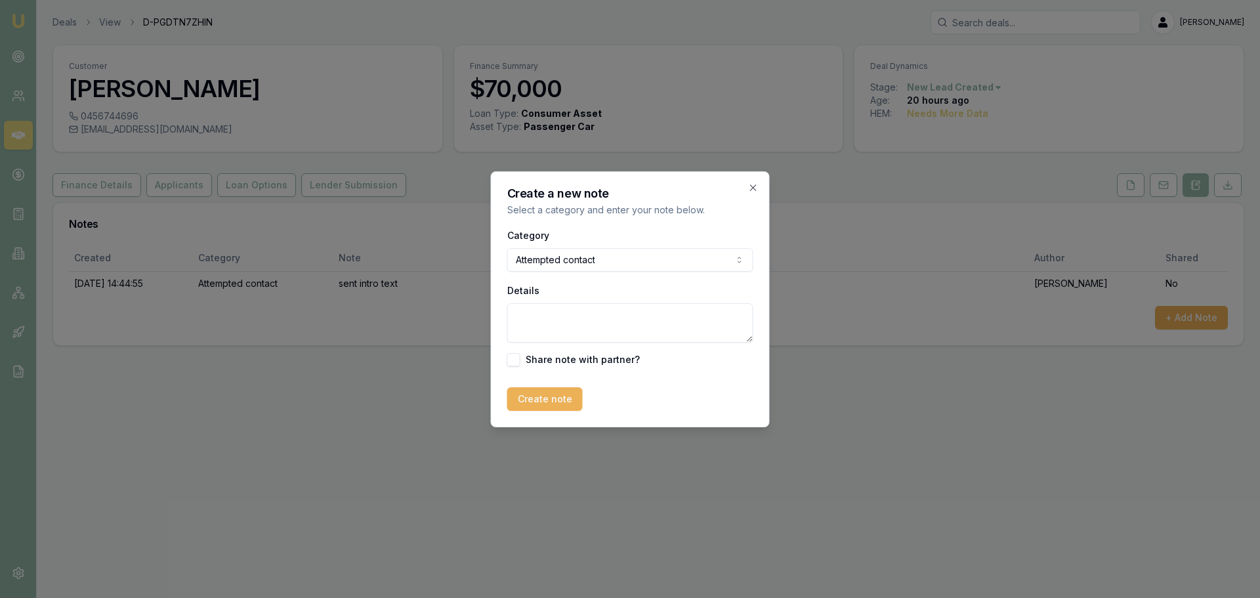
click at [564, 324] on textarea "Details" at bounding box center [630, 322] width 246 height 39
type textarea "left vm and sent text"
click at [547, 395] on button "Create note" at bounding box center [544, 399] width 75 height 24
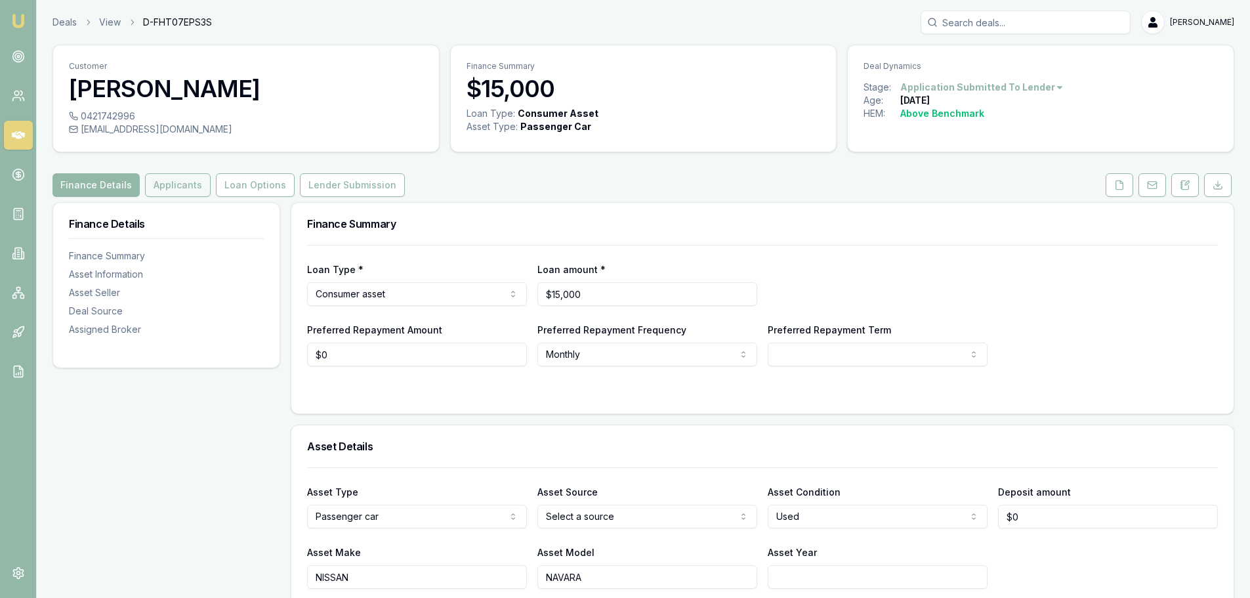
click at [171, 189] on button "Applicants" at bounding box center [178, 185] width 66 height 24
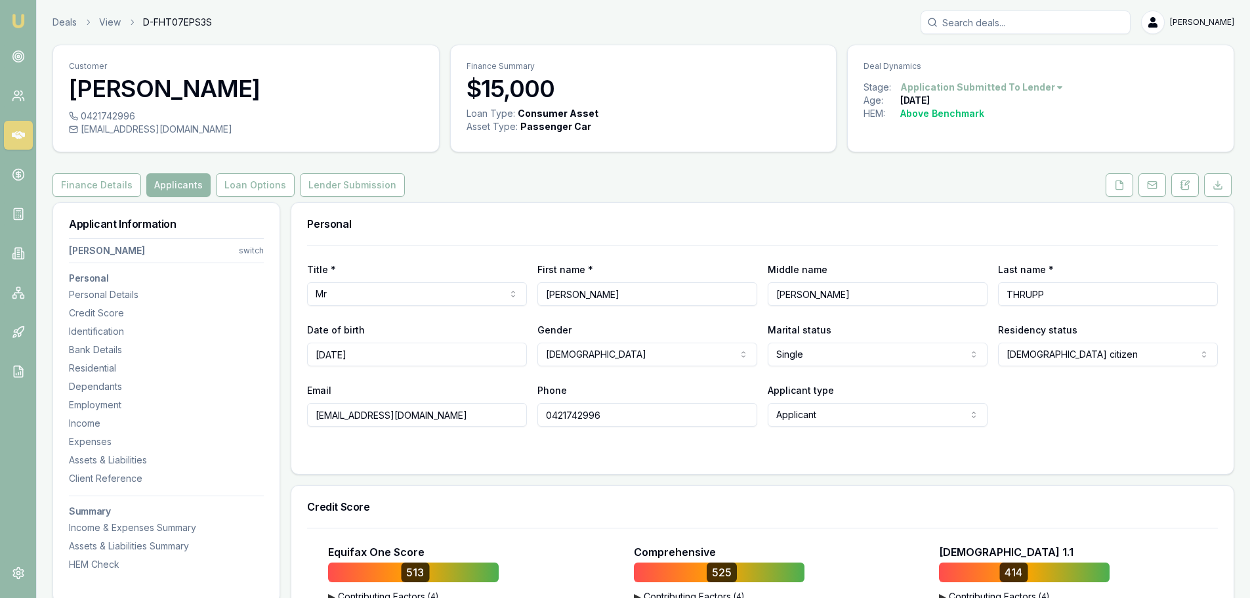
click at [686, 216] on div "Personal" at bounding box center [762, 224] width 943 height 42
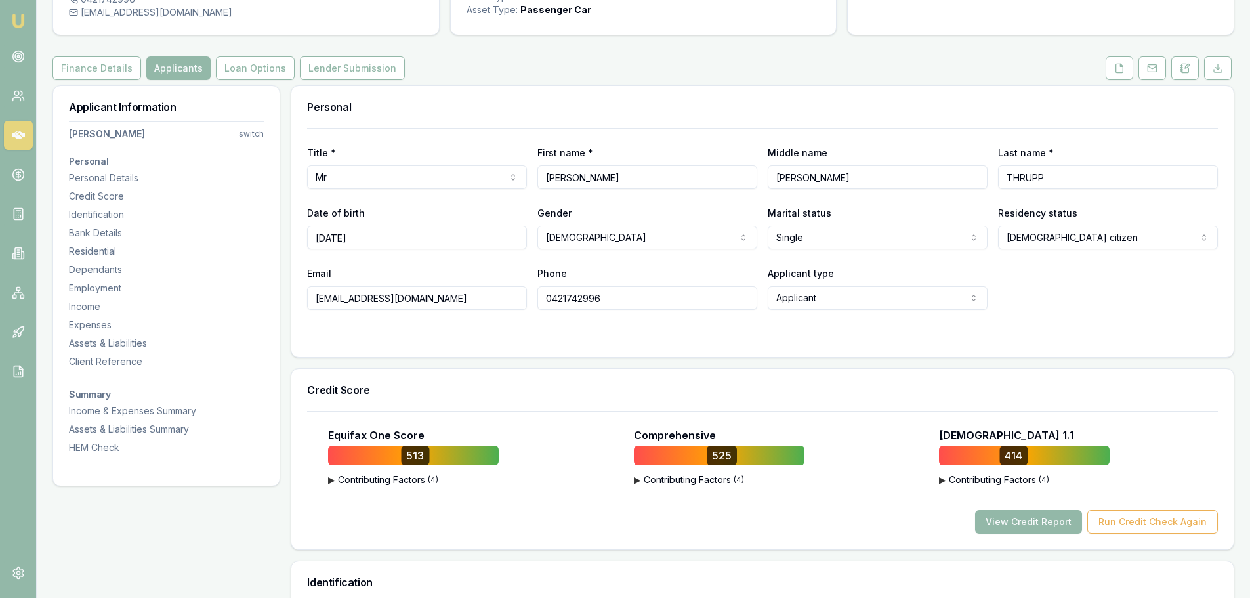
scroll to position [131, 0]
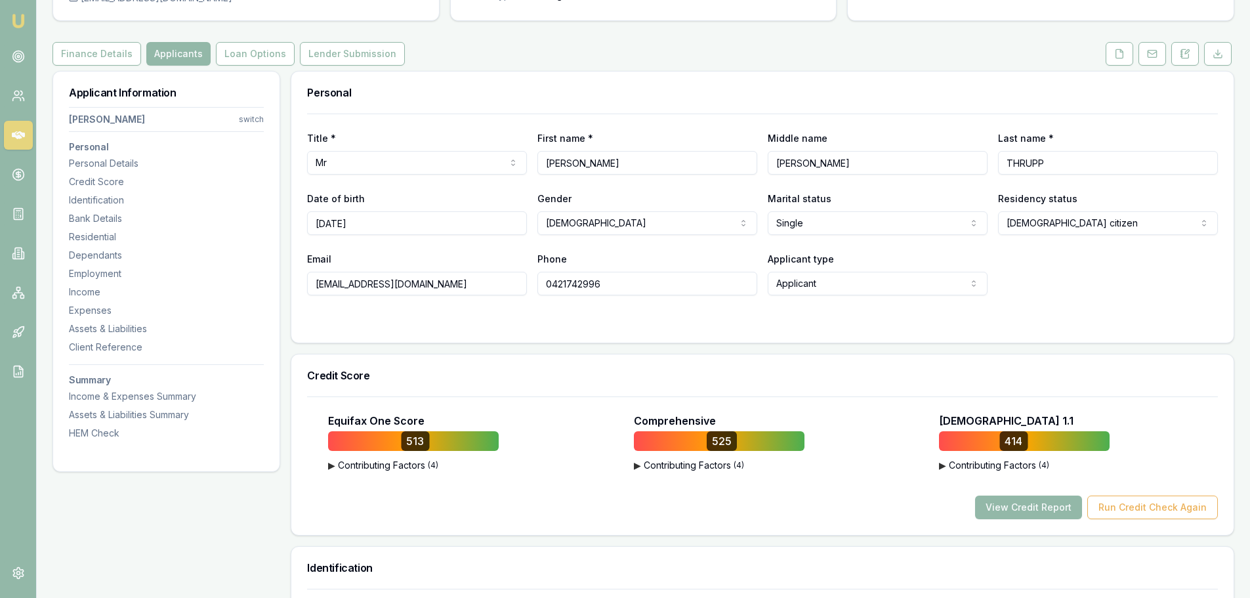
click at [694, 198] on div "Gender [DEMOGRAPHIC_DATA] [DEMOGRAPHIC_DATA] [DEMOGRAPHIC_DATA] Other Not discl…" at bounding box center [648, 212] width 220 height 45
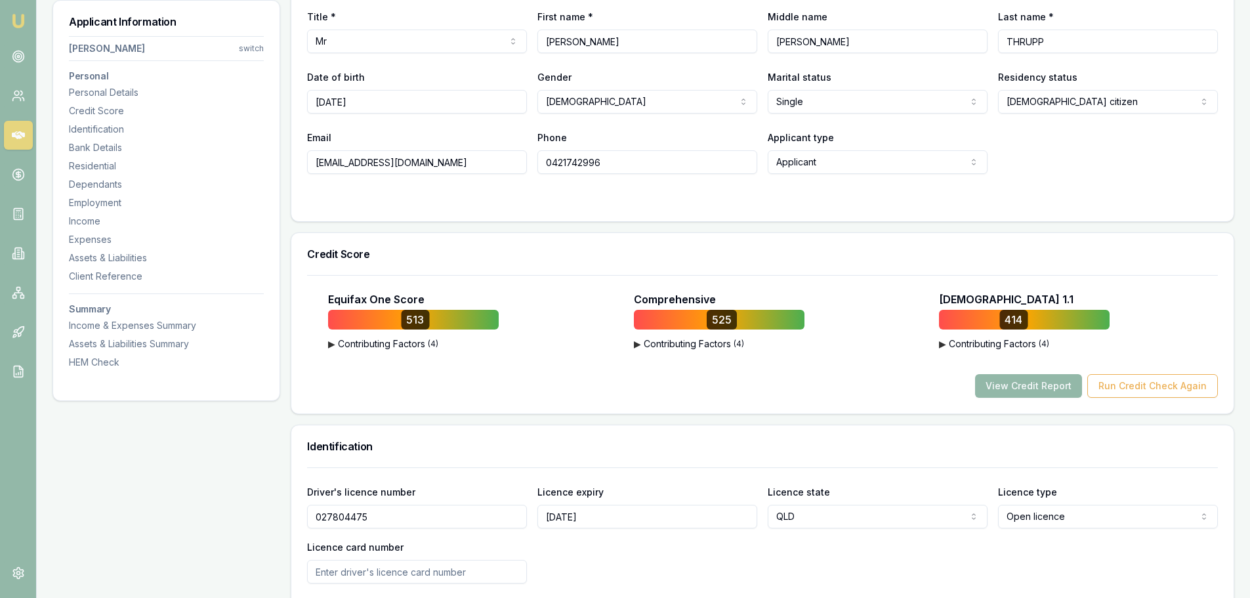
scroll to position [263, 0]
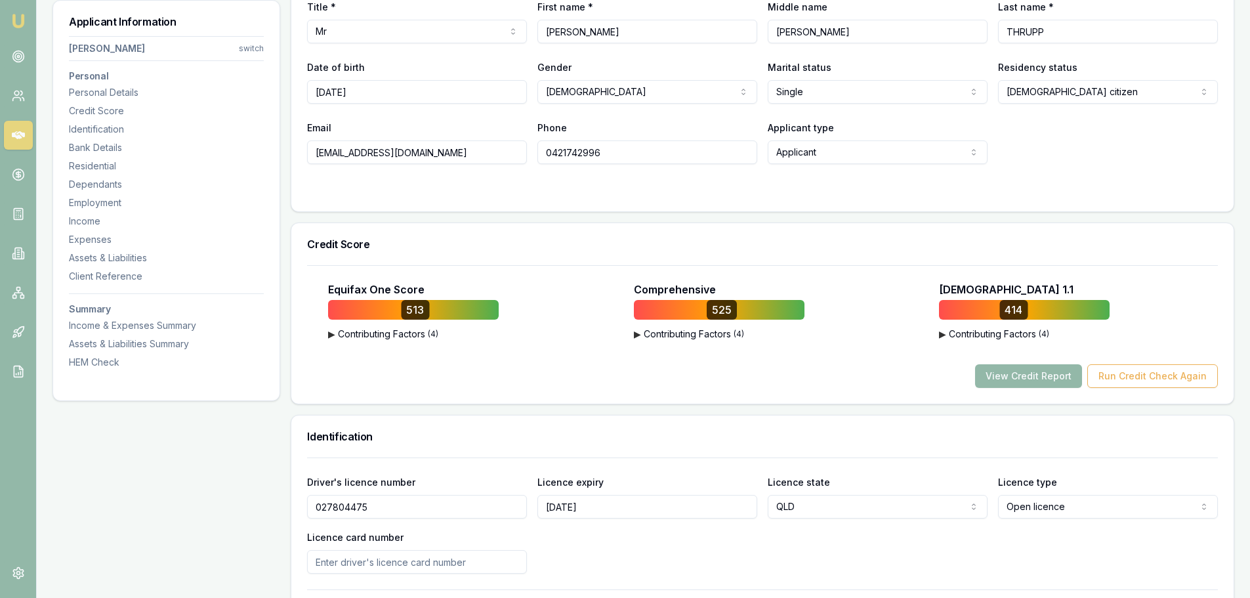
click at [628, 200] on div "Title * Mr Mr Mrs Miss Ms Dr Prof First name * WILLIAM Middle name HENRY Last n…" at bounding box center [762, 96] width 943 height 229
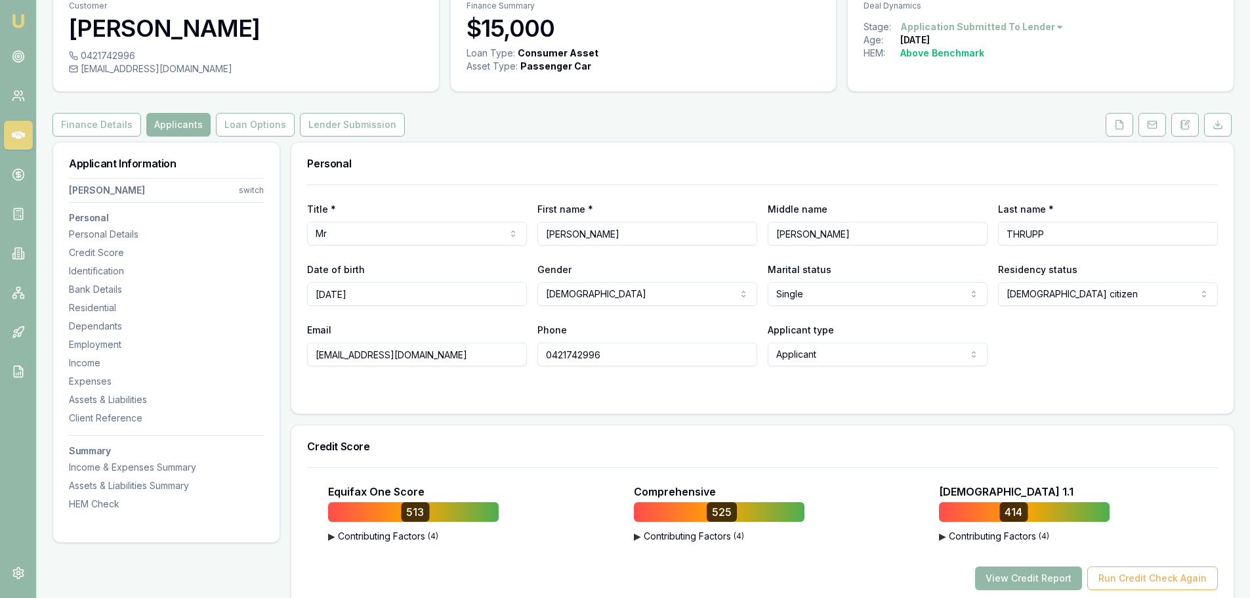
scroll to position [0, 0]
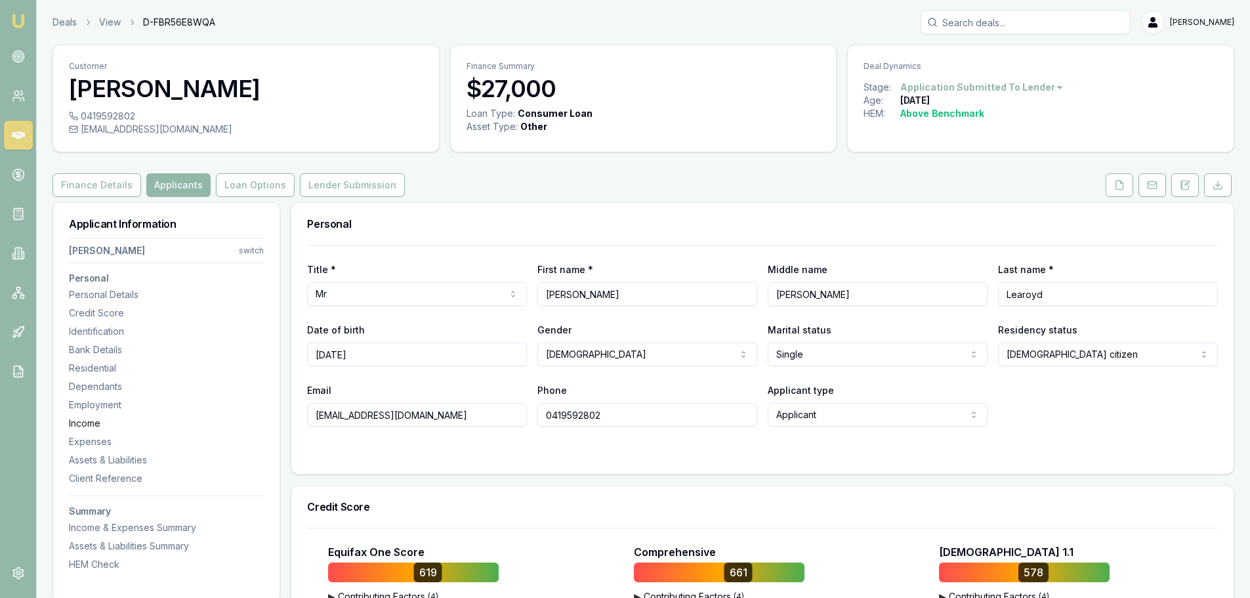
drag, startPoint x: 429, startPoint y: 421, endPoint x: 253, endPoint y: 417, distance: 176.0
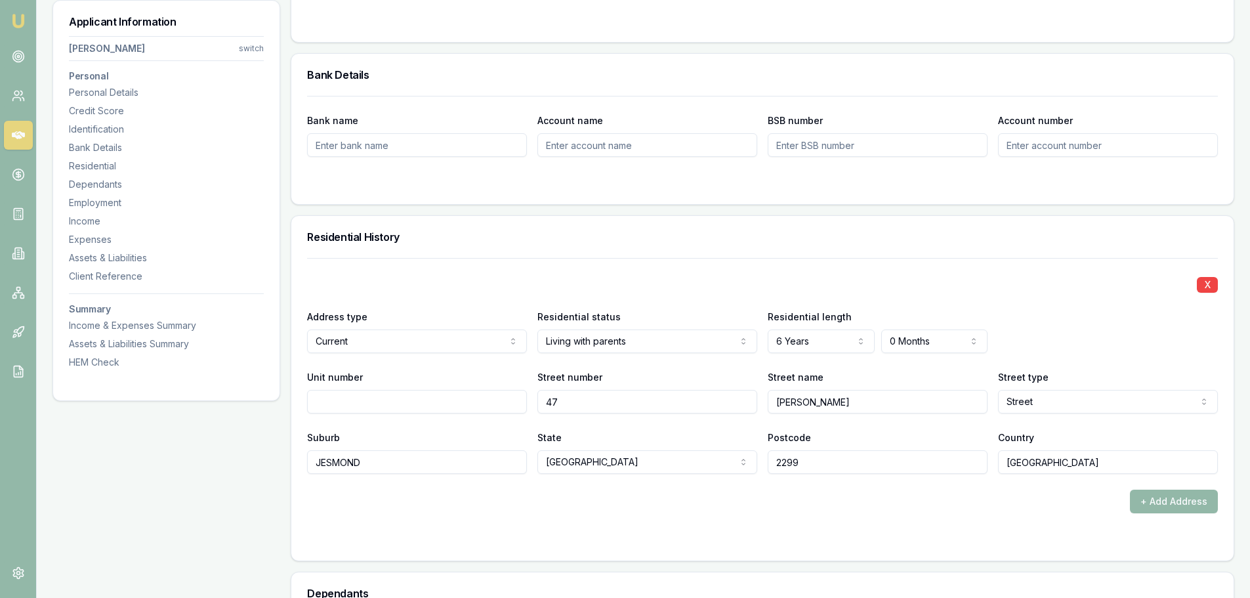
scroll to position [722, 0]
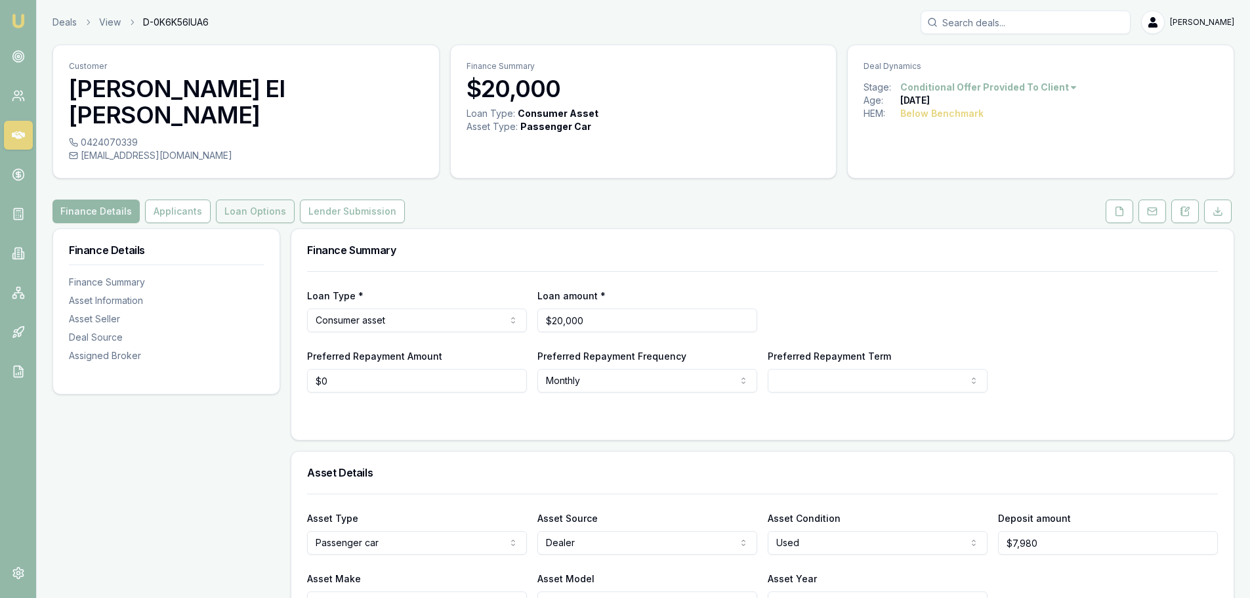
click at [245, 200] on button "Loan Options" at bounding box center [255, 212] width 79 height 24
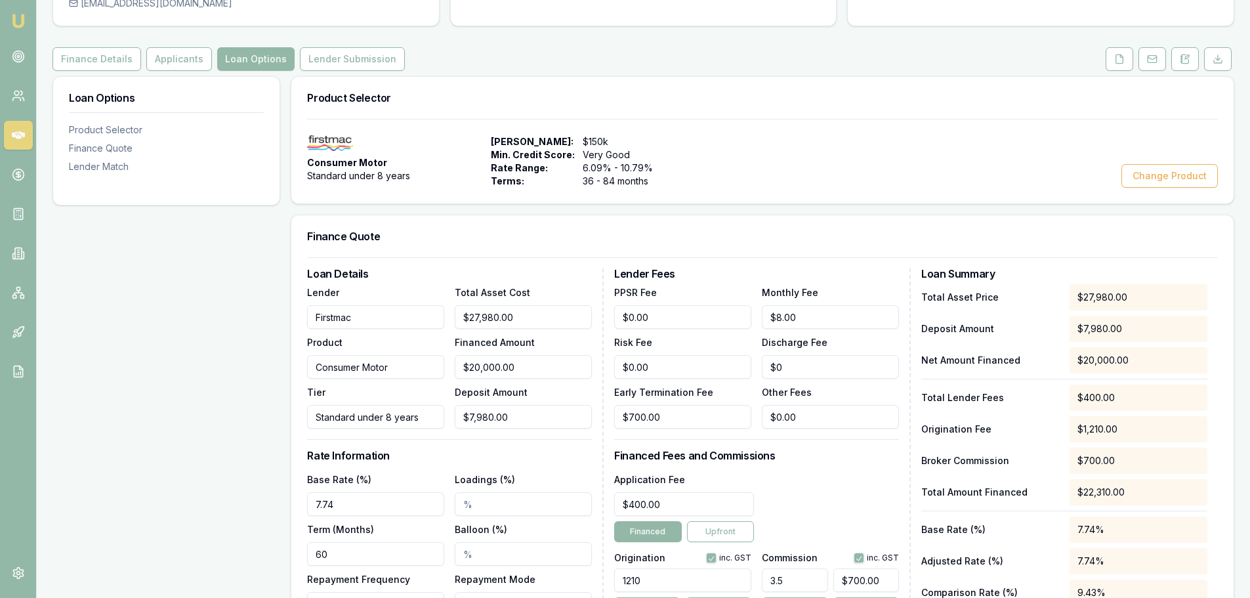
scroll to position [328, 0]
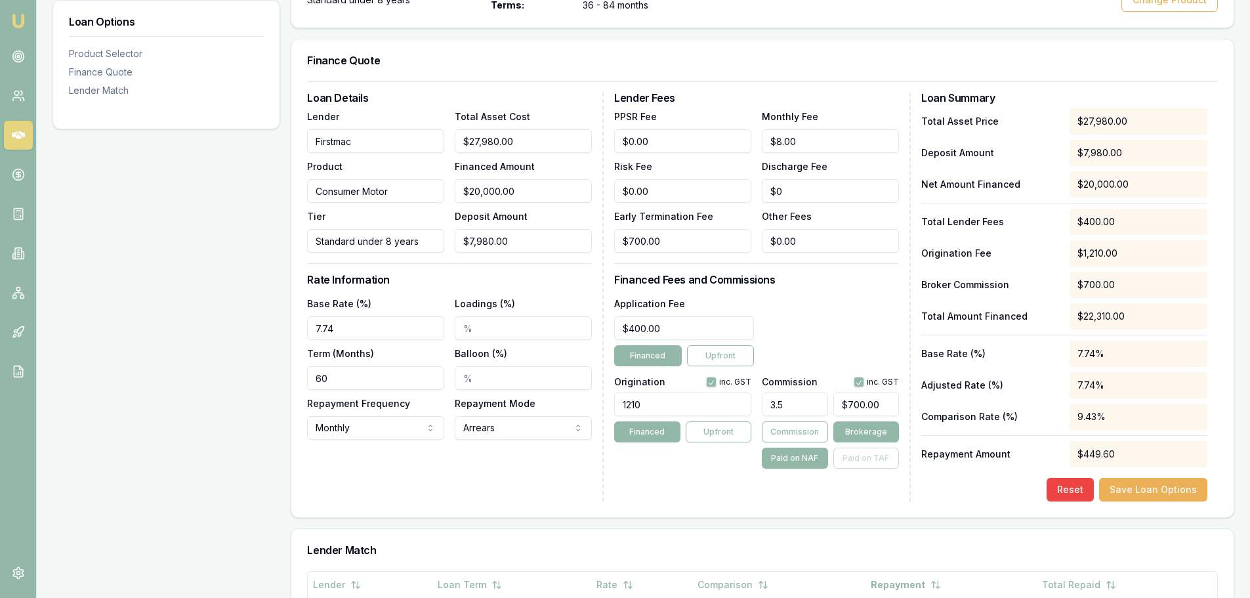
click at [793, 295] on div "Application Fee $400.00 Financed Upfront" at bounding box center [756, 330] width 285 height 71
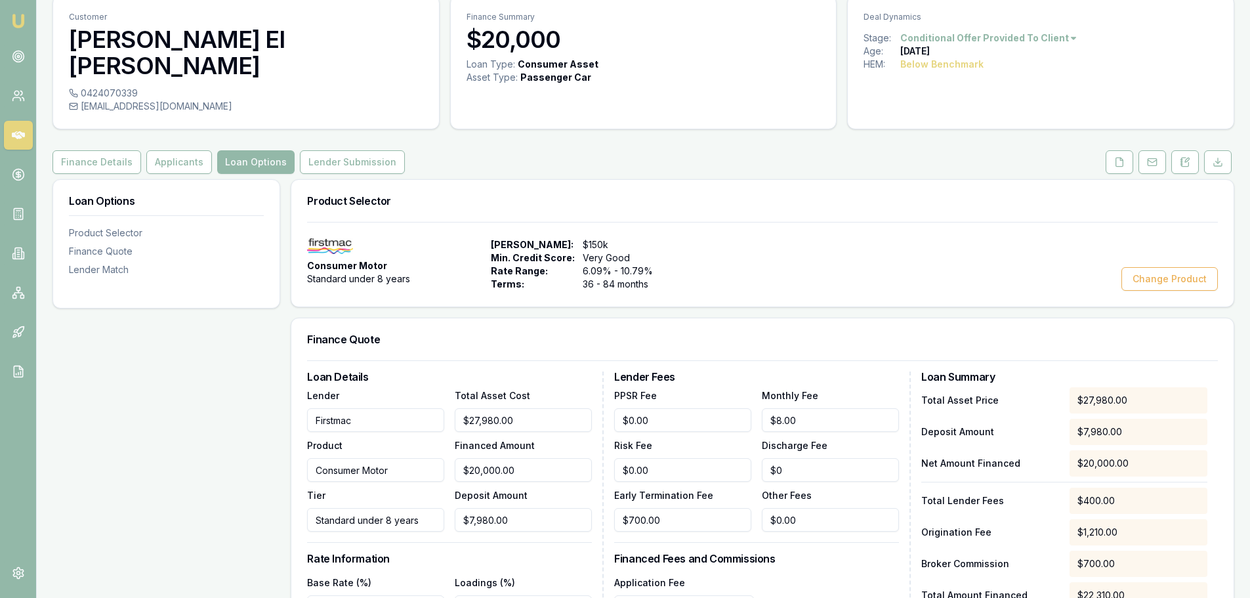
scroll to position [0, 0]
